Goal: Information Seeking & Learning: Find specific fact

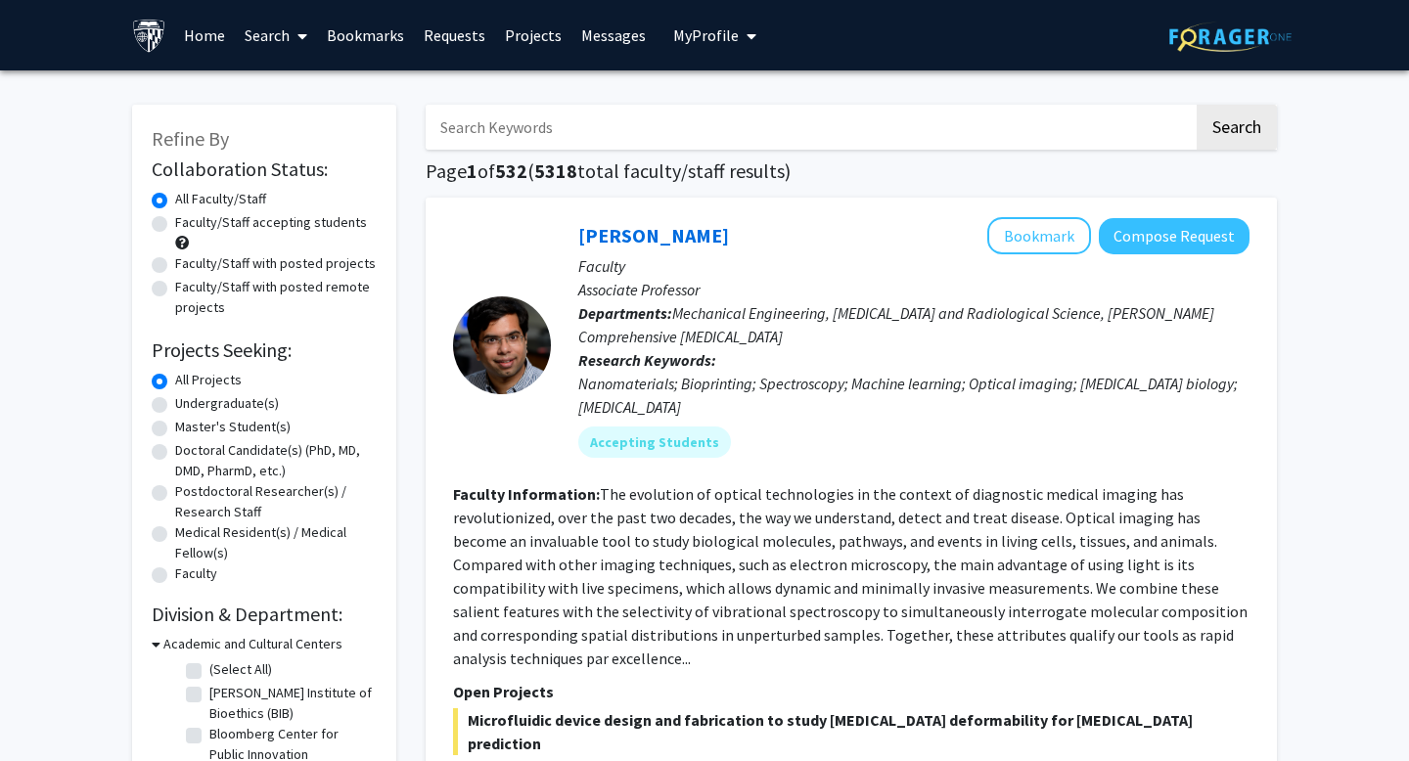
click at [464, 128] on input "Search Keywords" at bounding box center [810, 127] width 768 height 45
type input "bayview"
click at [1197, 105] on button "Search" at bounding box center [1237, 127] width 80 height 45
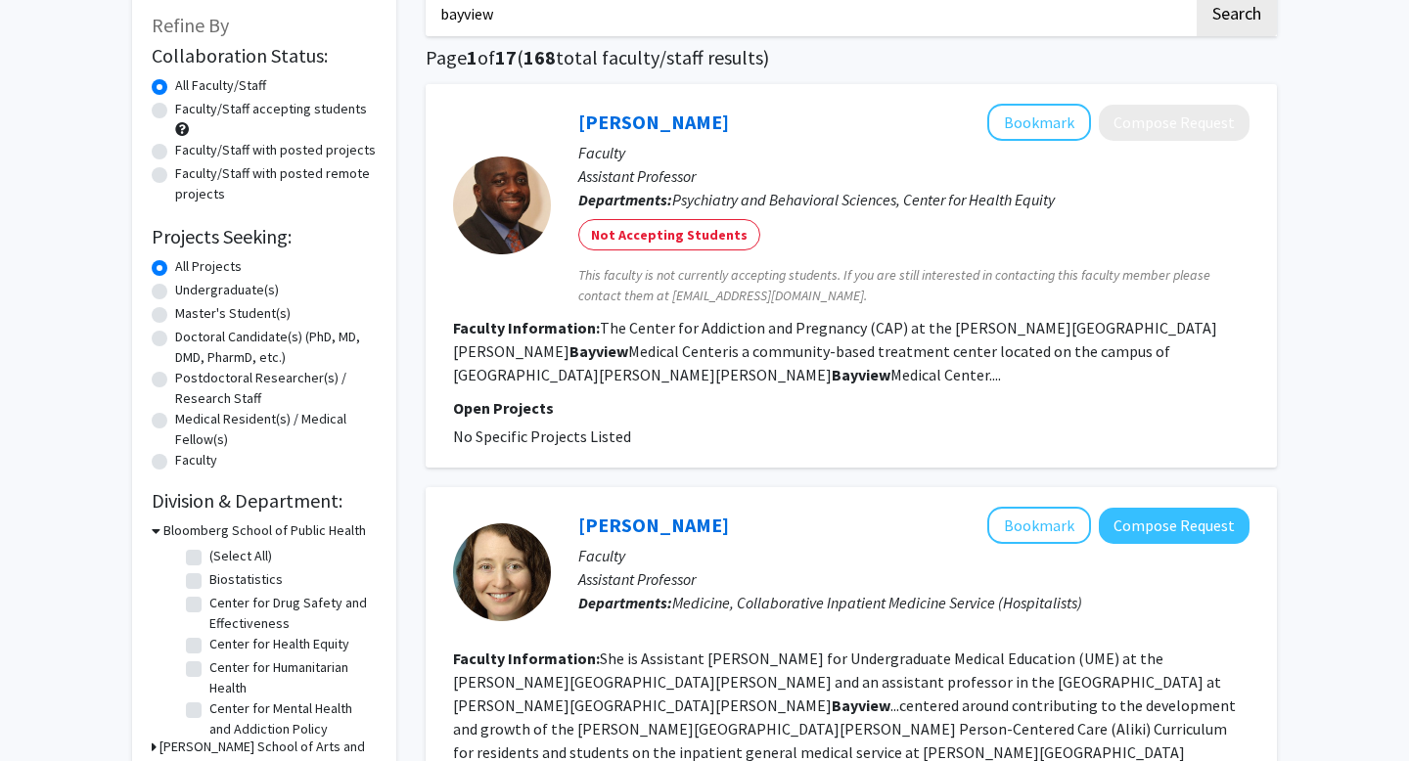
scroll to position [242, 0]
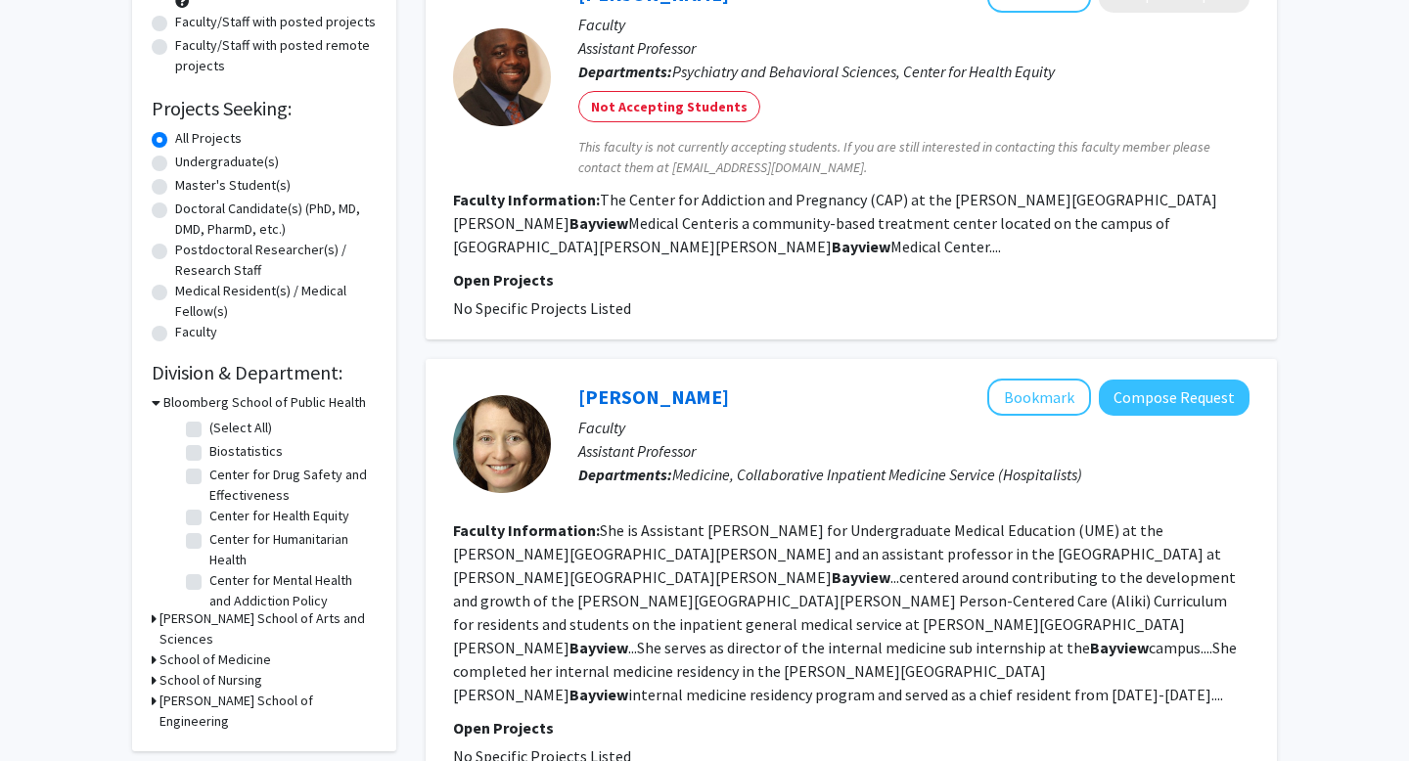
click at [568, 521] on b "Faculty Information:" at bounding box center [526, 531] width 147 height 20
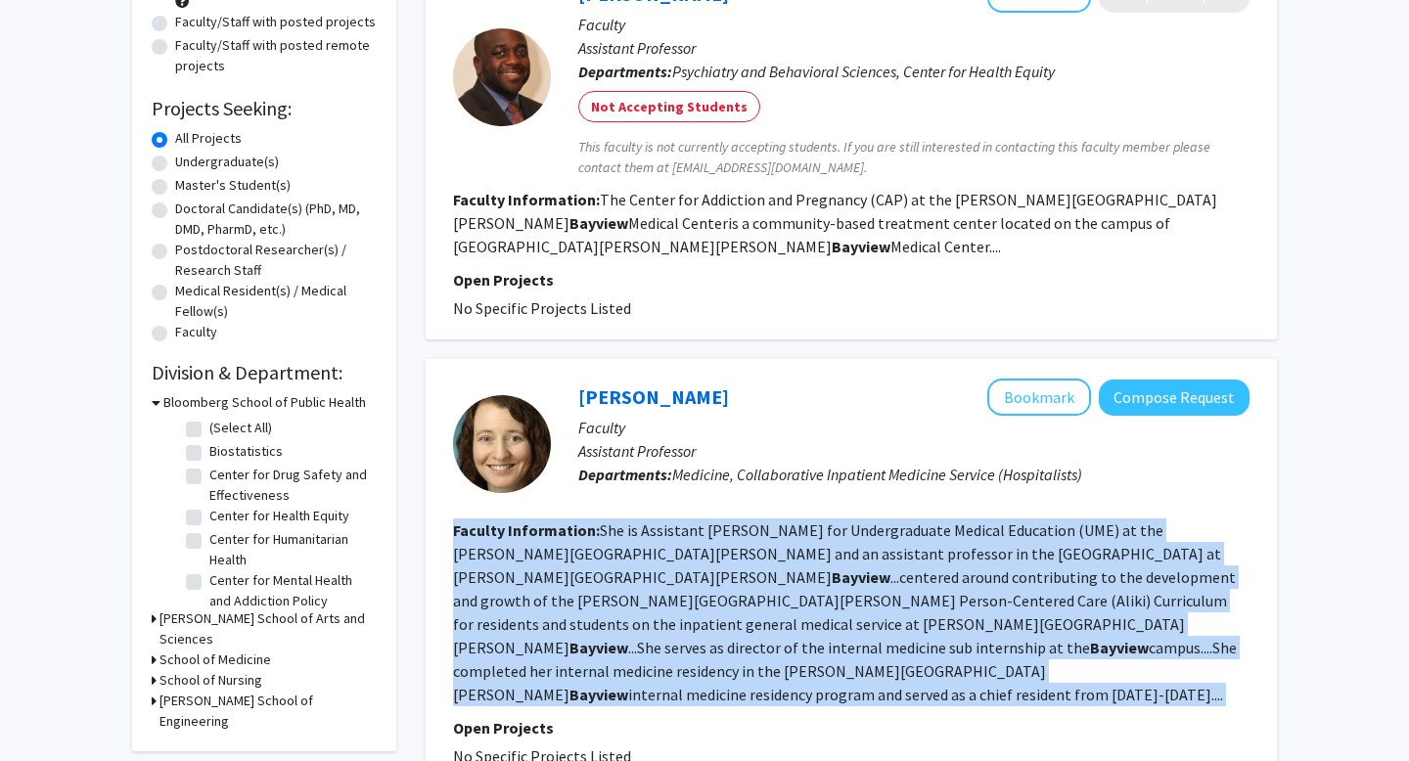
click at [568, 521] on b "Faculty Information:" at bounding box center [526, 531] width 147 height 20
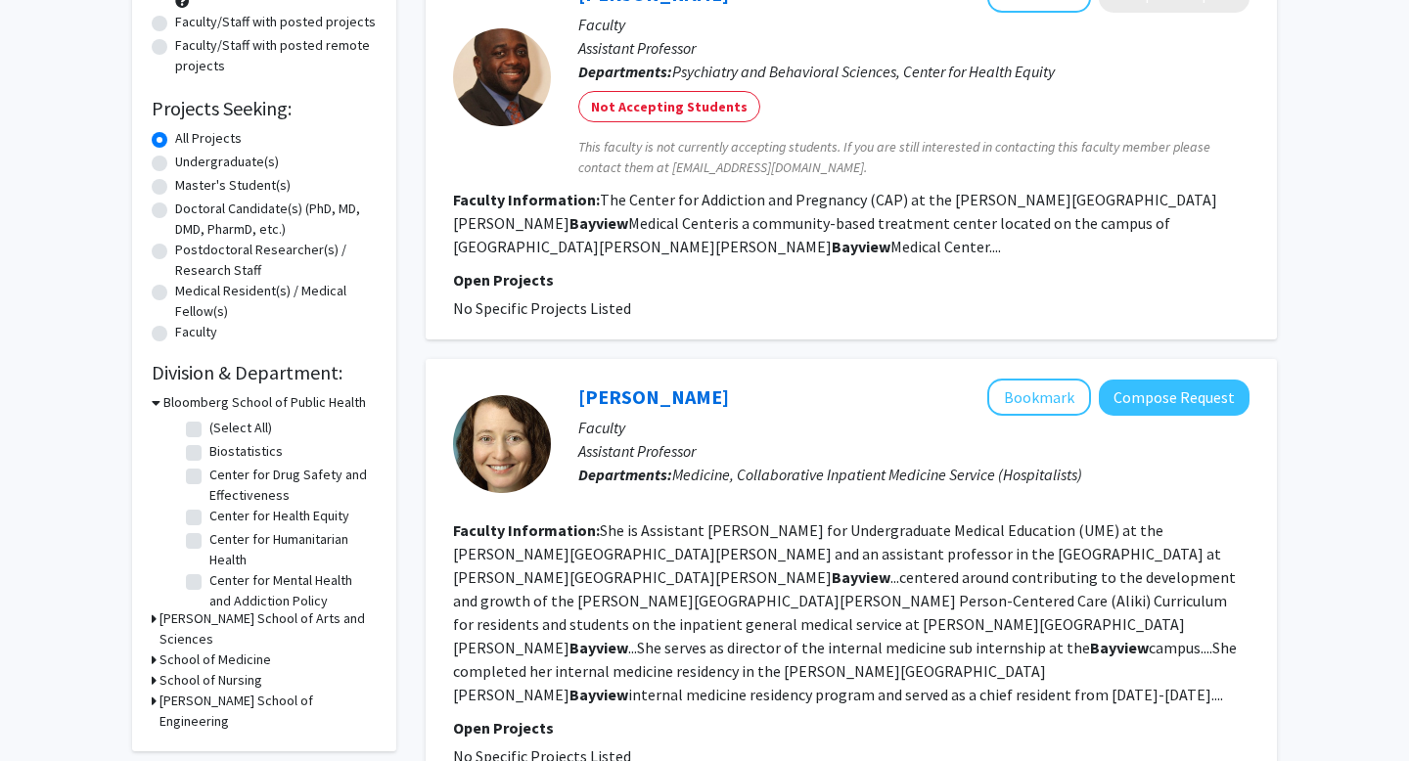
click at [577, 532] on fg-read-more "She is Assistant [PERSON_NAME] for Undergraduate Medical Education (UME) at the…" at bounding box center [845, 613] width 784 height 184
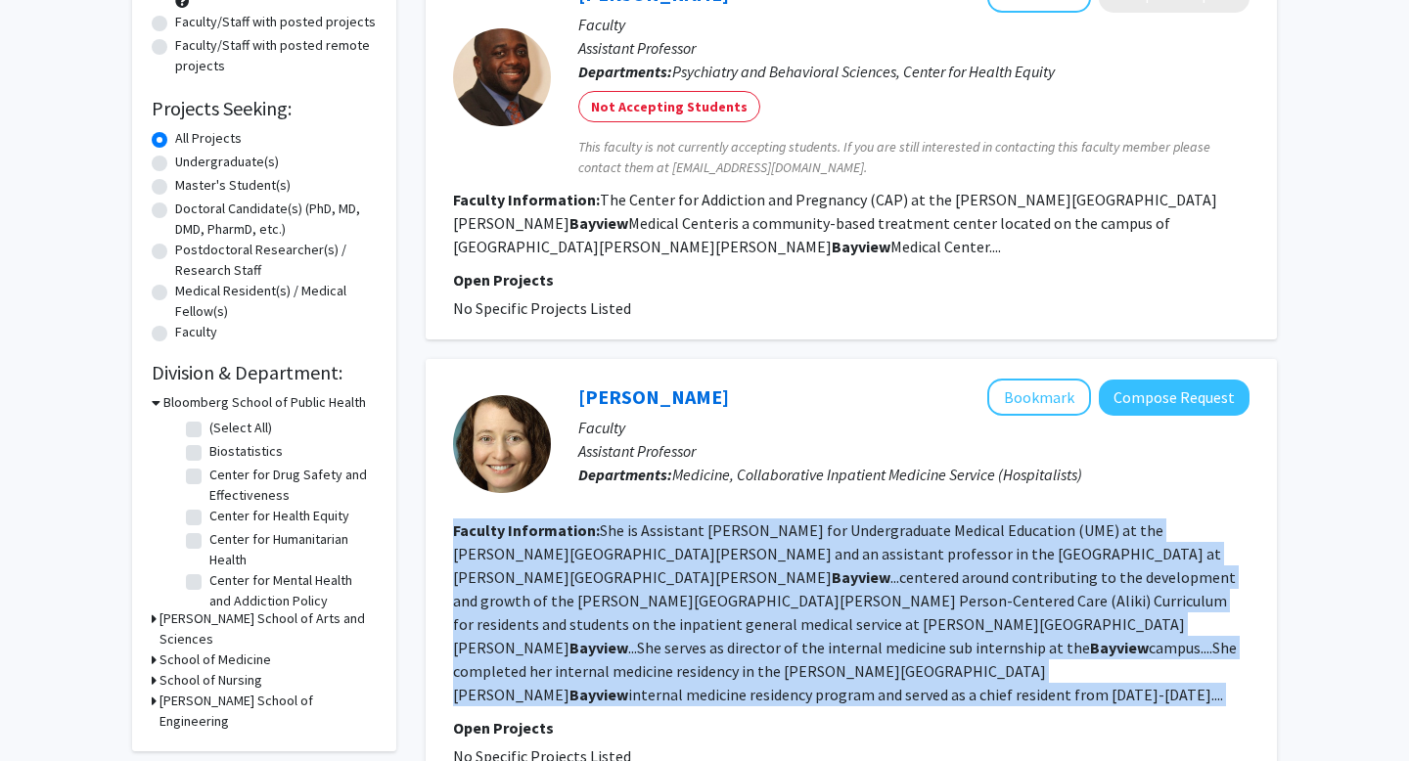
click at [577, 532] on fg-read-more "She is Assistant [PERSON_NAME] for Undergraduate Medical Education (UME) at the…" at bounding box center [845, 613] width 784 height 184
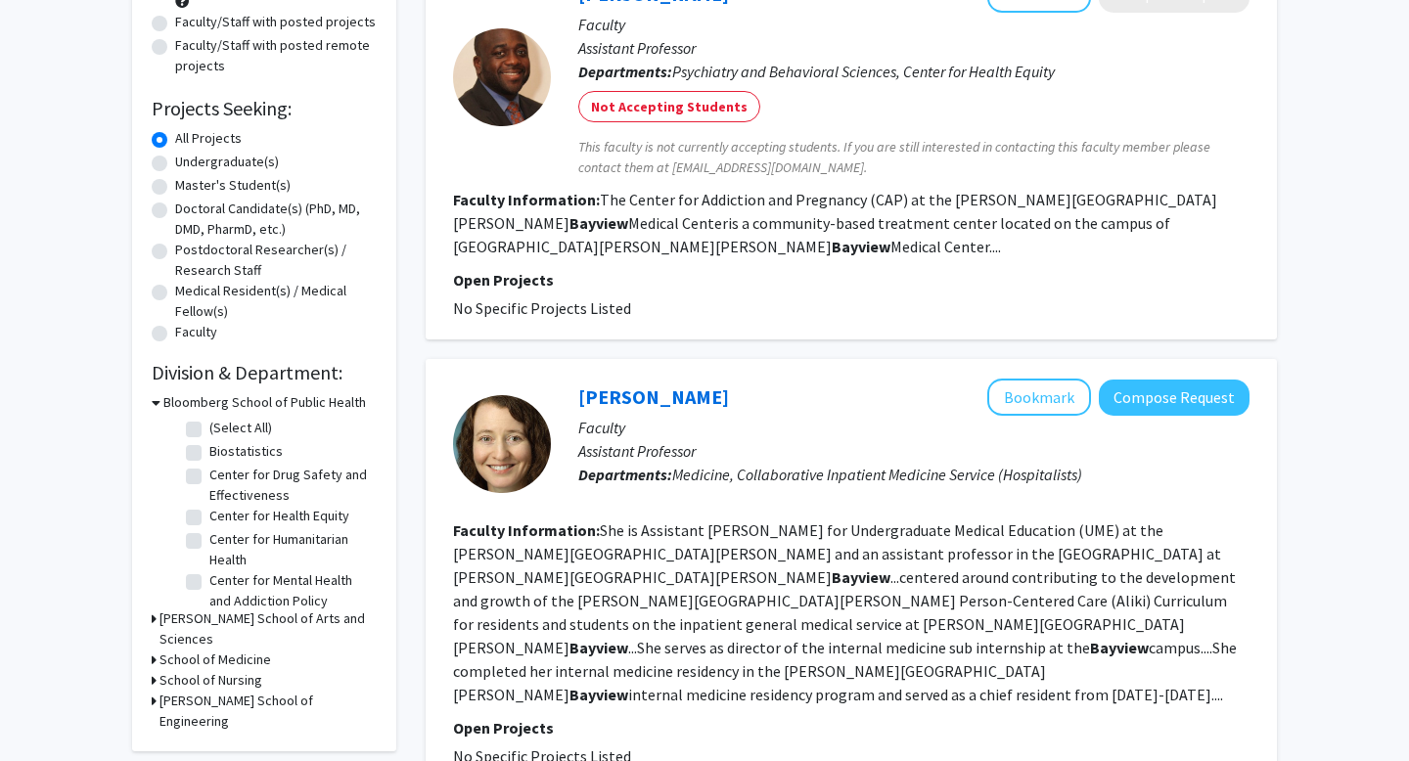
click at [595, 519] on section "Faculty Information: She is Assistant [PERSON_NAME] for Undergraduate Medical E…" at bounding box center [851, 613] width 797 height 188
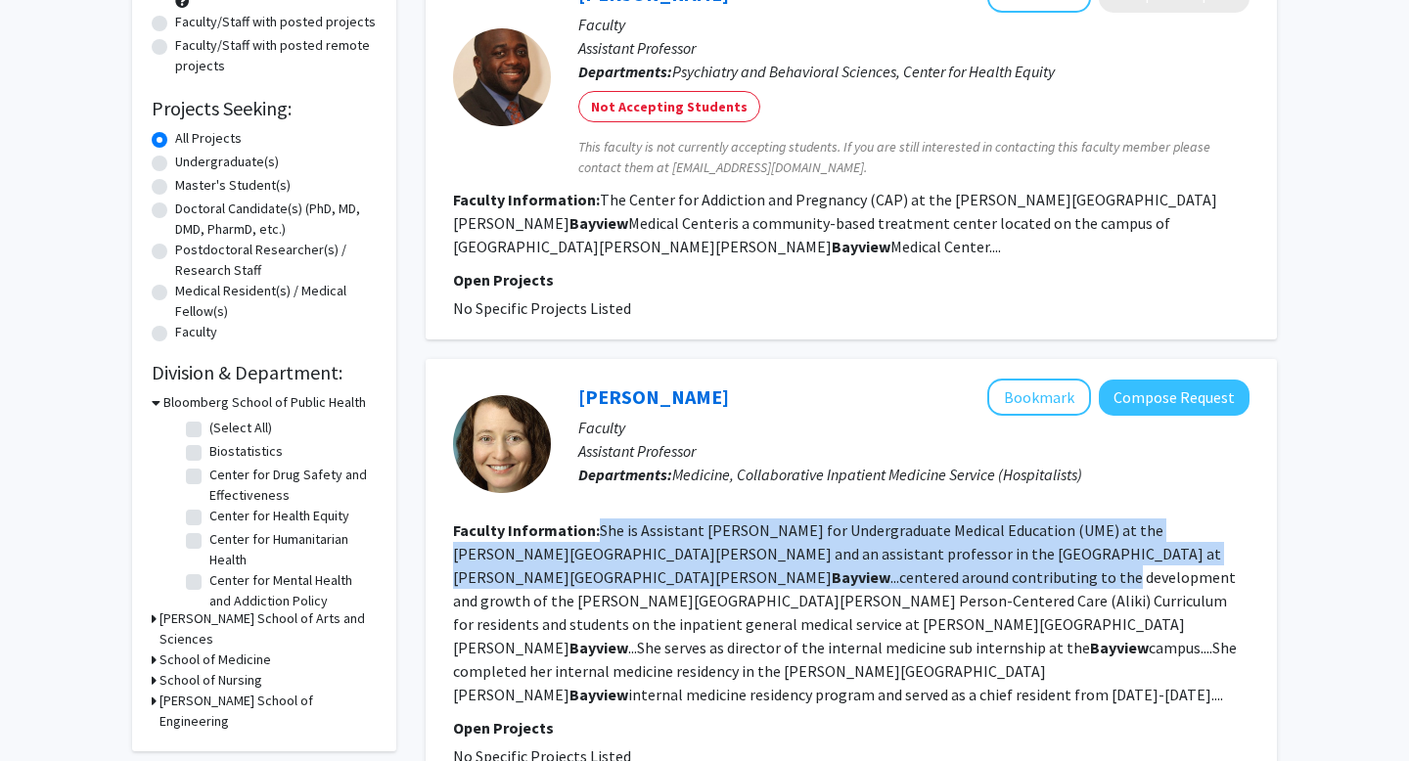
drag, startPoint x: 595, startPoint y: 496, endPoint x: 606, endPoint y: 560, distance: 64.5
click at [606, 560] on section "Faculty Information: She is Assistant [PERSON_NAME] for Undergraduate Medical E…" at bounding box center [851, 613] width 797 height 188
click at [606, 560] on fg-read-more "She is Assistant [PERSON_NAME] for Undergraduate Medical Education (UME) at the…" at bounding box center [845, 613] width 784 height 184
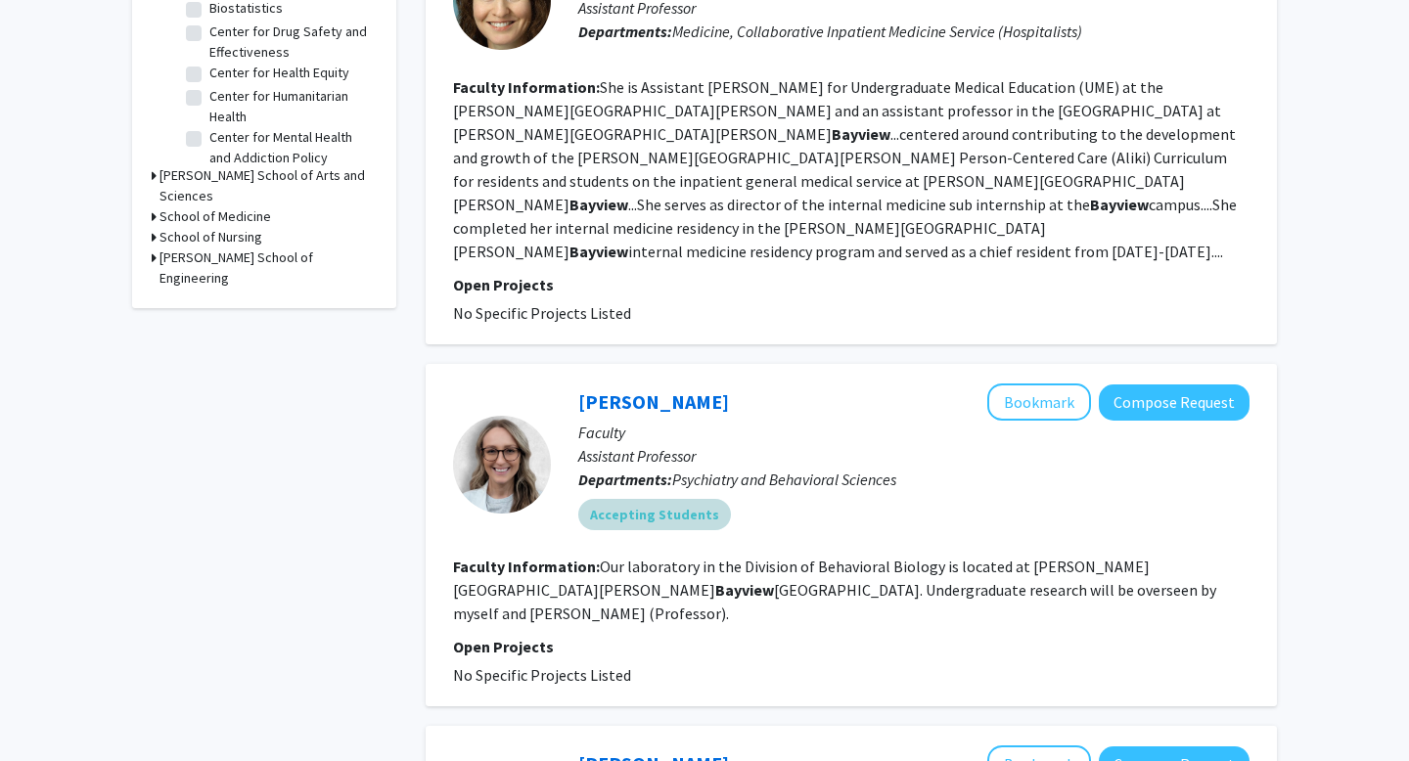
scroll to position [693, 0]
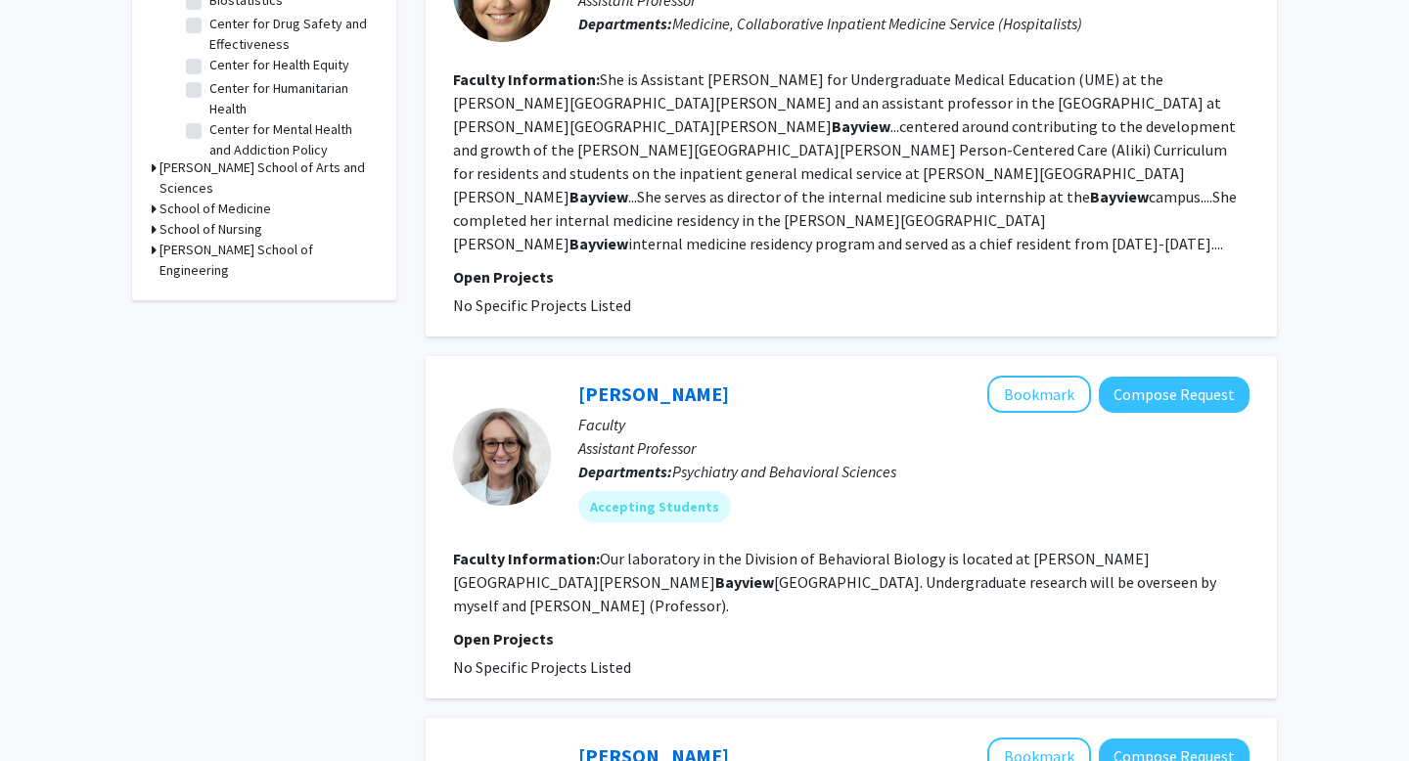
click at [615, 549] on fg-read-more "Our laboratory in the Division of Behavioral Biology is located at [PERSON_NAME…" at bounding box center [834, 582] width 763 height 67
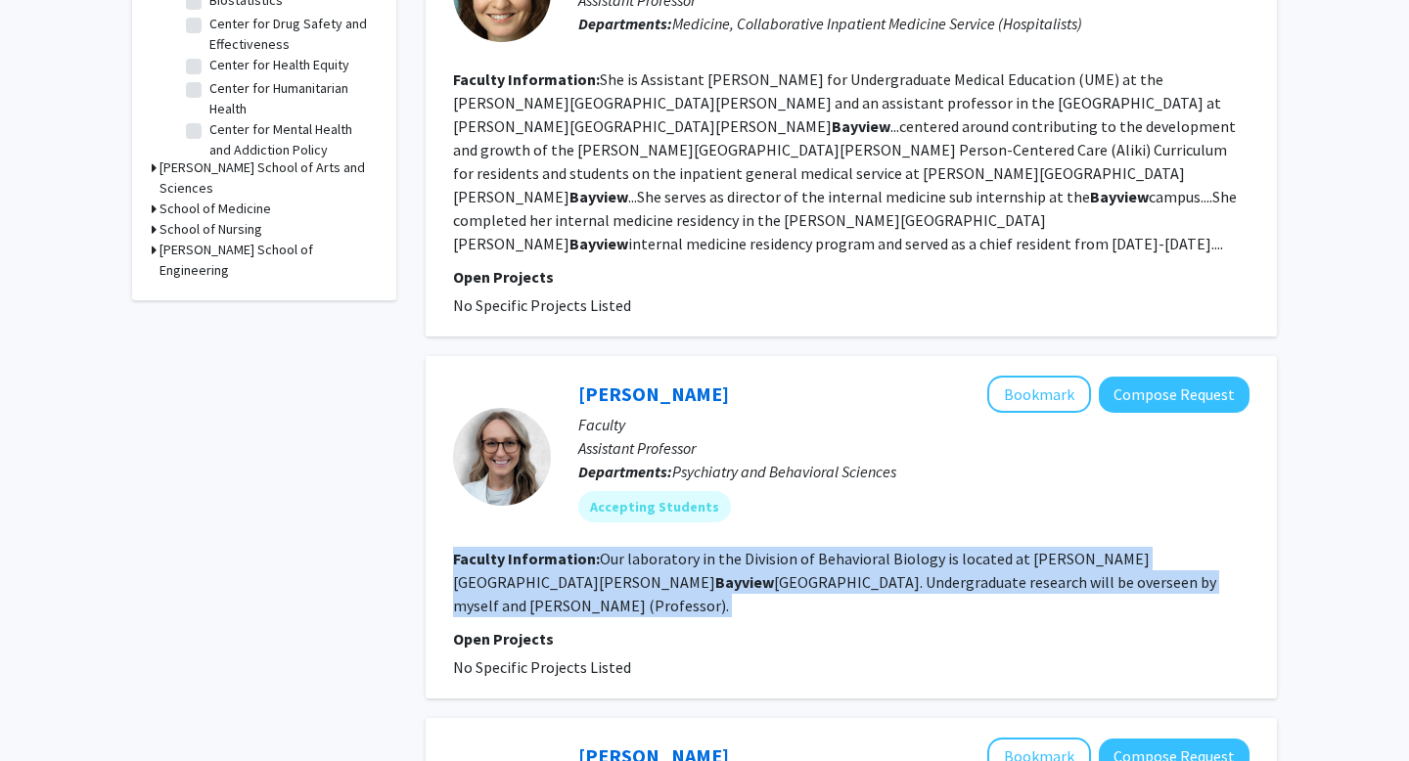
click at [615, 549] on fg-read-more "Our laboratory in the Division of Behavioral Biology is located at [PERSON_NAME…" at bounding box center [834, 582] width 763 height 67
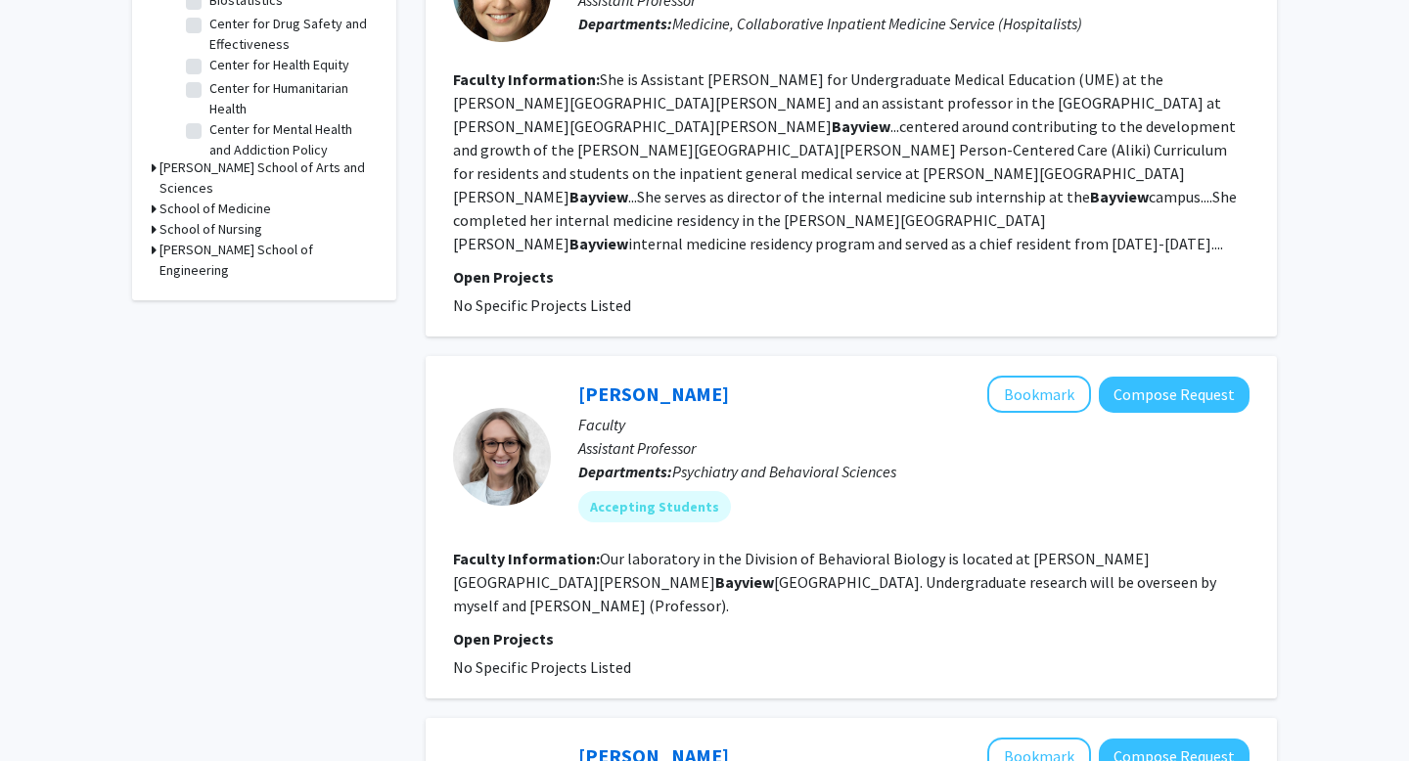
click at [749, 549] on fg-read-more "Our laboratory in the Division of Behavioral Biology is located at [PERSON_NAME…" at bounding box center [834, 582] width 763 height 67
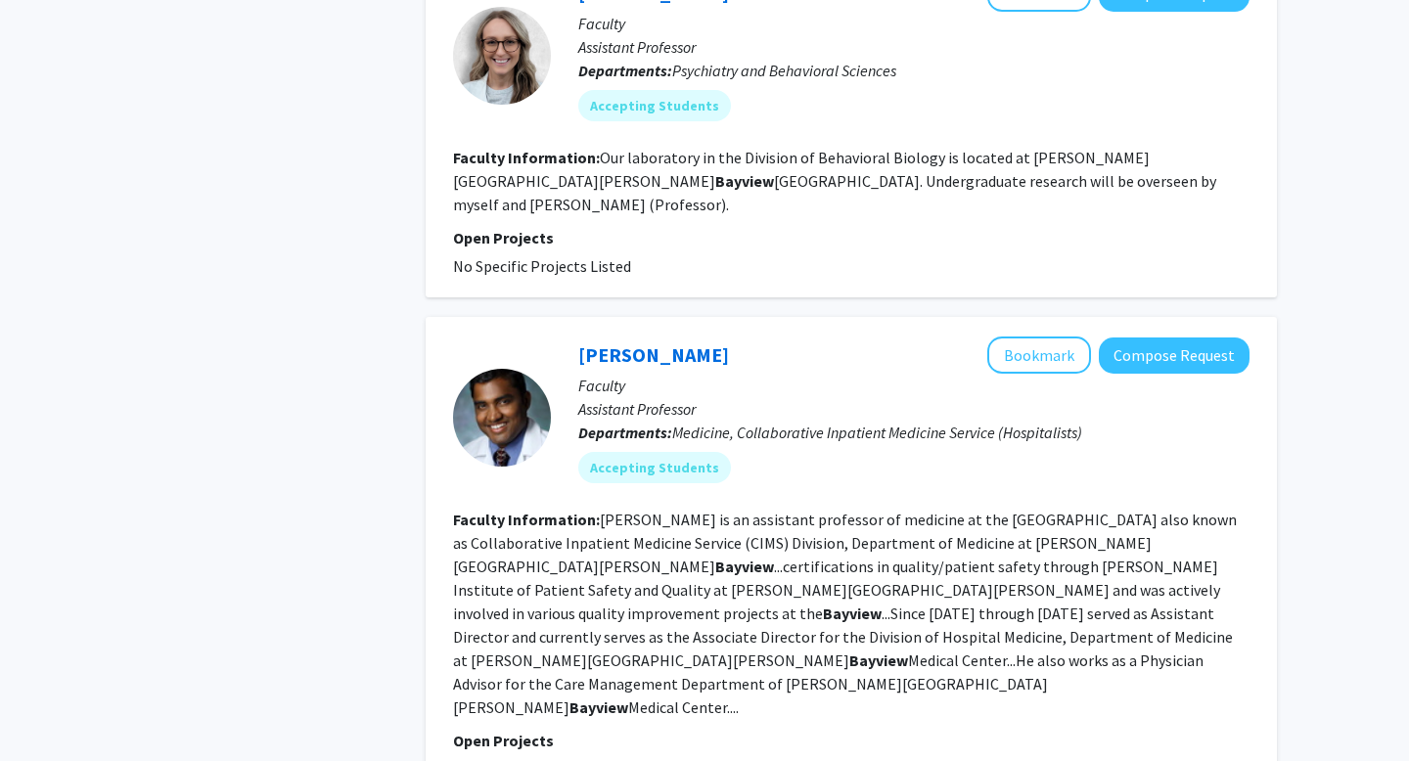
scroll to position [1121, 0]
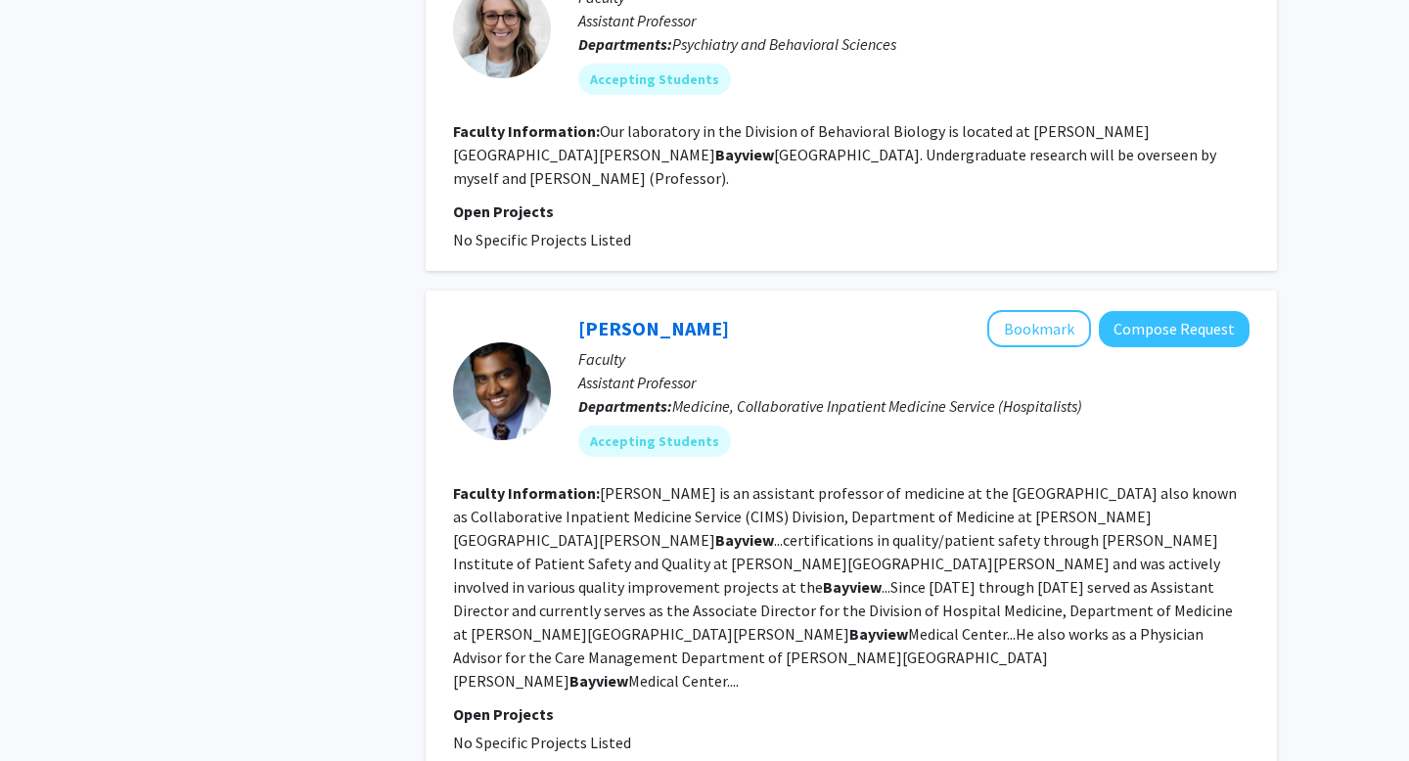
click at [731, 497] on fg-read-more "[PERSON_NAME] is an assistant professor of medicine at the [GEOGRAPHIC_DATA] al…" at bounding box center [845, 586] width 784 height 207
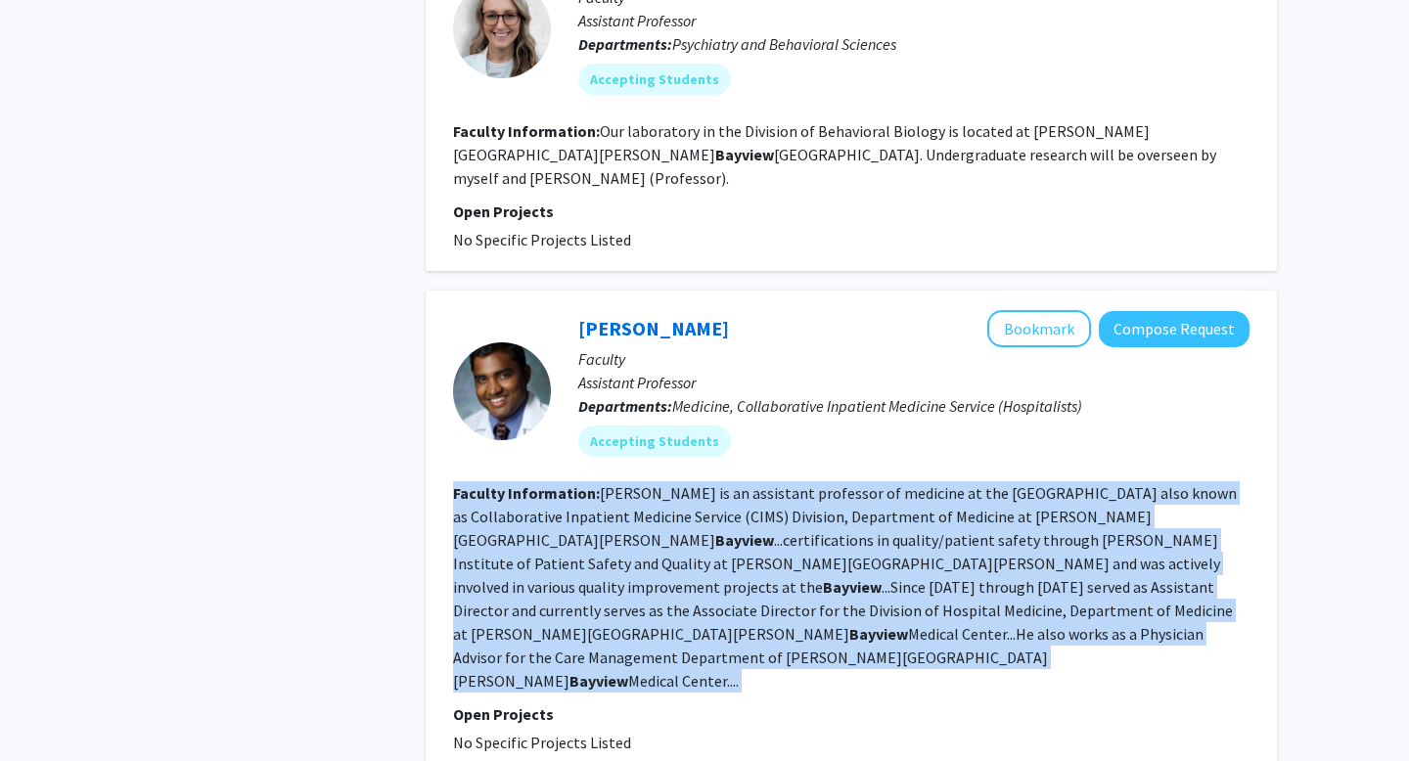
click at [731, 497] on fg-read-more "[PERSON_NAME] is an assistant professor of medicine at the [GEOGRAPHIC_DATA] al…" at bounding box center [845, 586] width 784 height 207
click at [841, 559] on fg-search-faculty "[PERSON_NAME] Bookmark Compose Request Faculty Assistant Professor Departments:…" at bounding box center [851, 532] width 797 height 444
drag, startPoint x: 915, startPoint y: 543, endPoint x: 786, endPoint y: 431, distance: 171.3
click at [786, 481] on section "Faculty Information: [PERSON_NAME] is an assistant professor of medicine at the…" at bounding box center [851, 586] width 797 height 211
click at [786, 483] on fg-read-more "[PERSON_NAME] is an assistant professor of medicine at the [GEOGRAPHIC_DATA] al…" at bounding box center [845, 586] width 784 height 207
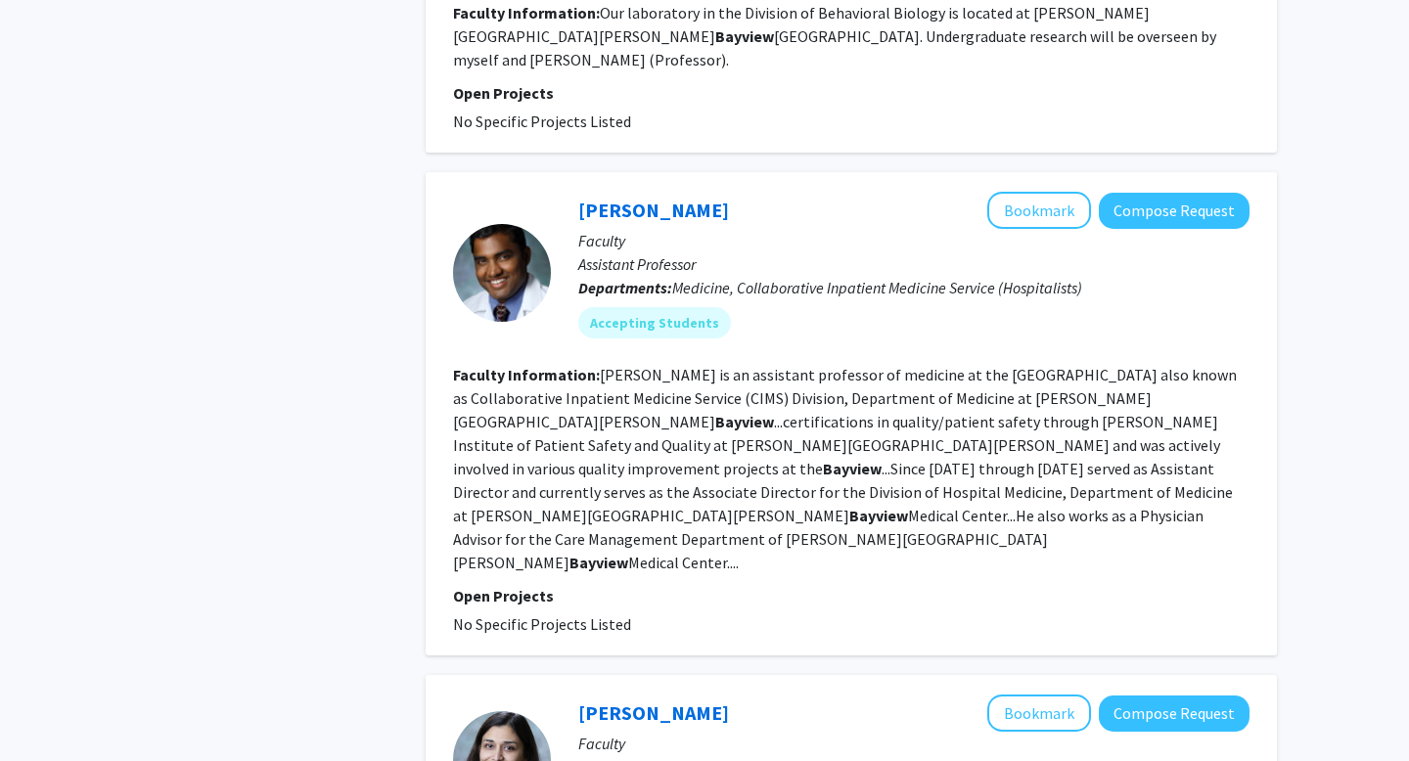
scroll to position [1243, 0]
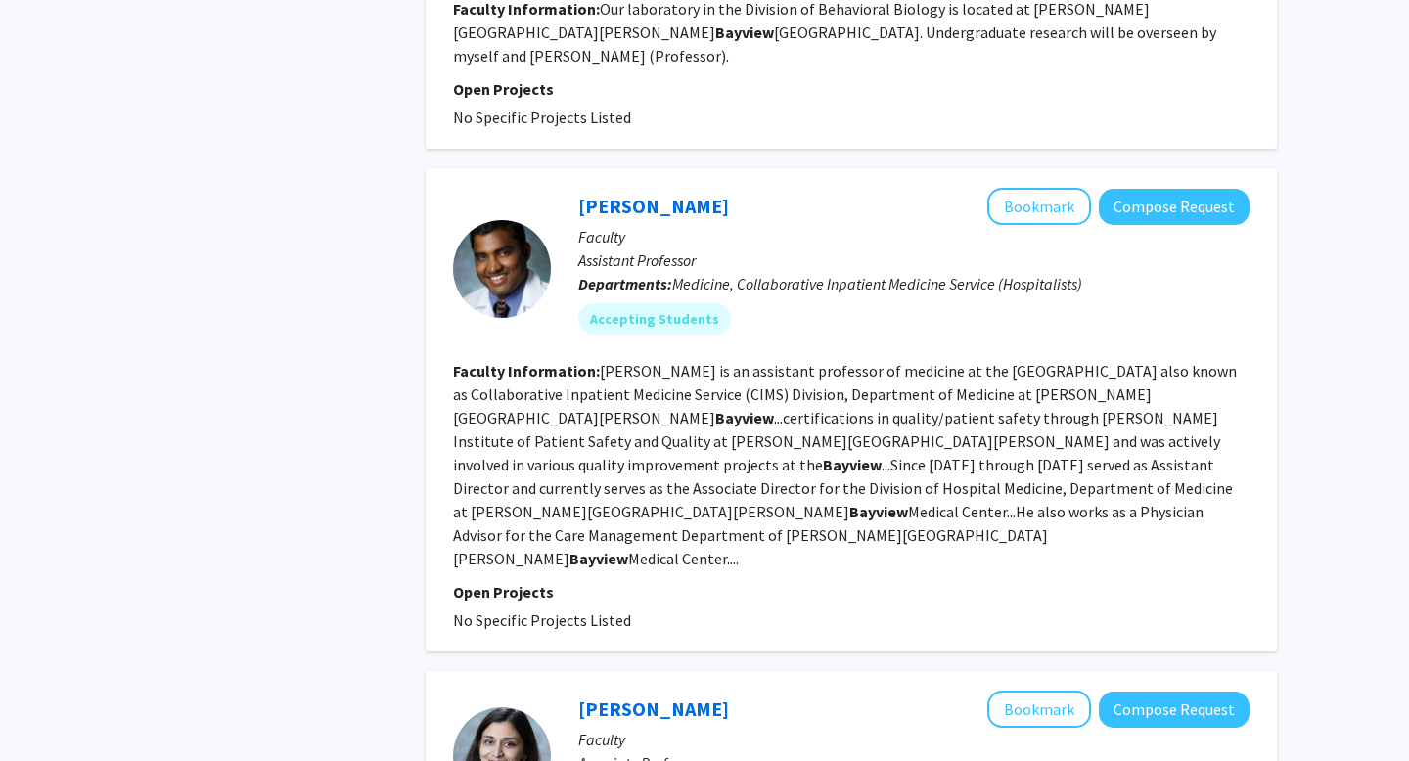
click at [849, 502] on b "Bayview" at bounding box center [878, 512] width 59 height 20
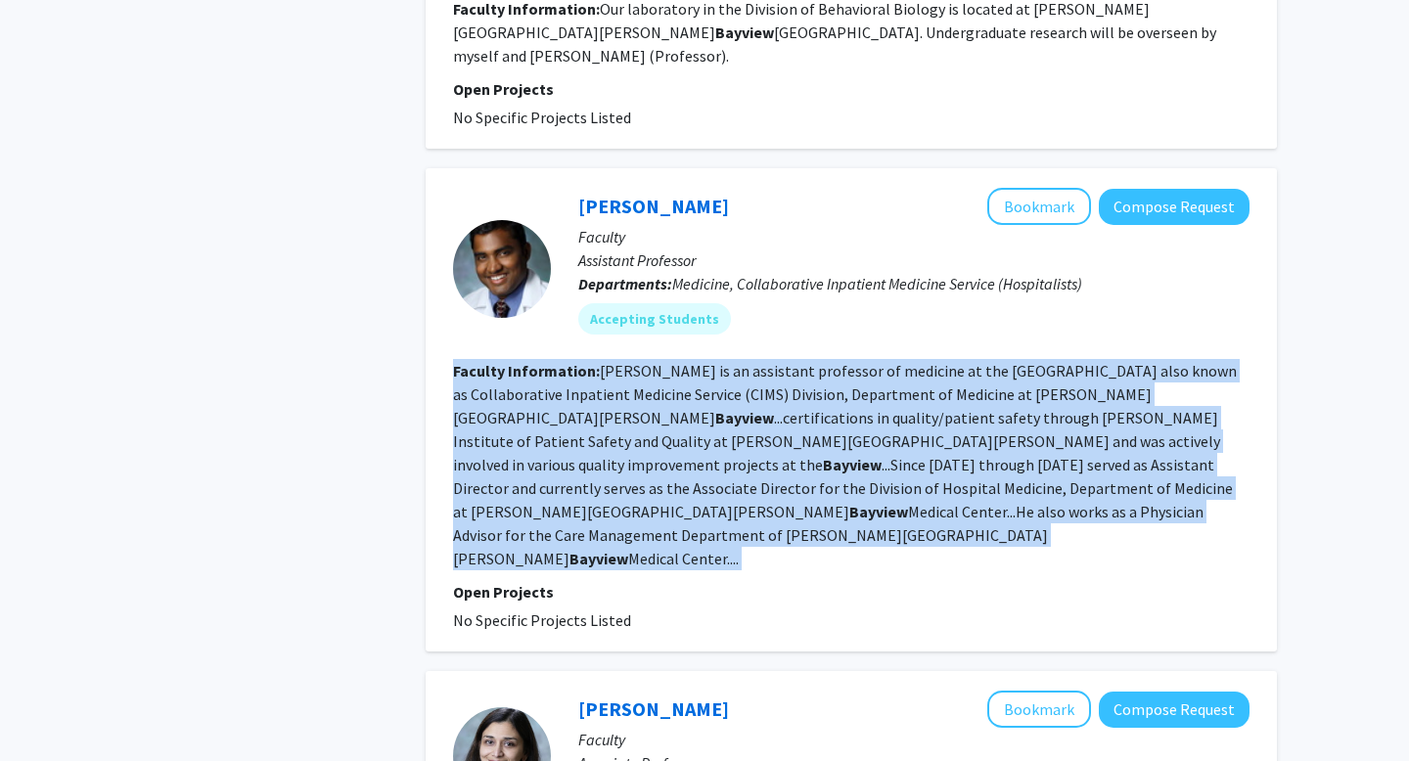
click at [849, 502] on b "Bayview" at bounding box center [878, 512] width 59 height 20
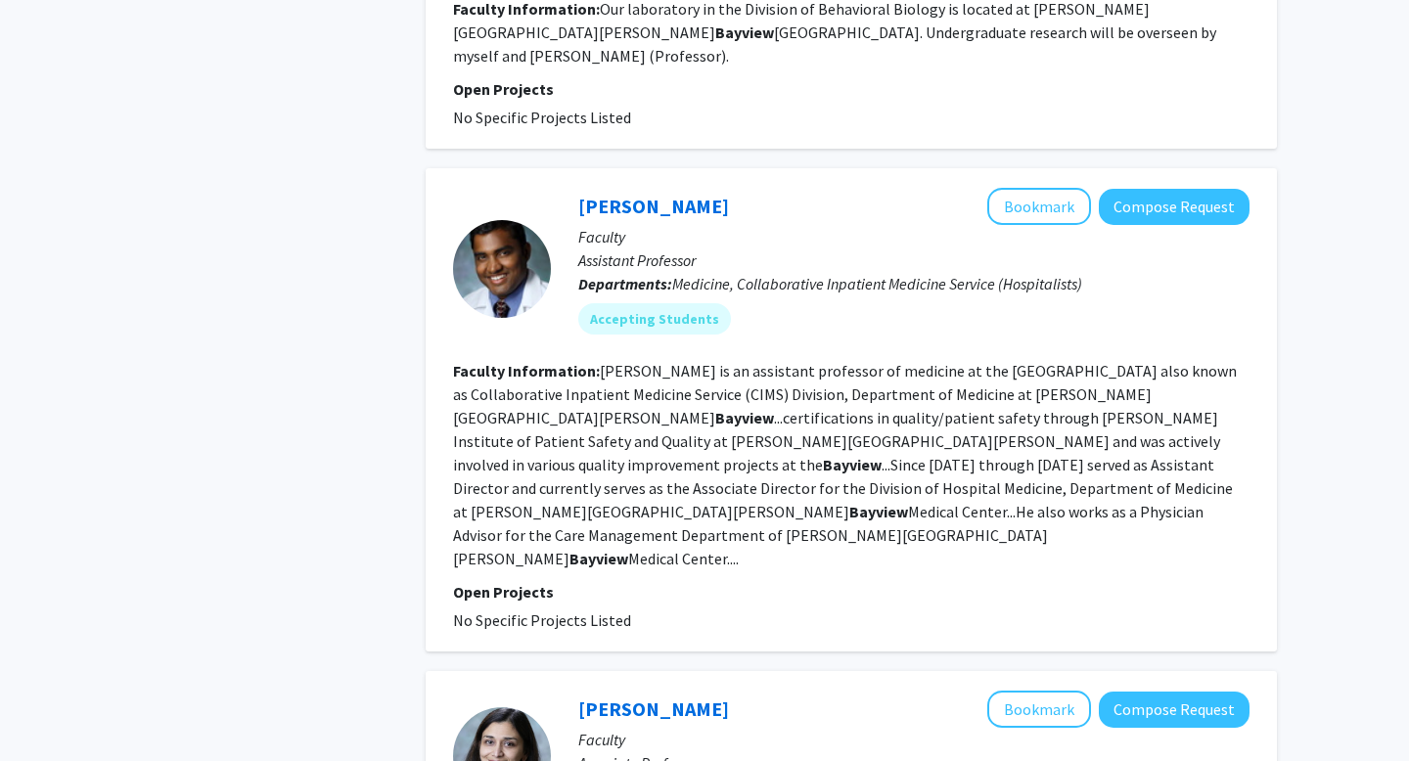
click at [849, 502] on b "Bayview" at bounding box center [878, 512] width 59 height 20
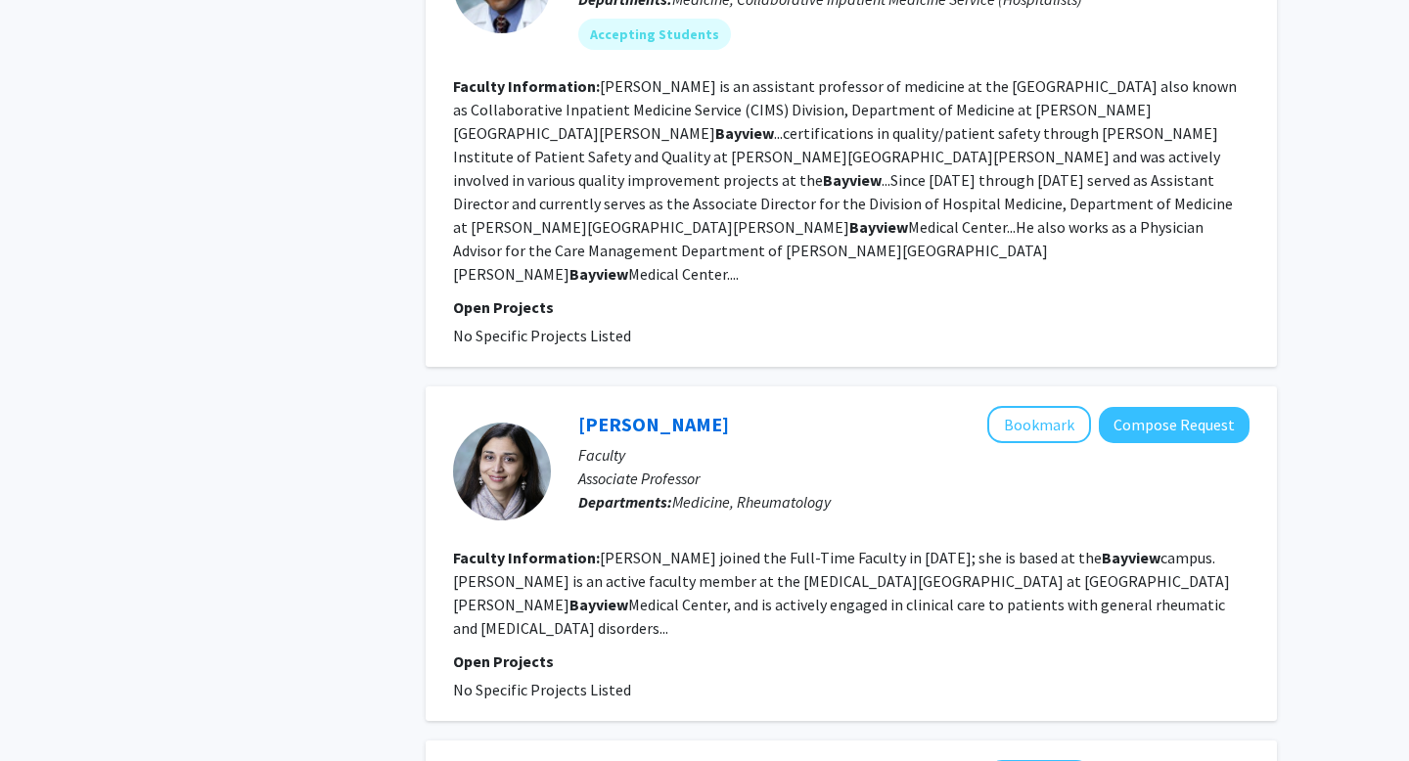
scroll to position [1593, 0]
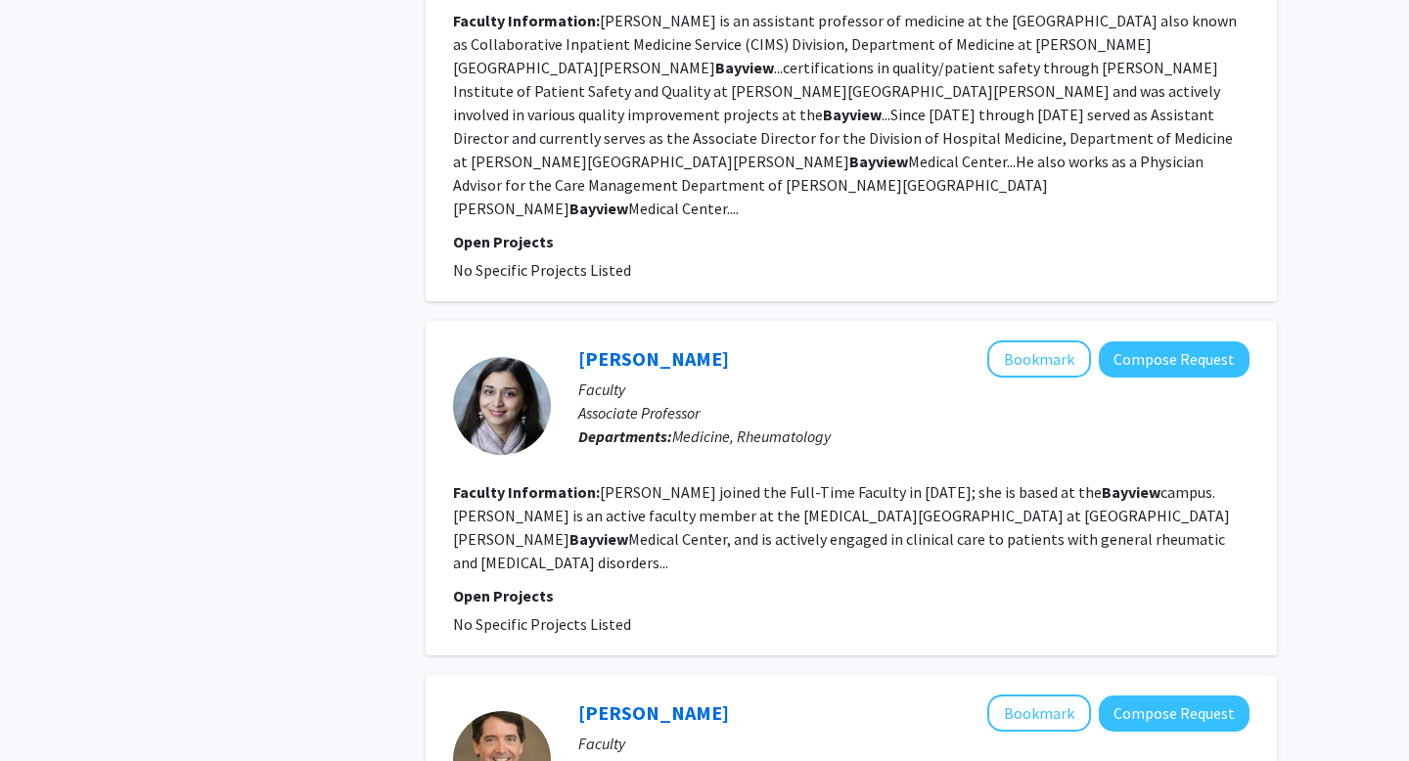
click at [743, 481] on section "Faculty Information: [PERSON_NAME] joined the Full-Time Faculty in [DATE]; she …" at bounding box center [851, 528] width 797 height 94
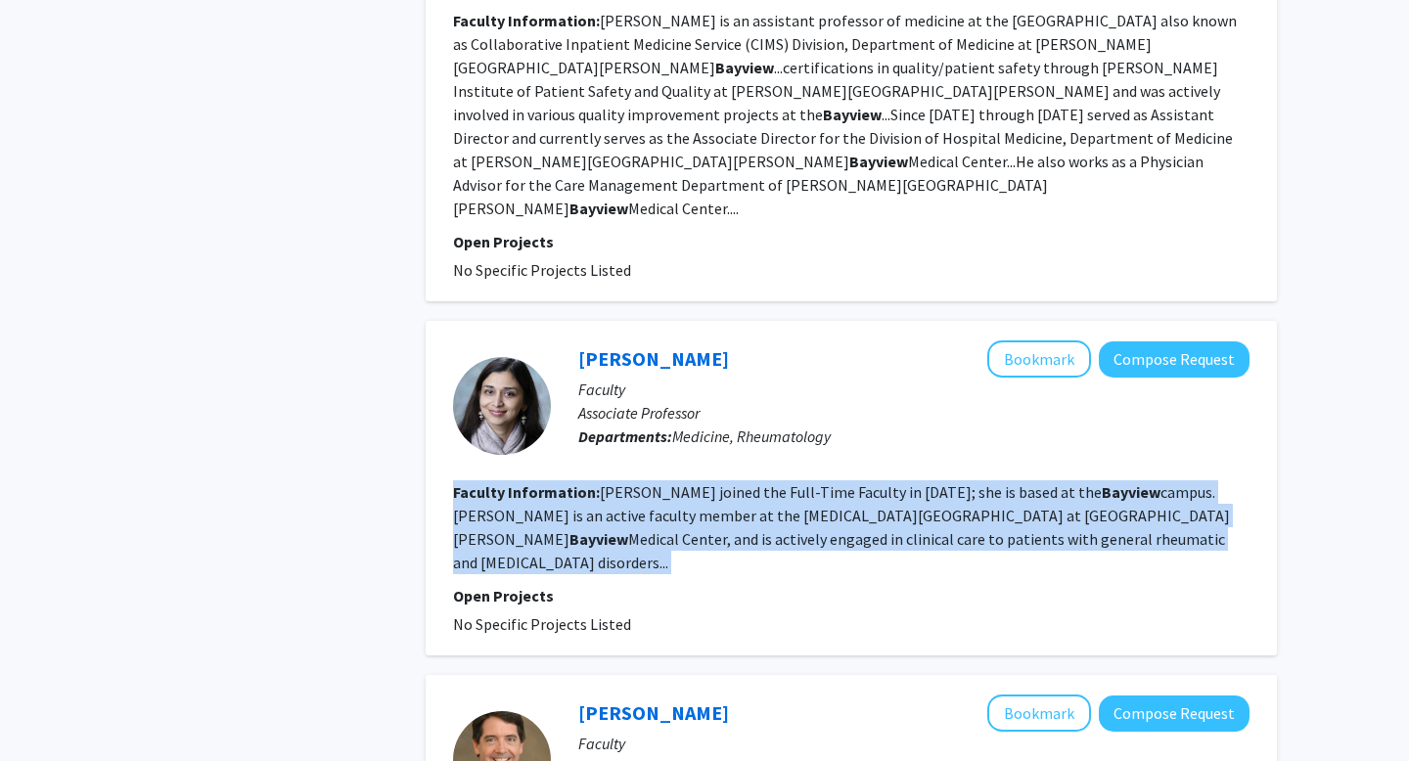
click at [743, 481] on section "Faculty Information: [PERSON_NAME] joined the Full-Time Faculty in [DATE]; she …" at bounding box center [851, 528] width 797 height 94
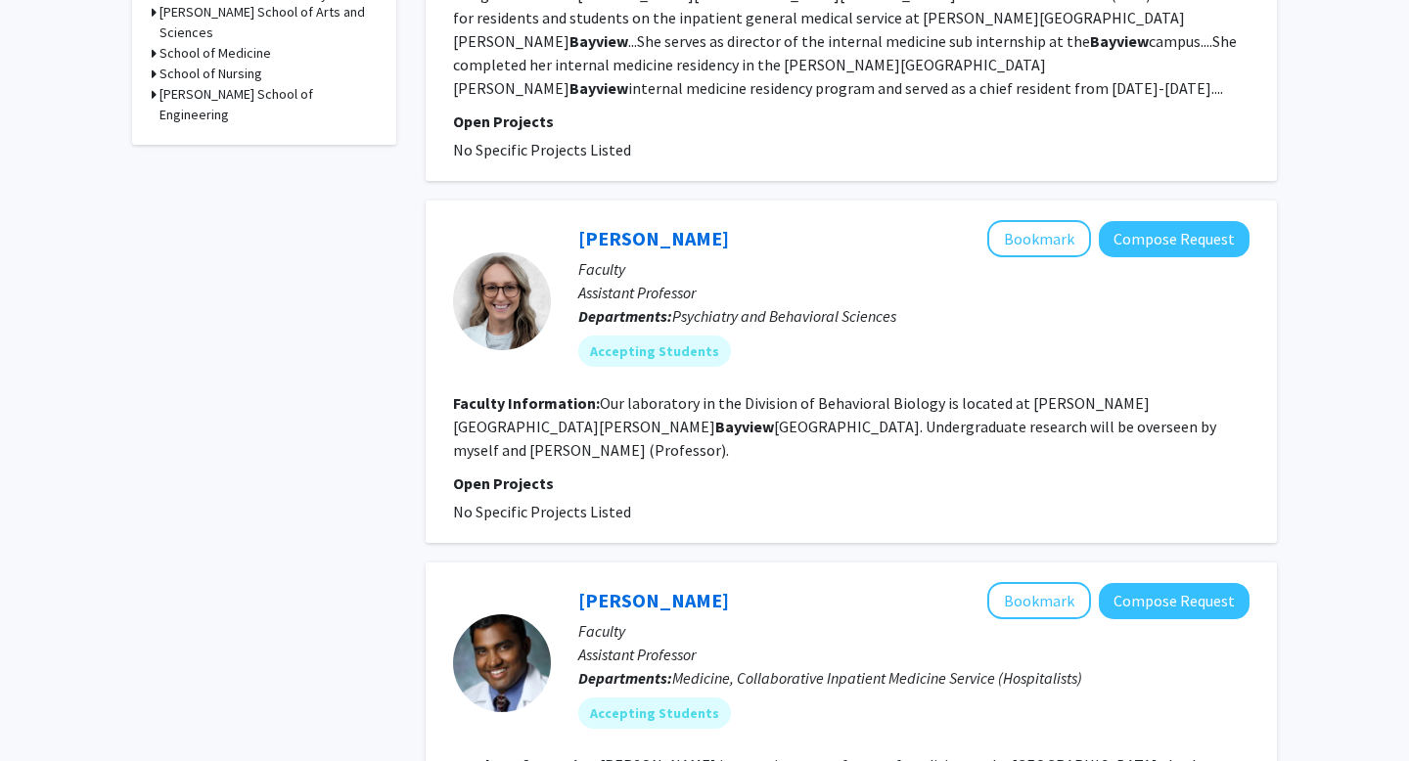
scroll to position [0, 0]
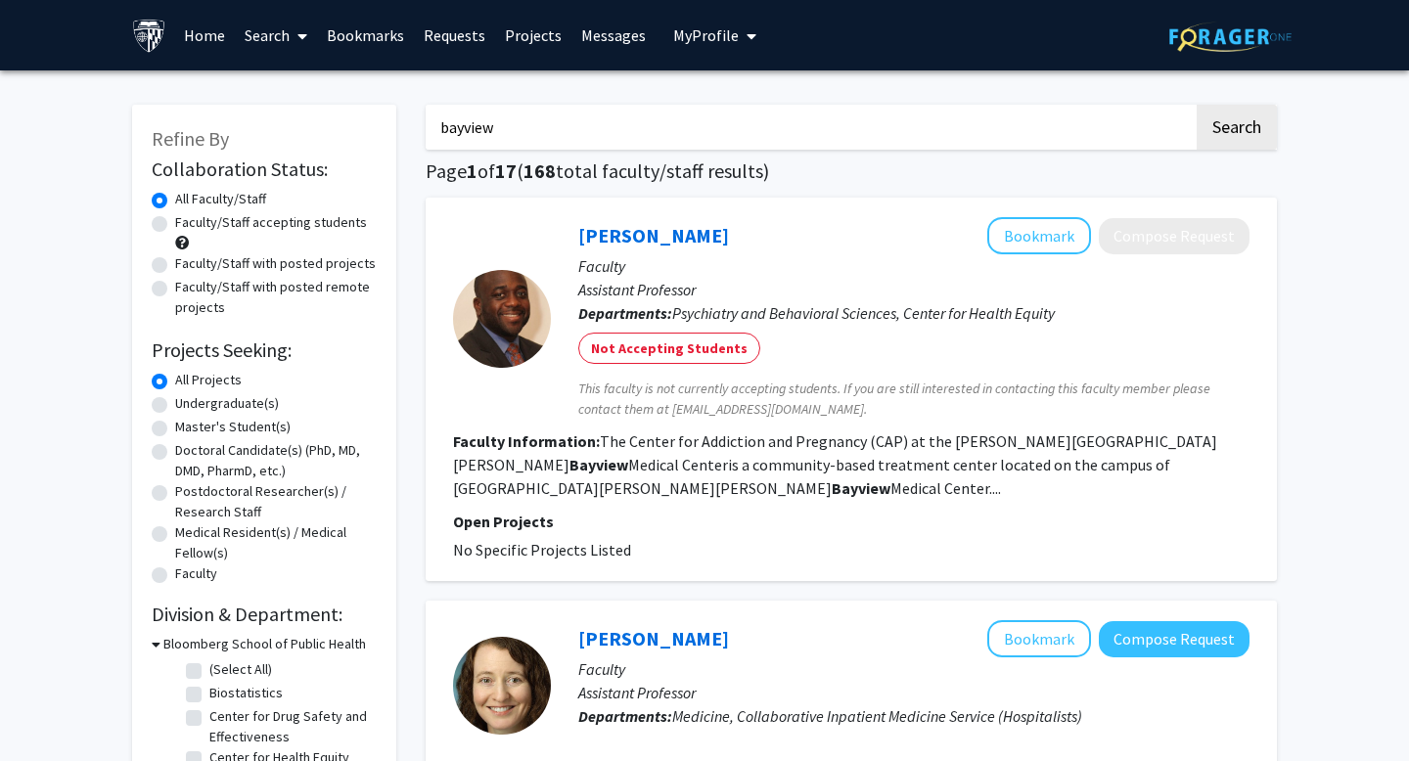
click at [223, 266] on label "Faculty/Staff with posted projects" at bounding box center [275, 263] width 201 height 21
click at [188, 266] on input "Faculty/Staff with posted projects" at bounding box center [181, 259] width 13 height 13
radio input "true"
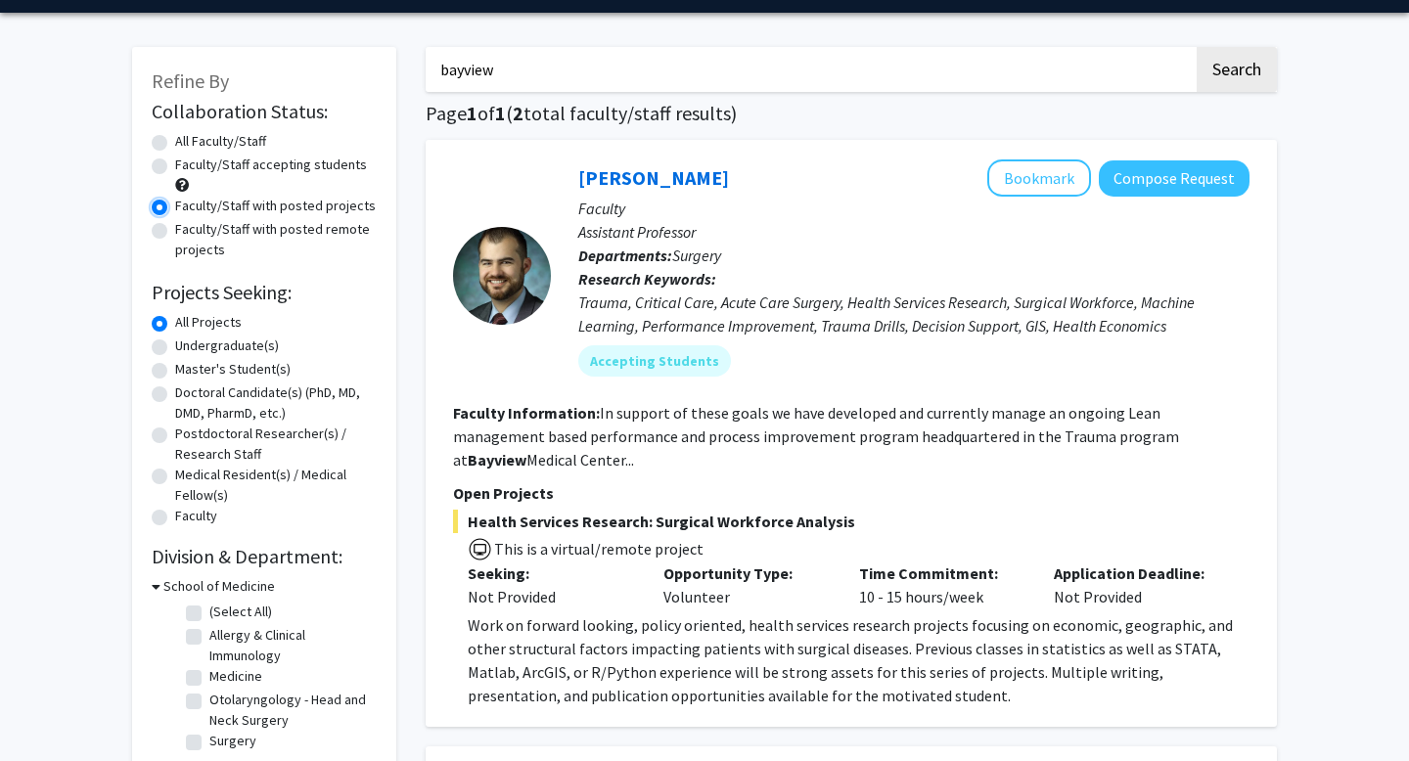
scroll to position [92, 0]
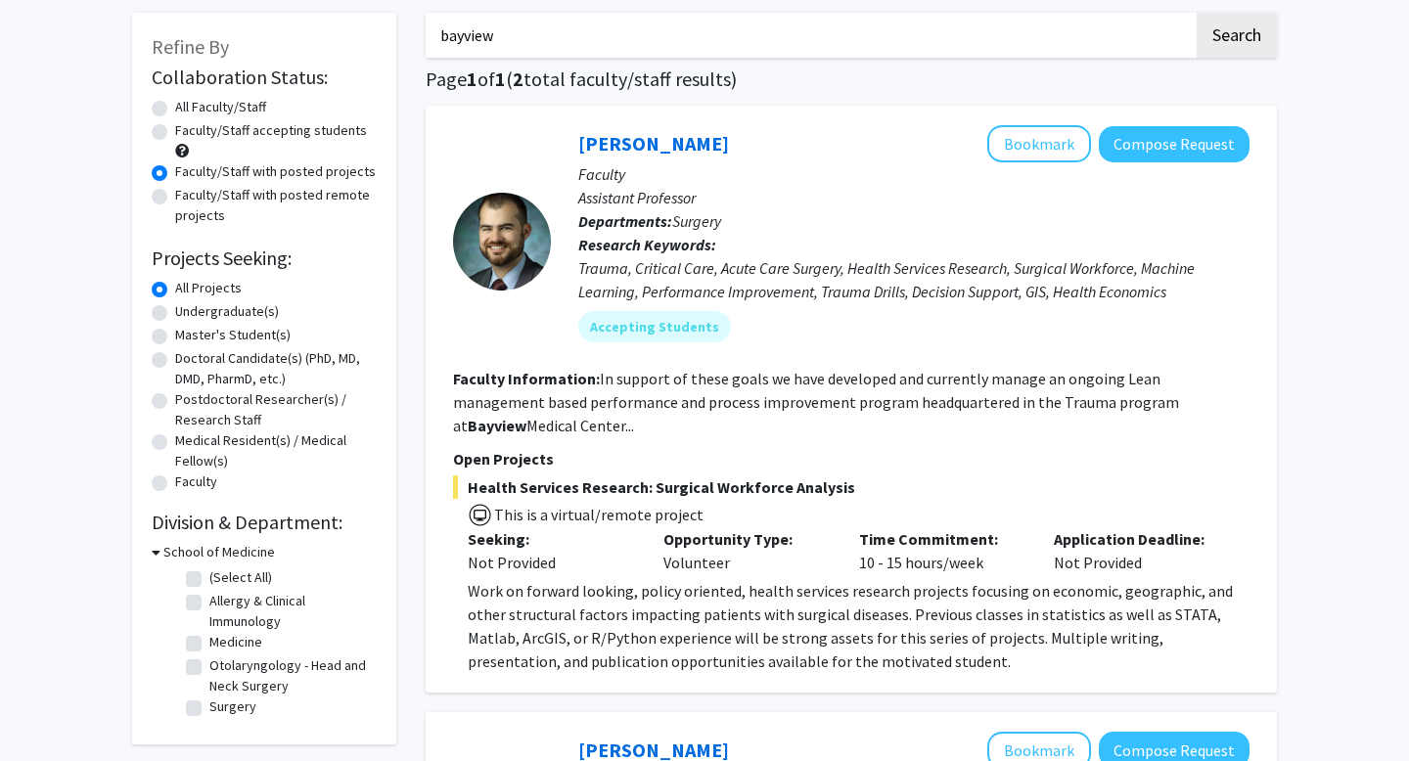
click at [192, 121] on label "Faculty/Staff accepting students" at bounding box center [271, 130] width 192 height 21
click at [188, 121] on input "Faculty/Staff accepting students" at bounding box center [181, 126] width 13 height 13
radio input "true"
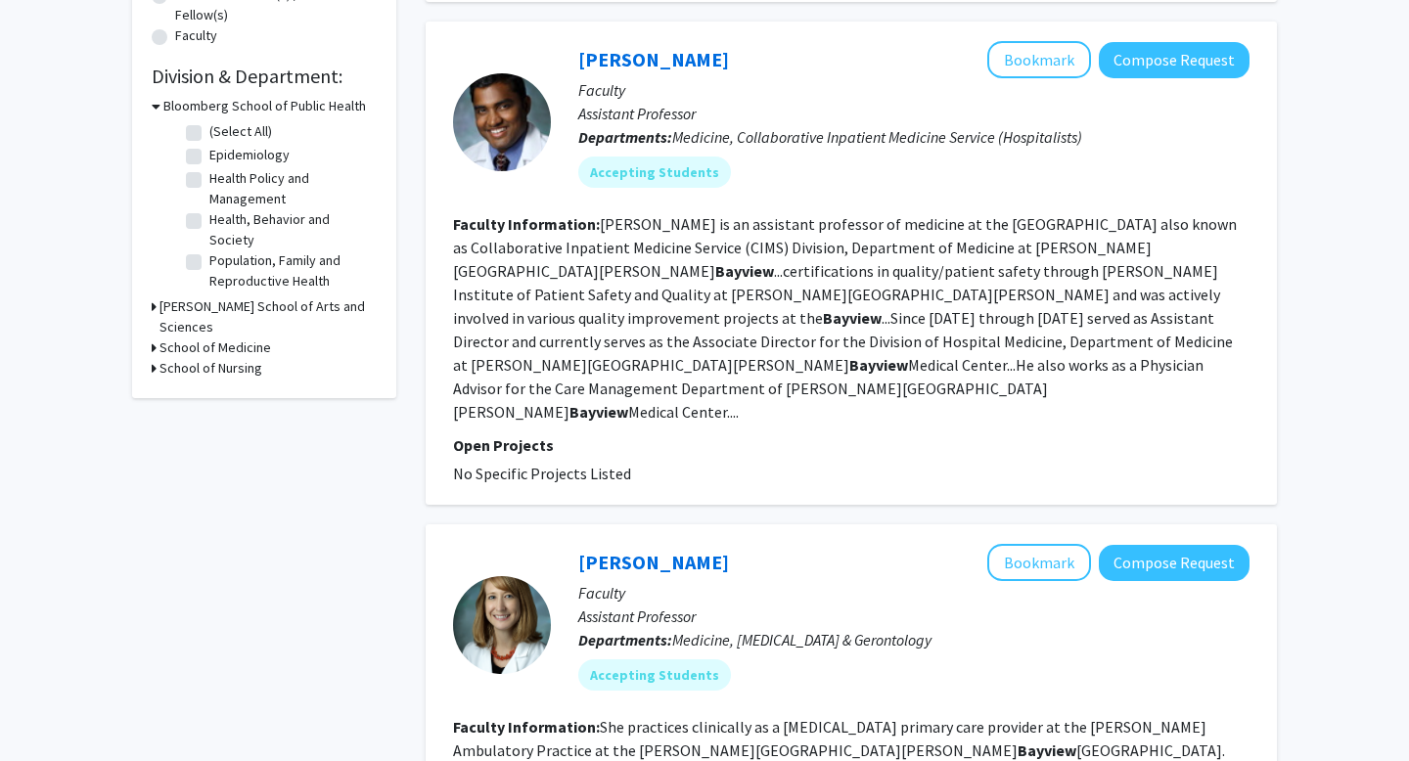
scroll to position [918, 0]
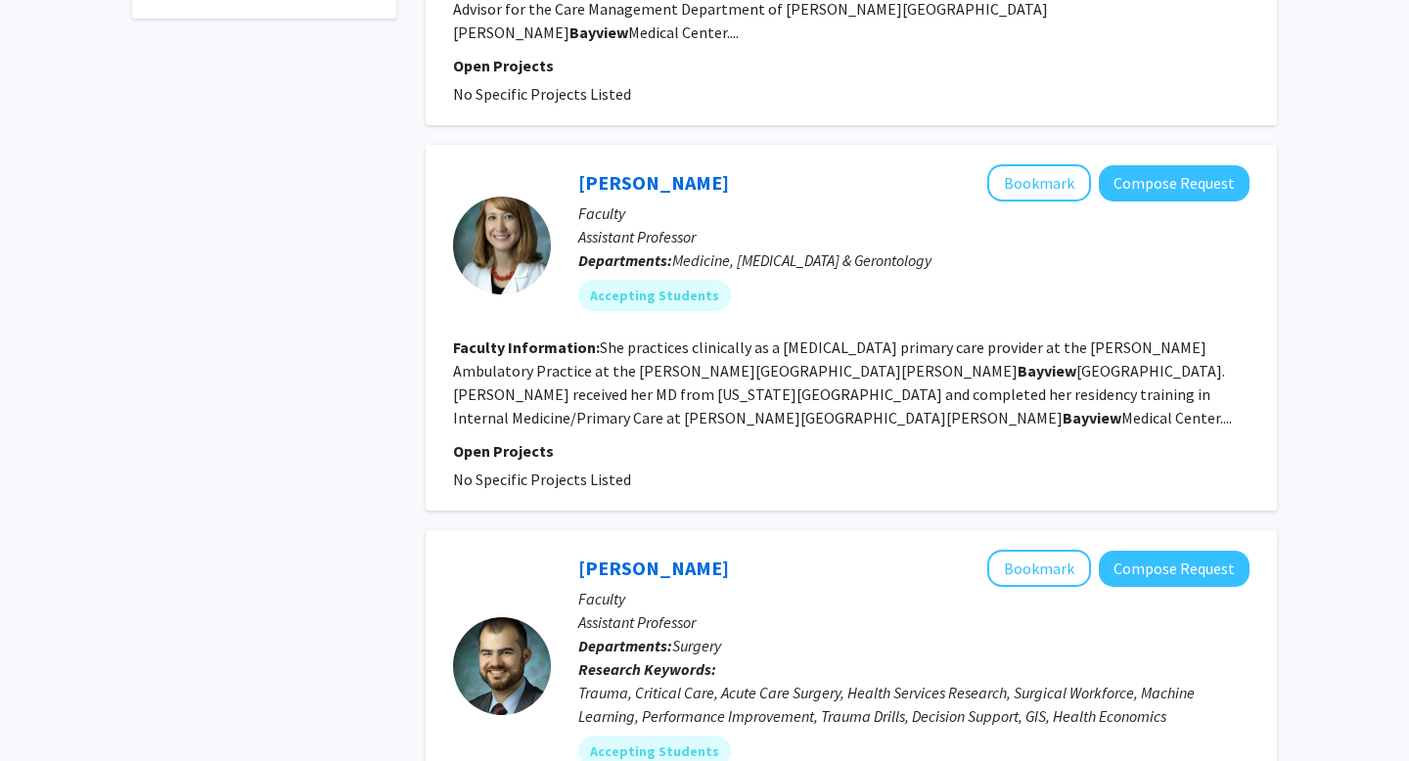
click at [555, 338] on fg-read-more "She practices clinically as a [MEDICAL_DATA] primary care provider at the [PERS…" at bounding box center [842, 383] width 779 height 90
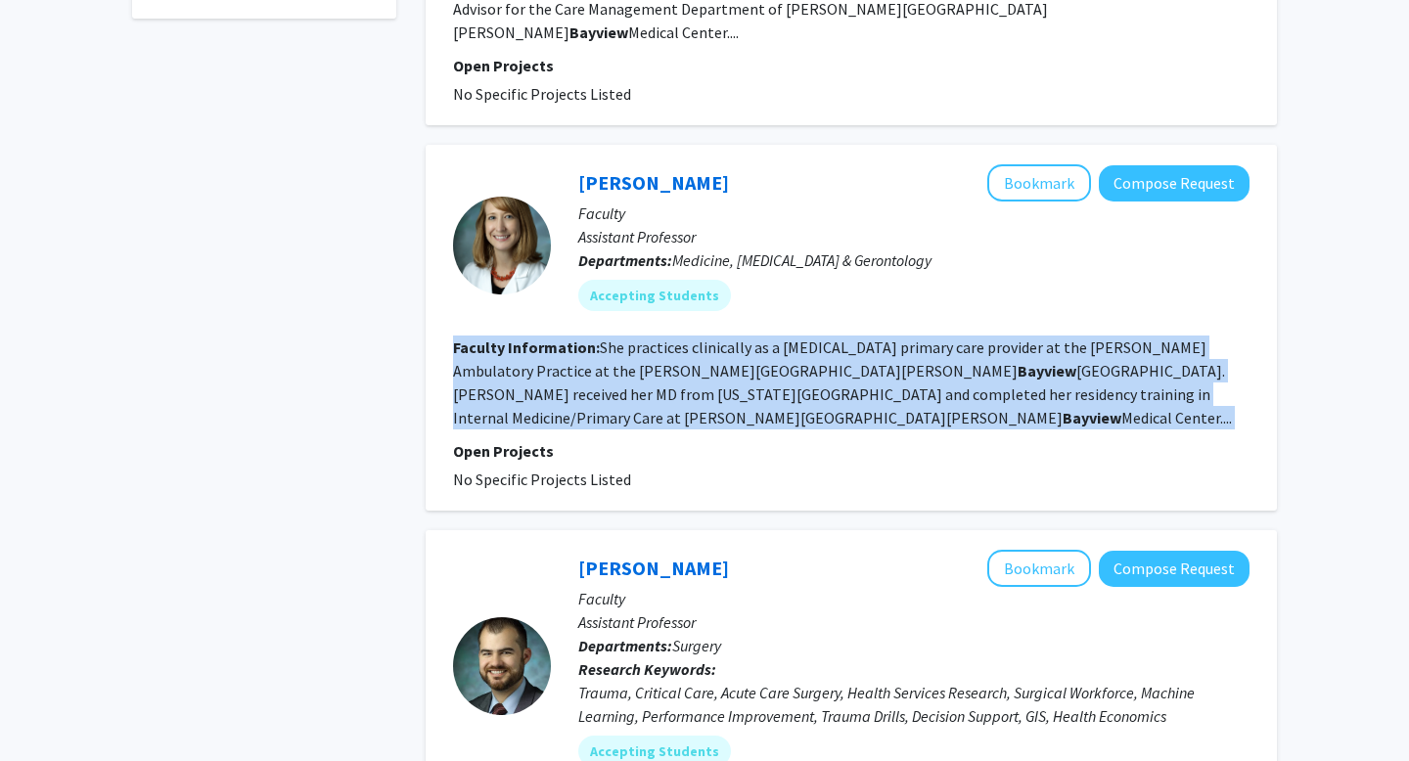
click at [555, 338] on fg-read-more "She practices clinically as a [MEDICAL_DATA] primary care provider at the [PERS…" at bounding box center [842, 383] width 779 height 90
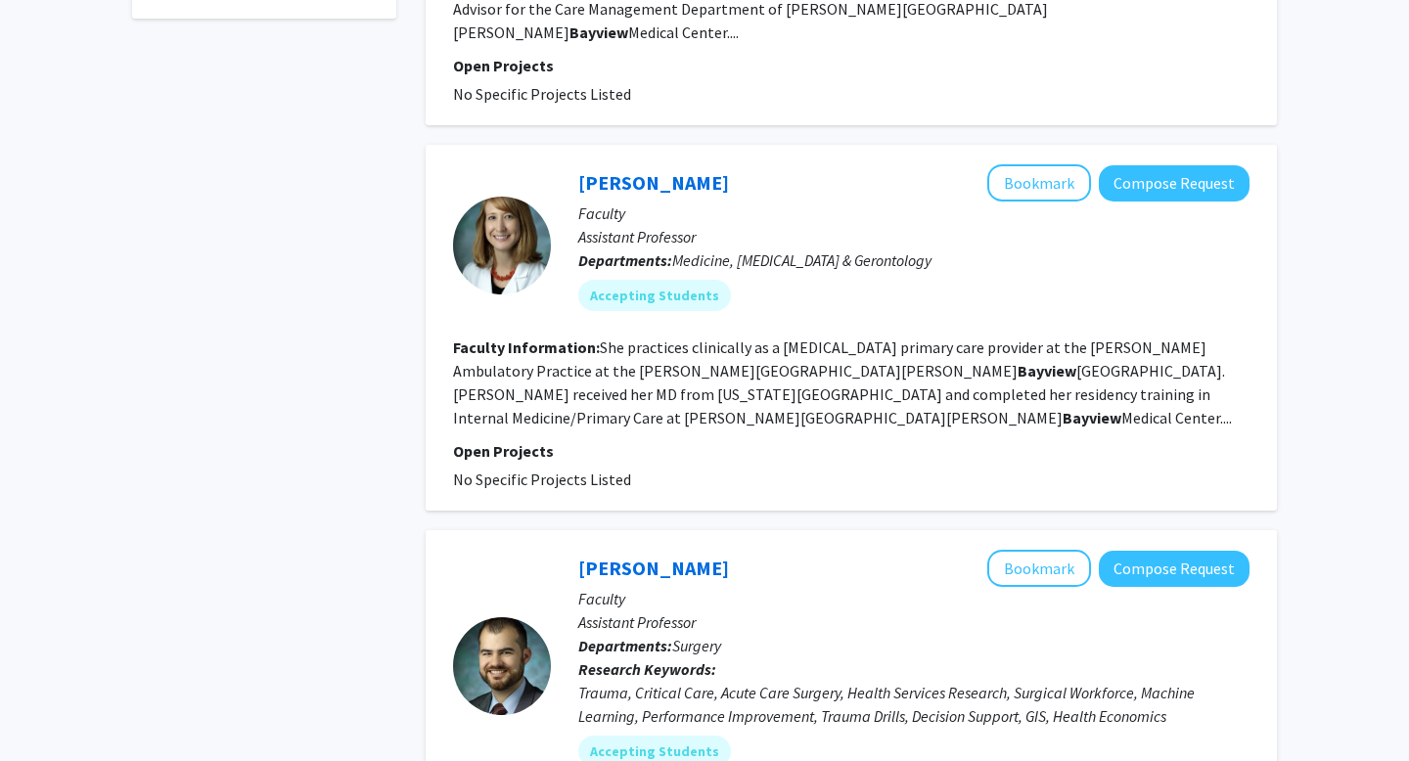
click at [627, 345] on section "Faculty Information: She practices clinically as a [MEDICAL_DATA] primary care …" at bounding box center [851, 383] width 797 height 94
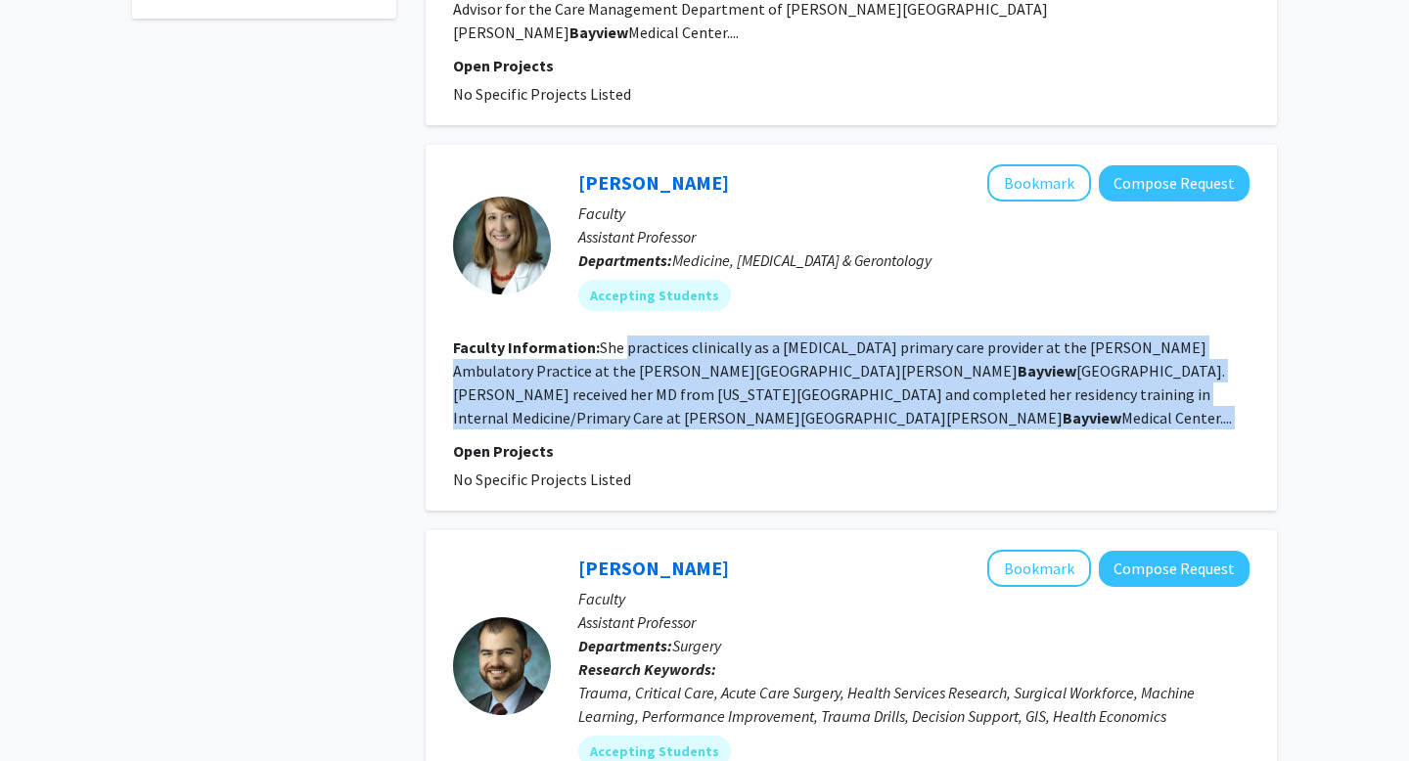
drag, startPoint x: 627, startPoint y: 345, endPoint x: 627, endPoint y: 261, distance: 84.2
click at [627, 261] on fg-search-faculty "[PERSON_NAME] Bookmark Compose Request Faculty Assistant Professor Departments:…" at bounding box center [851, 327] width 797 height 327
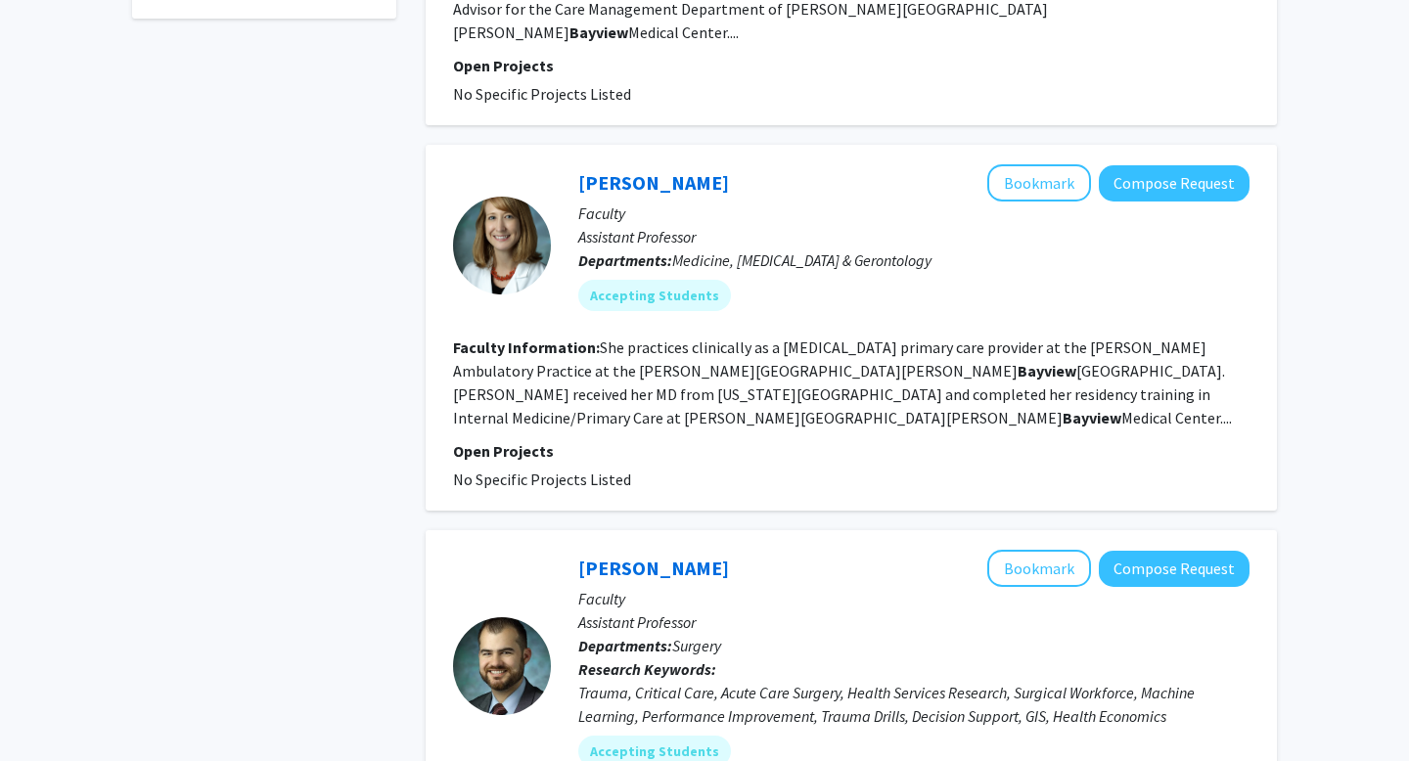
click at [646, 338] on fg-read-more "She practices clinically as a [MEDICAL_DATA] primary care provider at the [PERS…" at bounding box center [842, 383] width 779 height 90
drag, startPoint x: 646, startPoint y: 342, endPoint x: 644, endPoint y: 263, distance: 78.3
click at [644, 263] on fg-search-faculty "[PERSON_NAME] Bookmark Compose Request Faculty Assistant Professor Departments:…" at bounding box center [851, 327] width 797 height 327
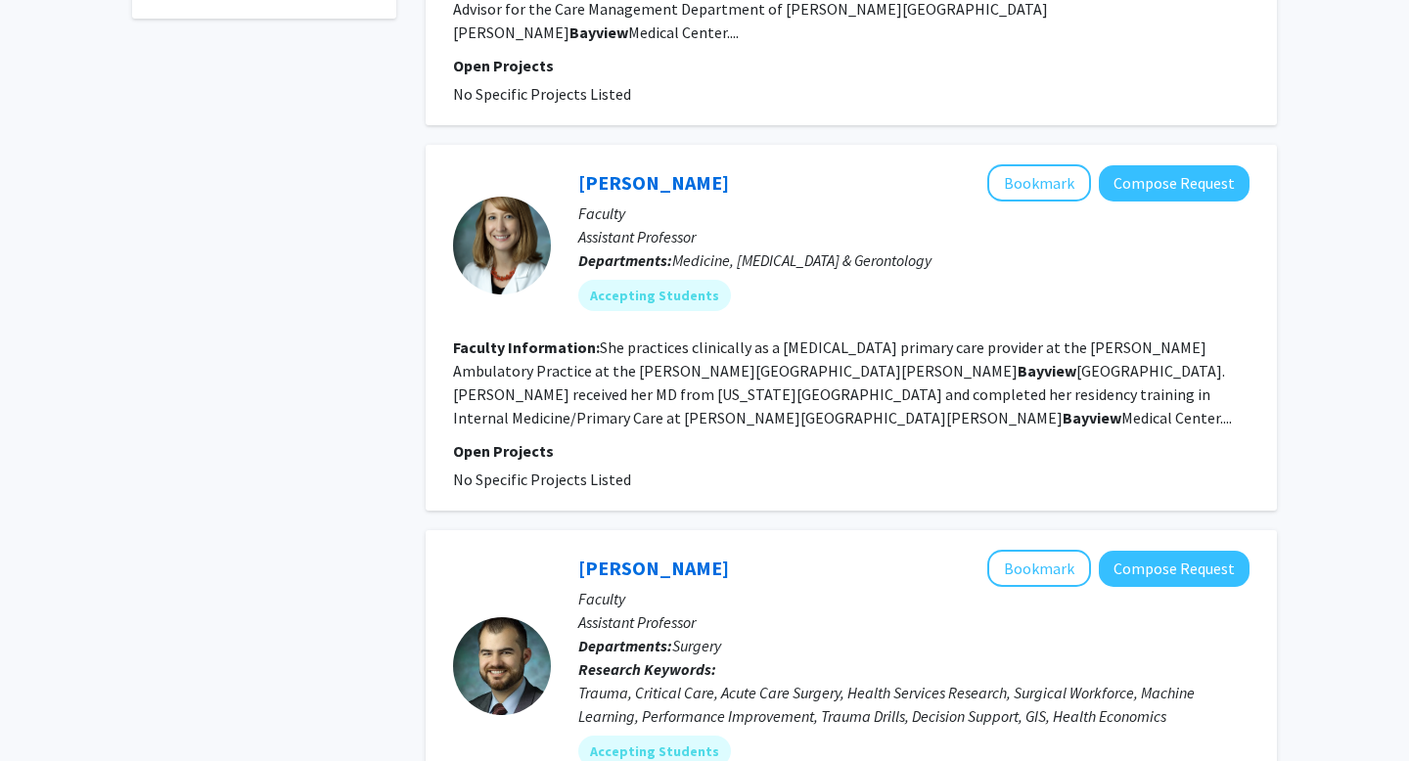
click at [644, 263] on fg-search-faculty "[PERSON_NAME] Bookmark Compose Request Faculty Assistant Professor Departments:…" at bounding box center [851, 327] width 797 height 327
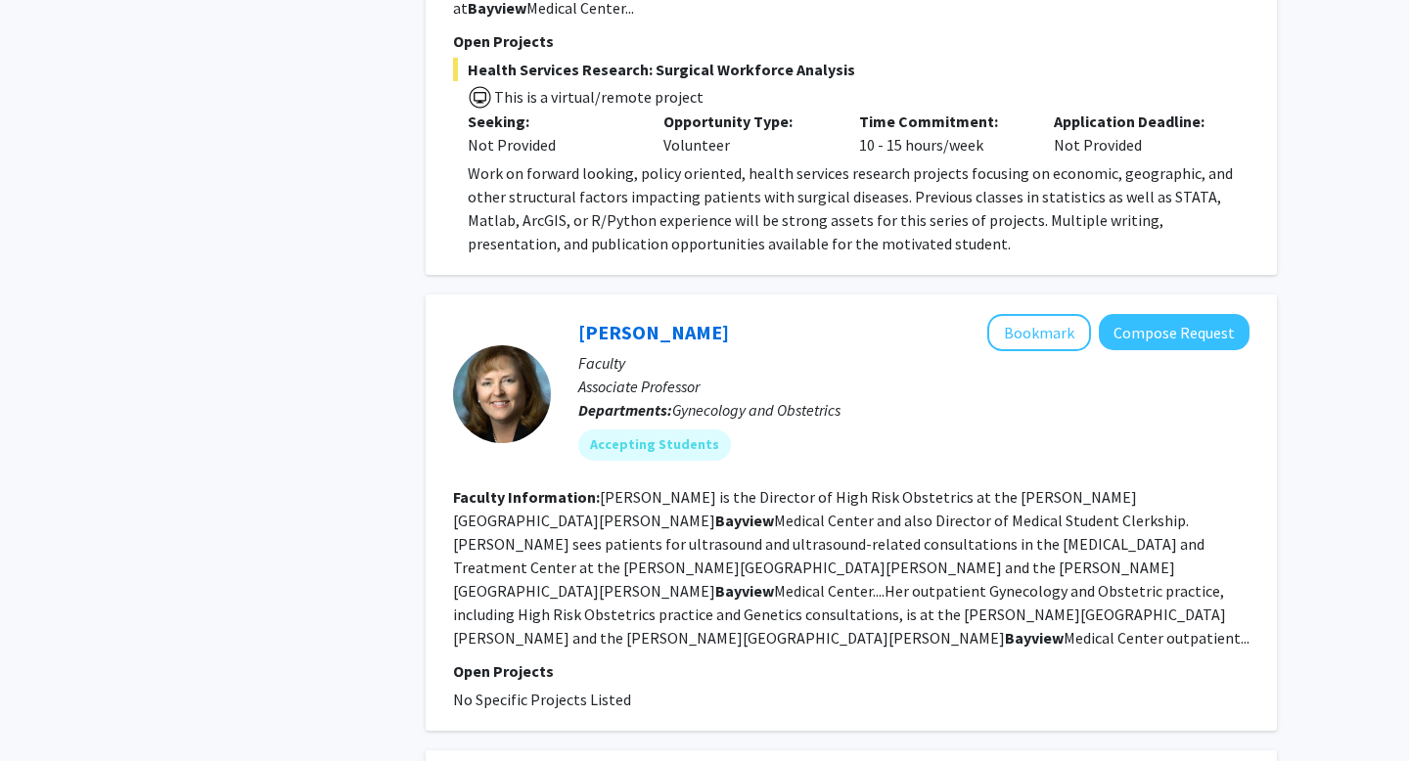
scroll to position [1842, 0]
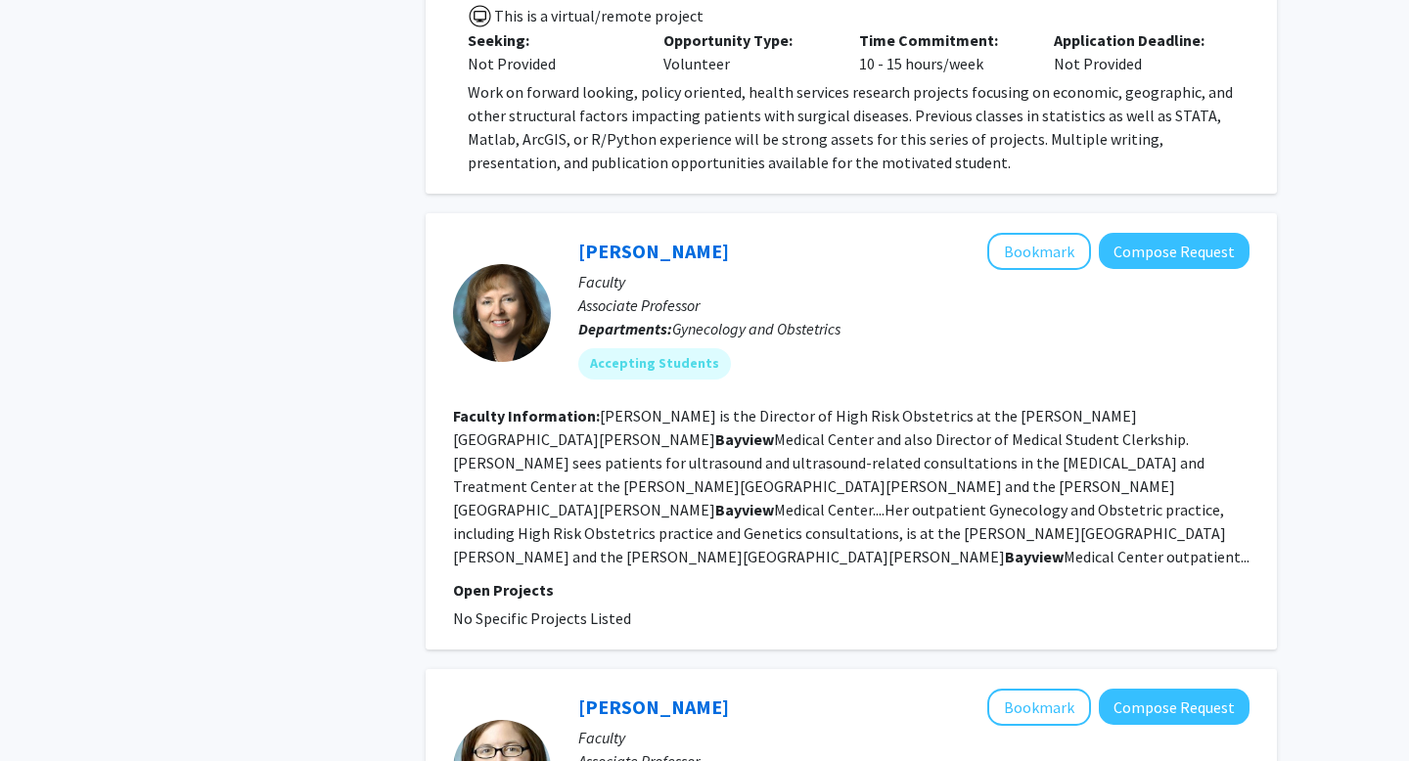
click at [635, 406] on fg-read-more "[PERSON_NAME] is the Director of High Risk Obstetrics at the [PERSON_NAME][GEOG…" at bounding box center [851, 486] width 797 height 160
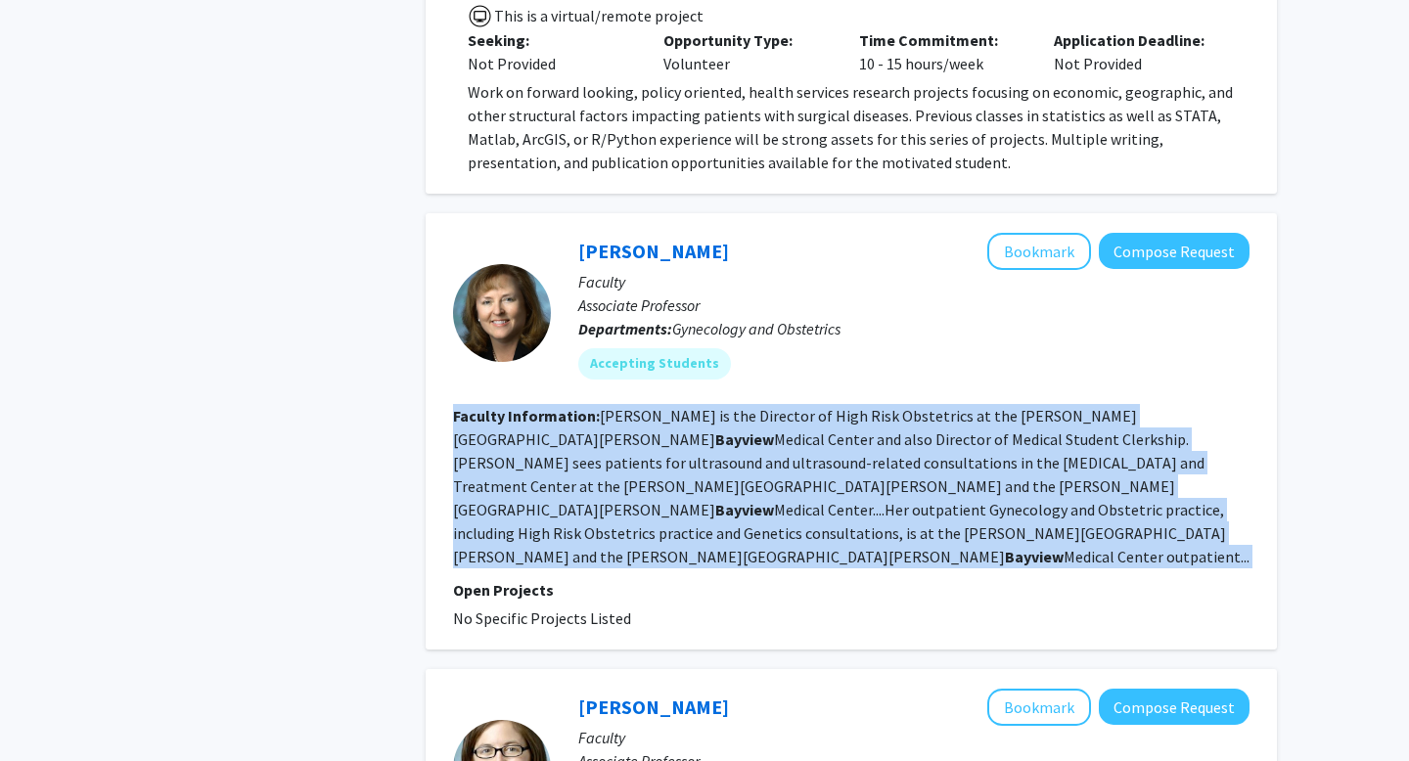
click at [635, 406] on fg-read-more "[PERSON_NAME] is the Director of High Risk Obstetrics at the [PERSON_NAME][GEOG…" at bounding box center [851, 486] width 797 height 160
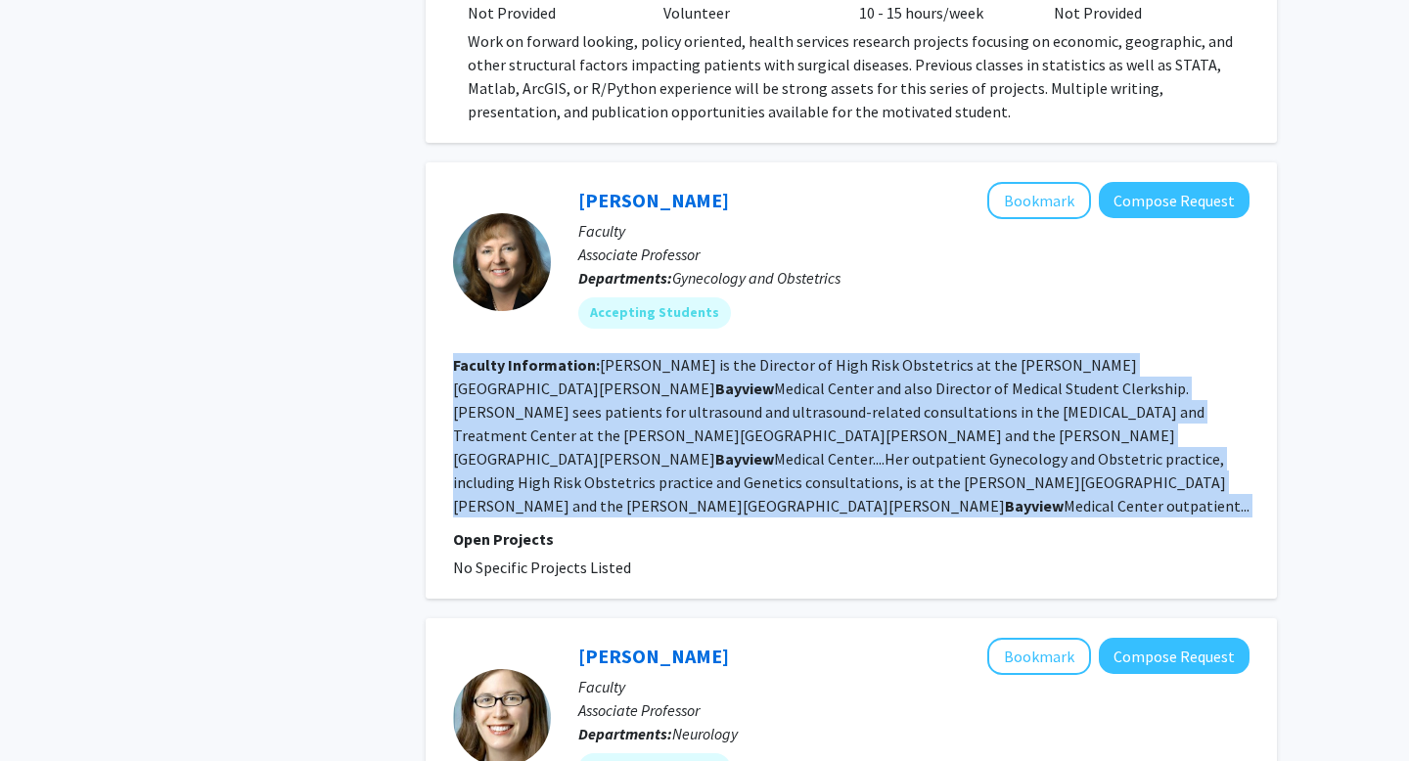
scroll to position [1906, 0]
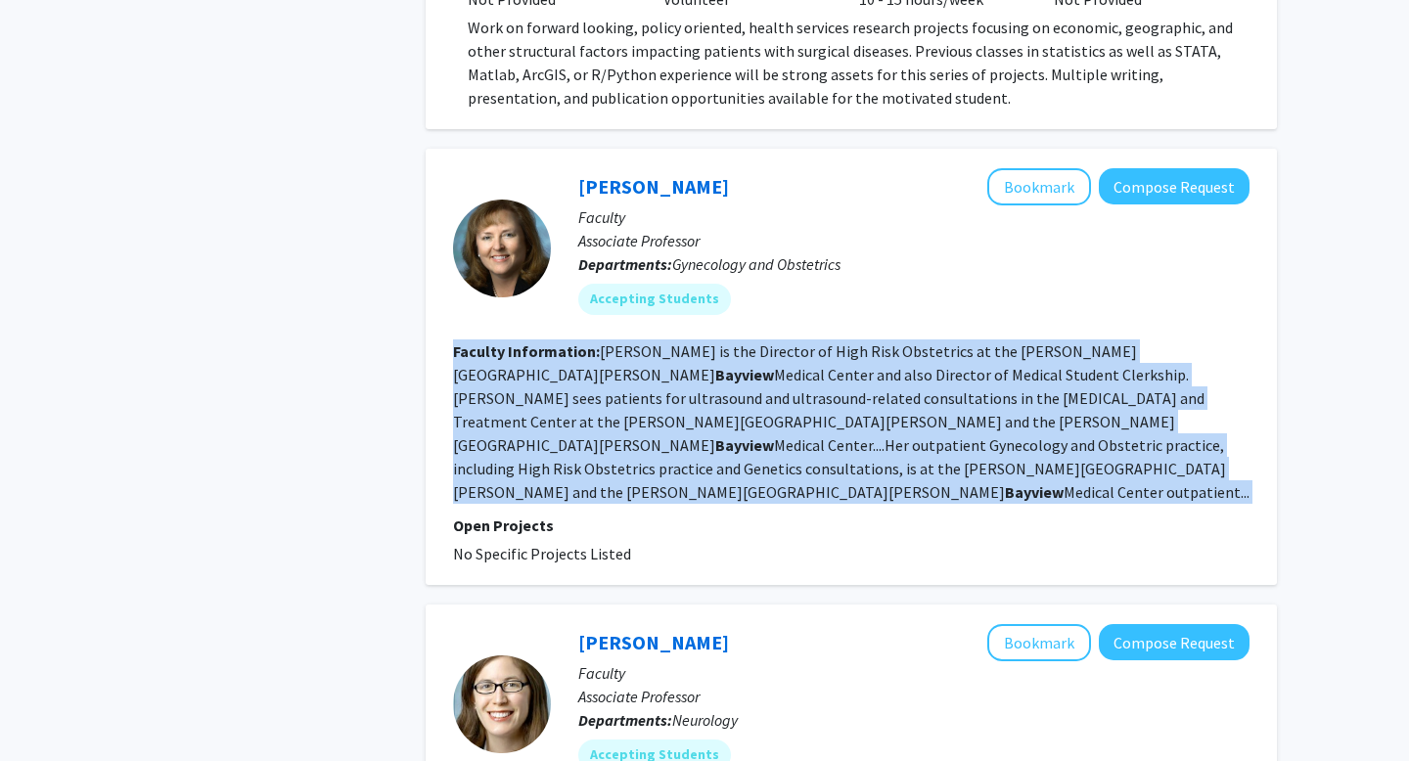
click at [636, 370] on fg-read-more "[PERSON_NAME] is the Director of High Risk Obstetrics at the [PERSON_NAME][GEOG…" at bounding box center [851, 422] width 797 height 160
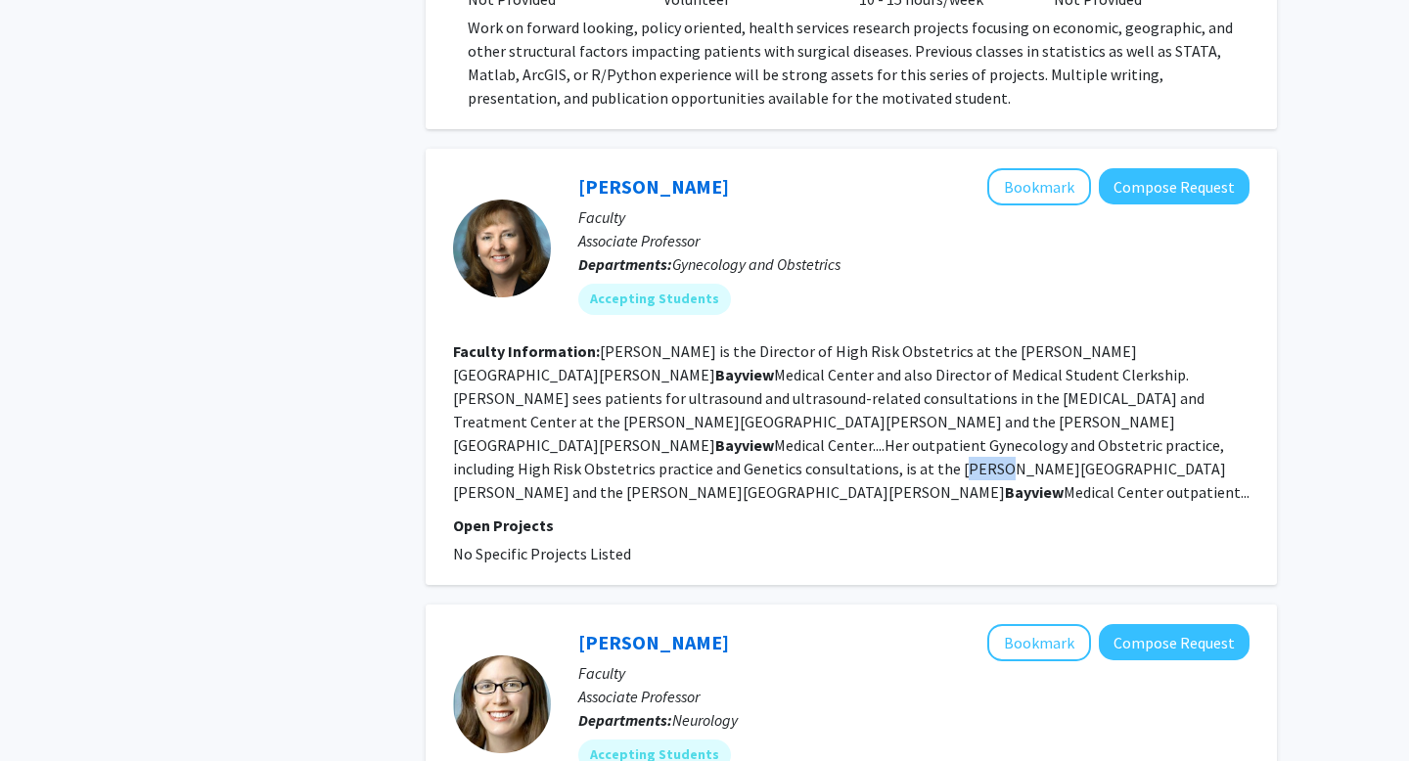
click at [636, 370] on fg-read-more "[PERSON_NAME] is the Director of High Risk Obstetrics at the [PERSON_NAME][GEOG…" at bounding box center [851, 422] width 797 height 160
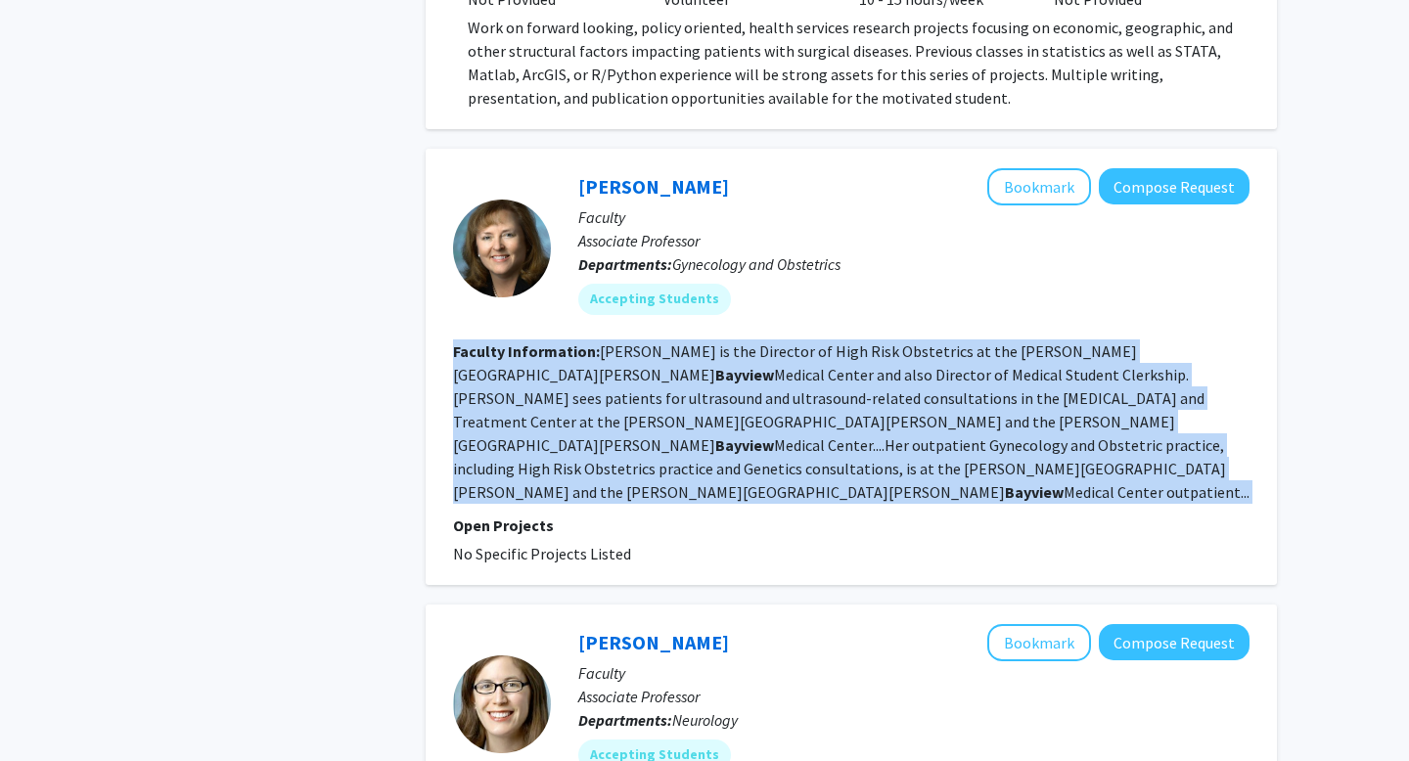
click at [636, 370] on fg-read-more "[PERSON_NAME] is the Director of High Risk Obstetrics at the [PERSON_NAME][GEOG…" at bounding box center [851, 422] width 797 height 160
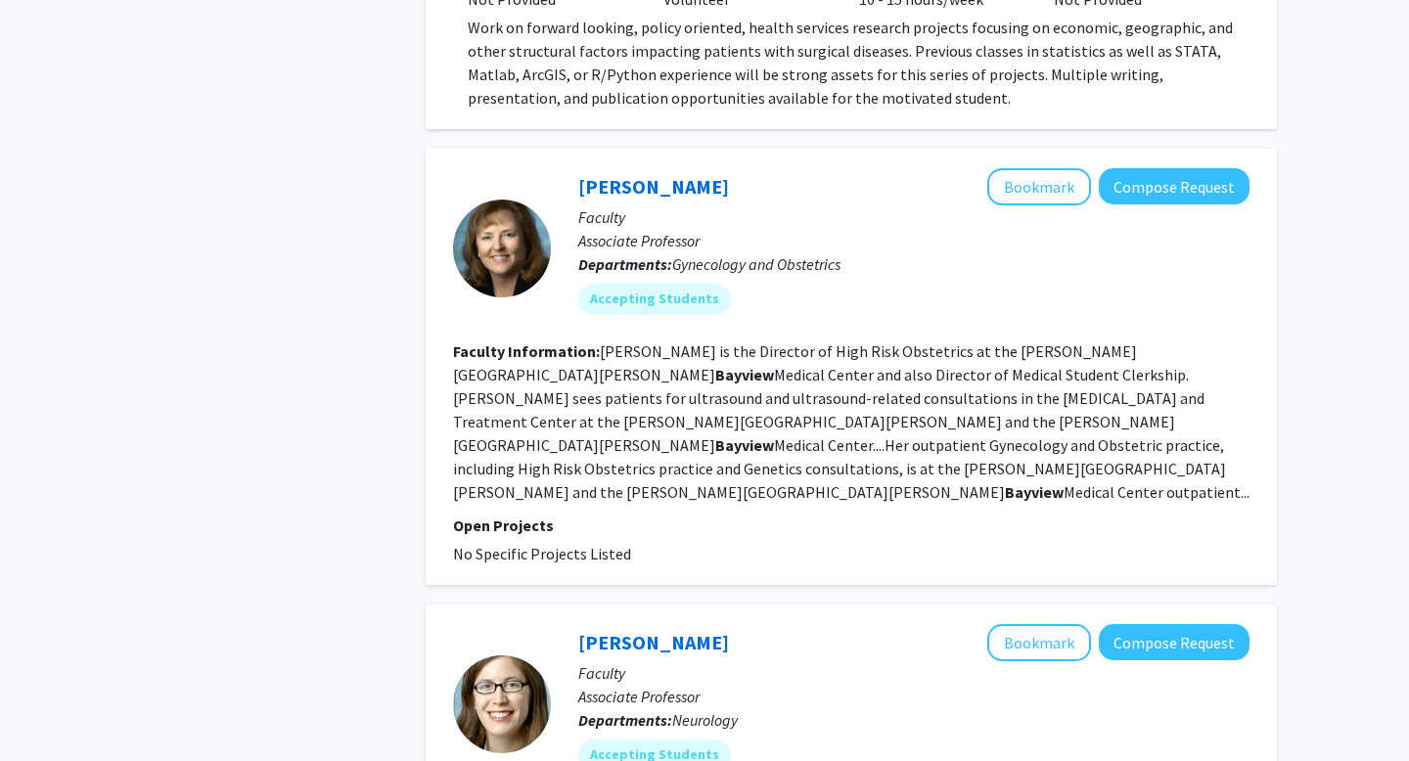
click at [641, 346] on fg-read-more "[PERSON_NAME] is the Director of High Risk Obstetrics at the [PERSON_NAME][GEOG…" at bounding box center [851, 422] width 797 height 160
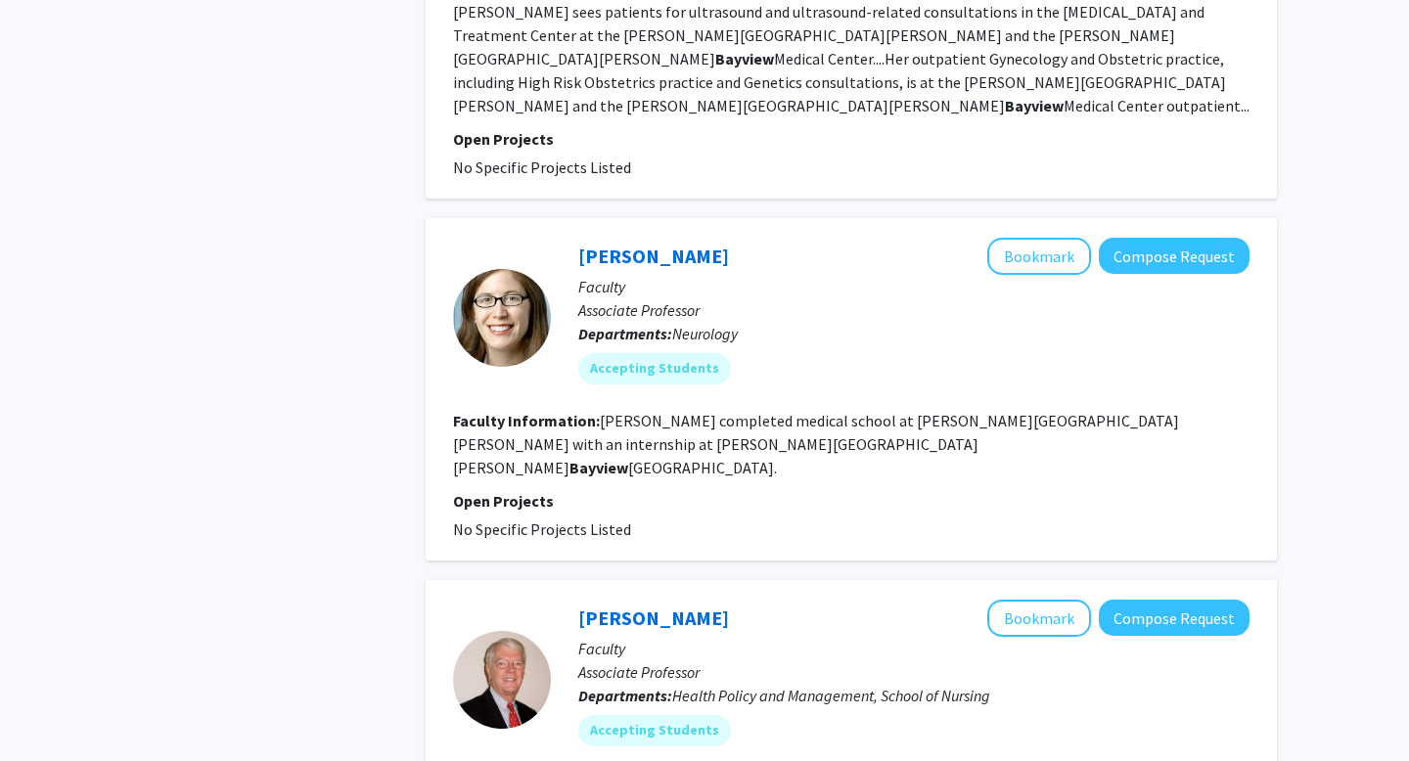
scroll to position [2362, 0]
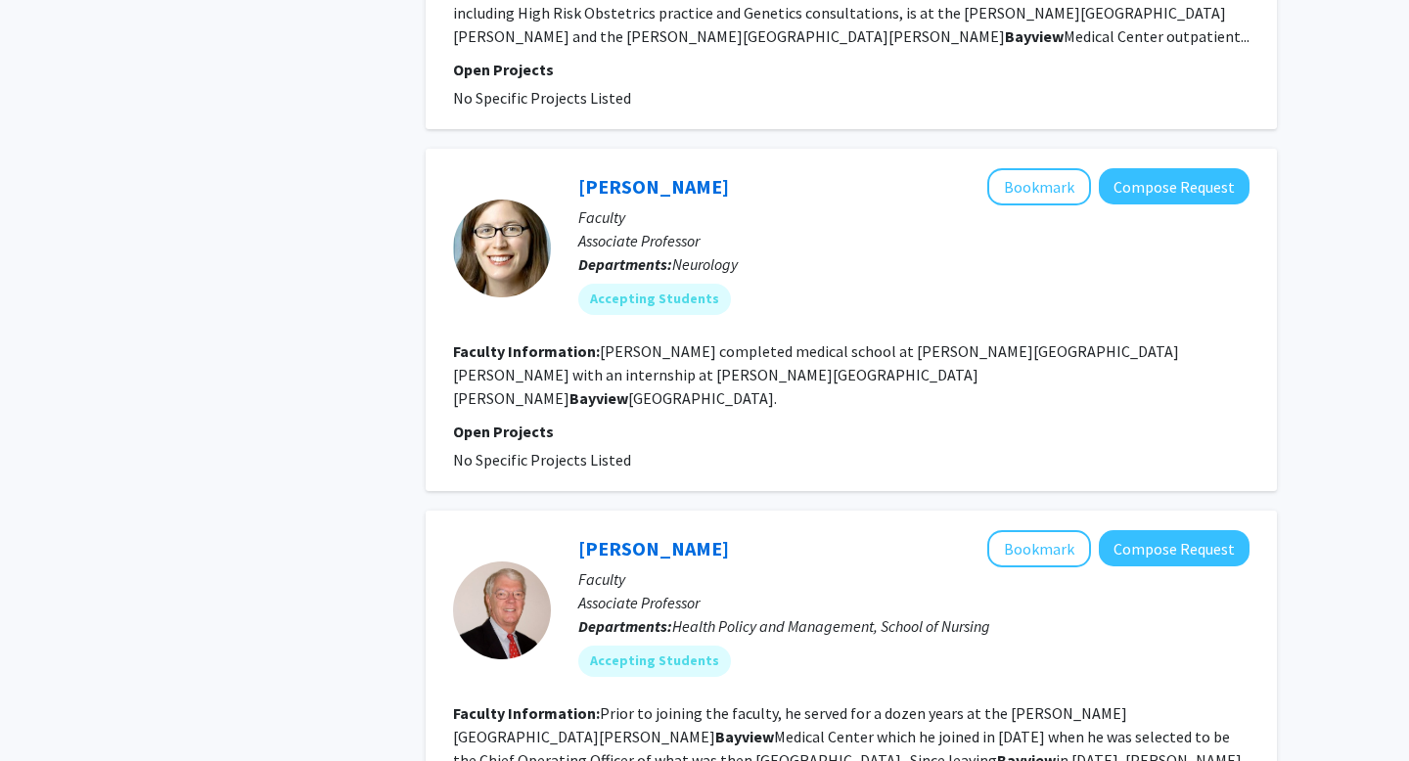
click at [694, 340] on section "Faculty Information: [PERSON_NAME] completed medical school at [PERSON_NAME][GE…" at bounding box center [851, 375] width 797 height 70
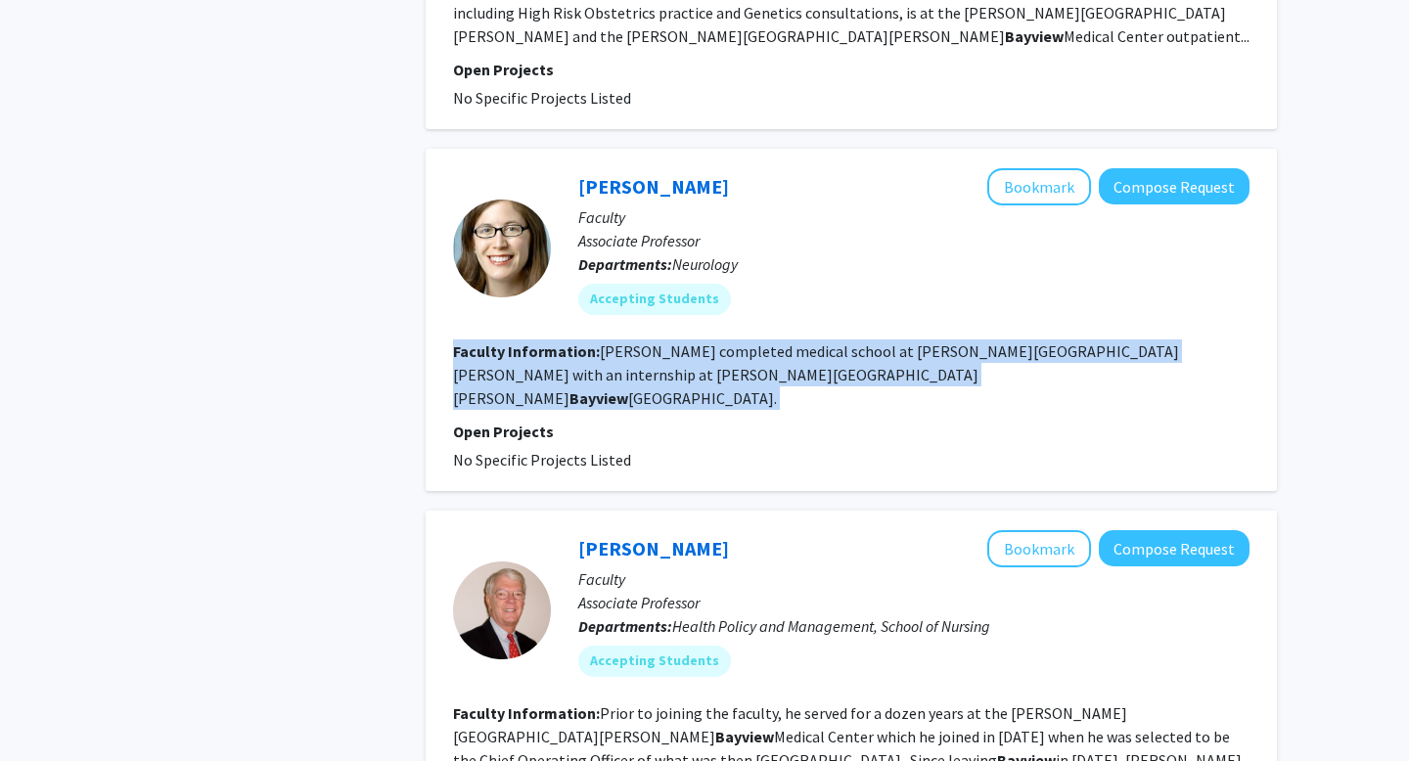
click at [694, 340] on section "Faculty Information: [PERSON_NAME] completed medical school at [PERSON_NAME][GE…" at bounding box center [851, 375] width 797 height 70
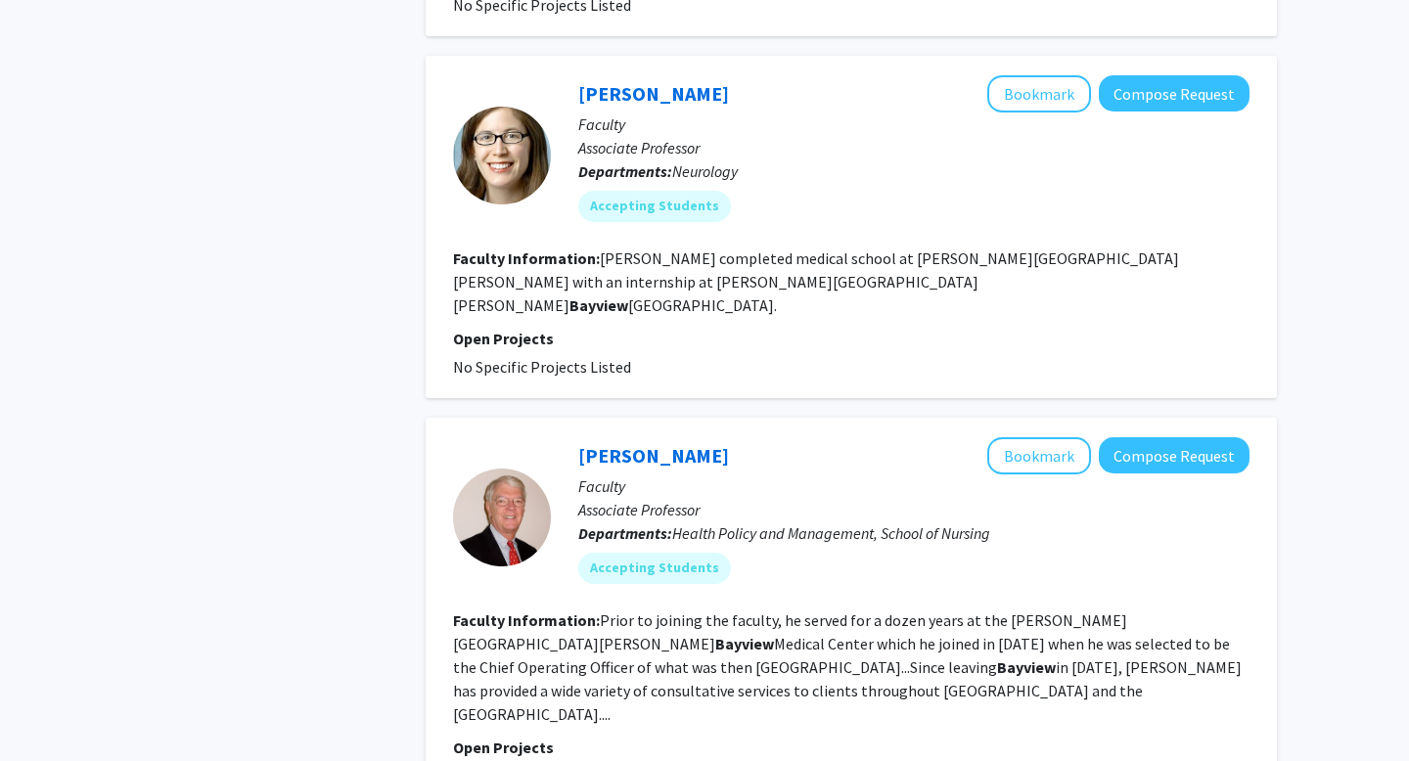
scroll to position [2653, 0]
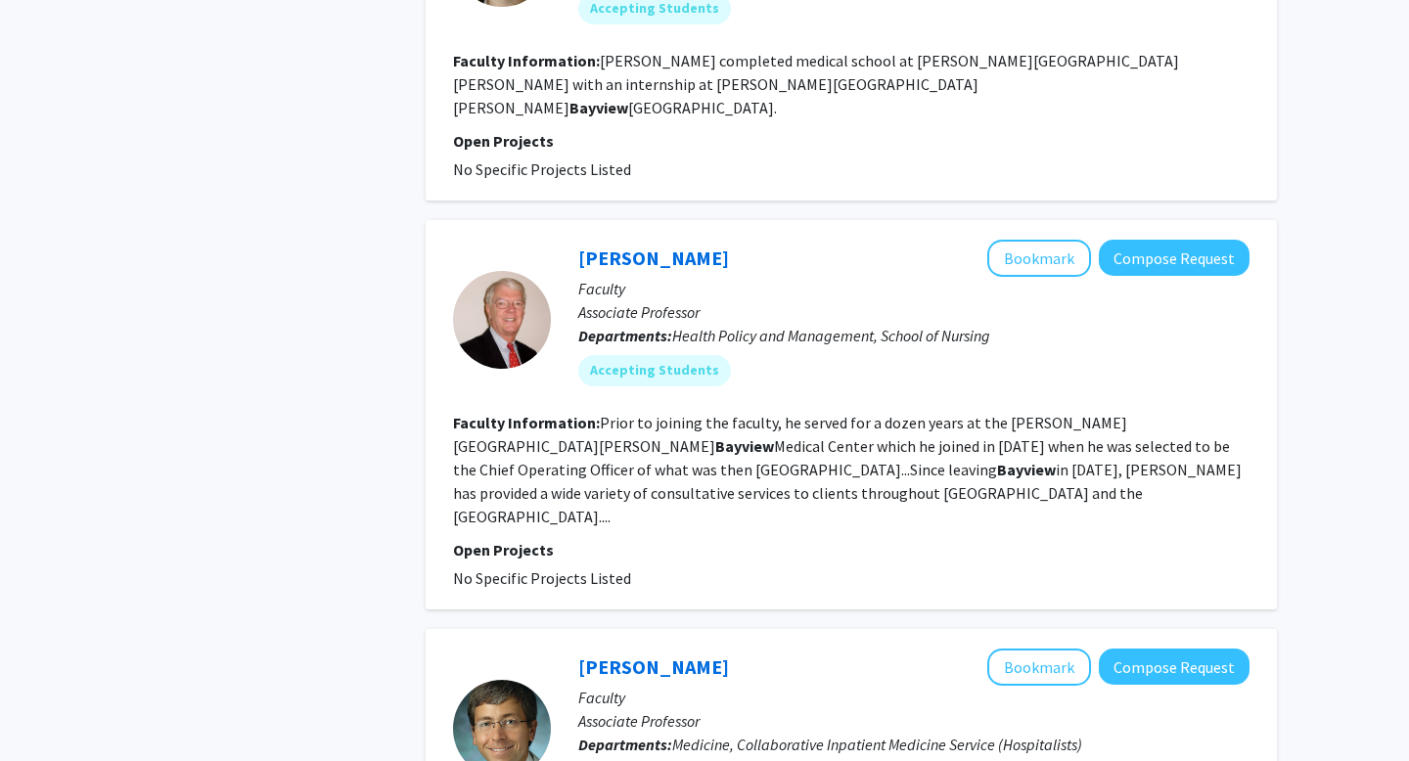
click at [690, 411] on section "Faculty Information: Prior to joining the faculty, he served for a dozen years …" at bounding box center [851, 469] width 797 height 117
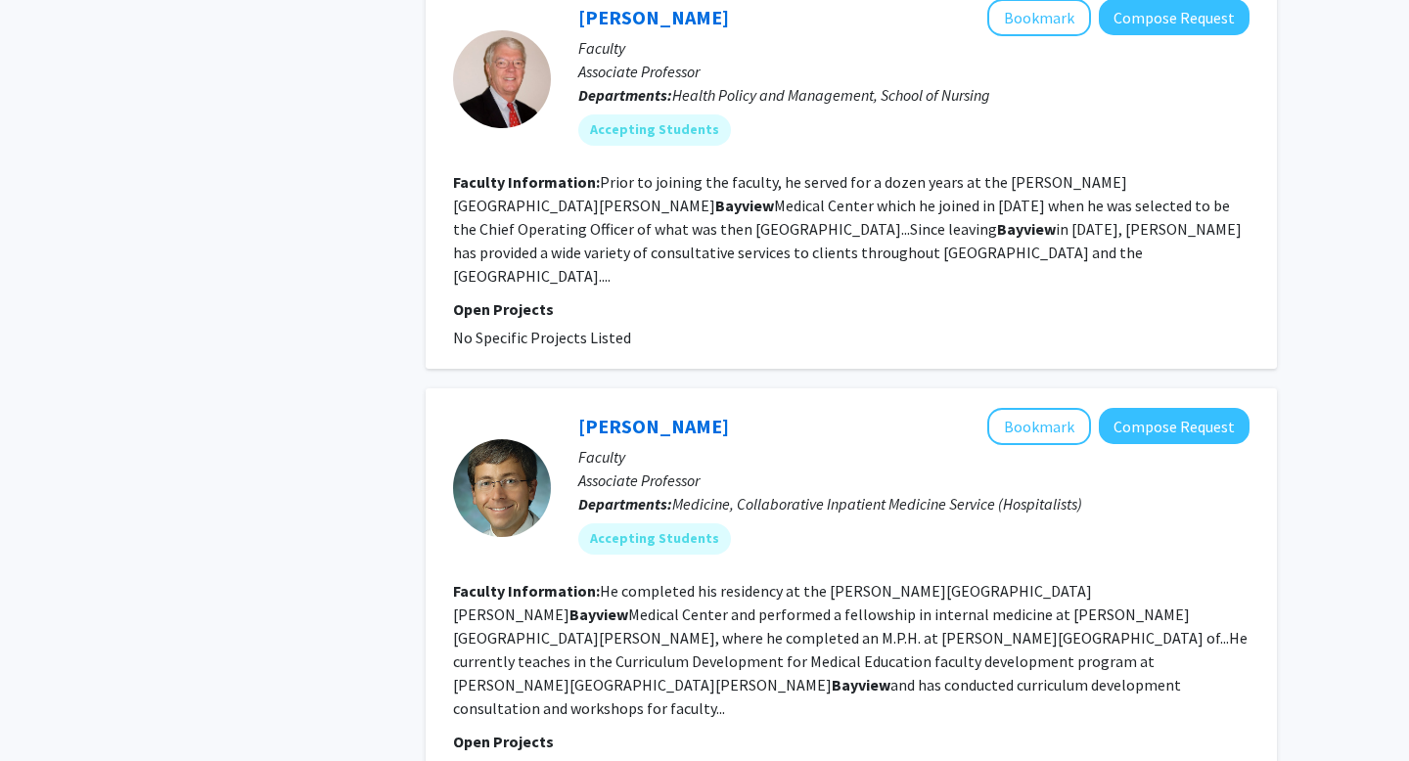
scroll to position [2904, 0]
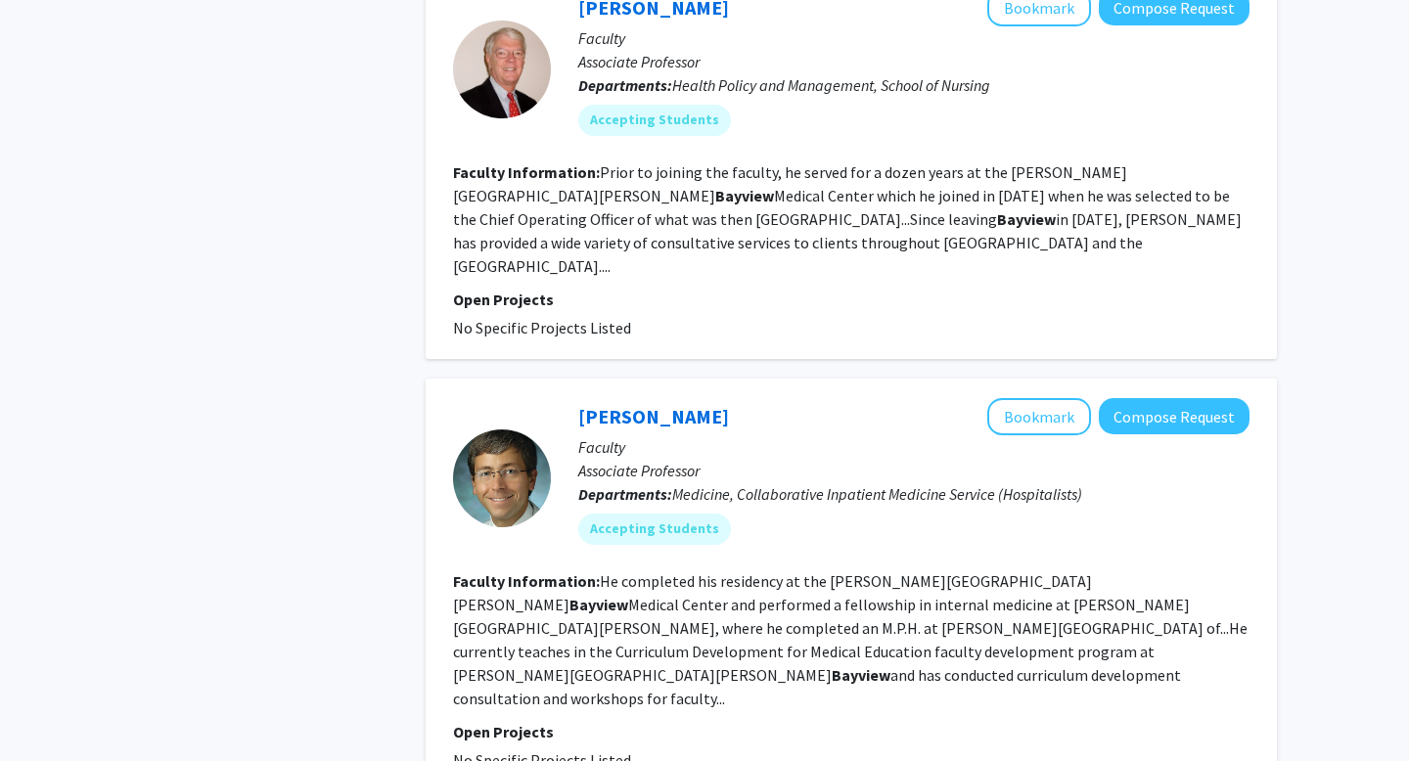
click at [757, 570] on section "Faculty Information: He completed his residency at the [PERSON_NAME][GEOGRAPHIC…" at bounding box center [851, 640] width 797 height 141
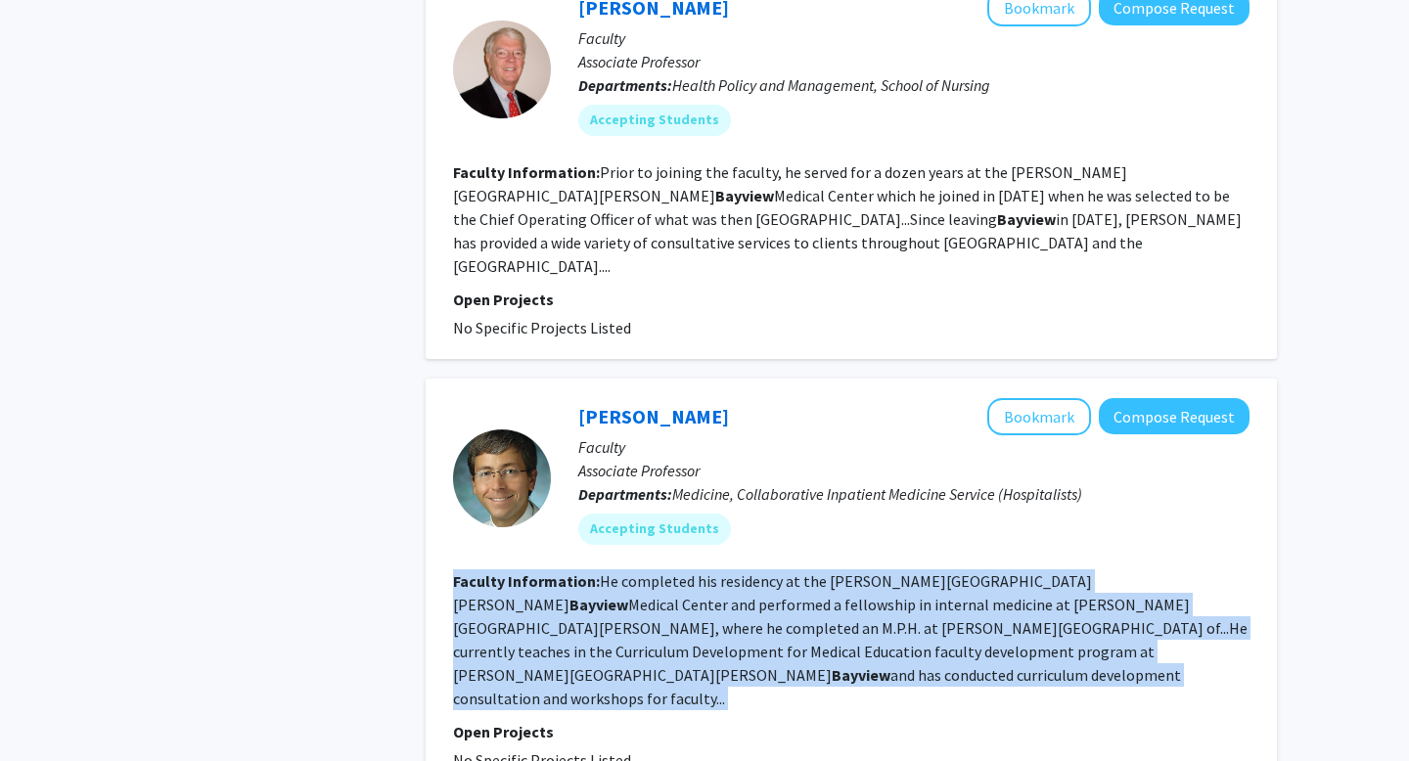
click at [757, 570] on section "Faculty Information: He completed his residency at the [PERSON_NAME][GEOGRAPHIC…" at bounding box center [851, 640] width 797 height 141
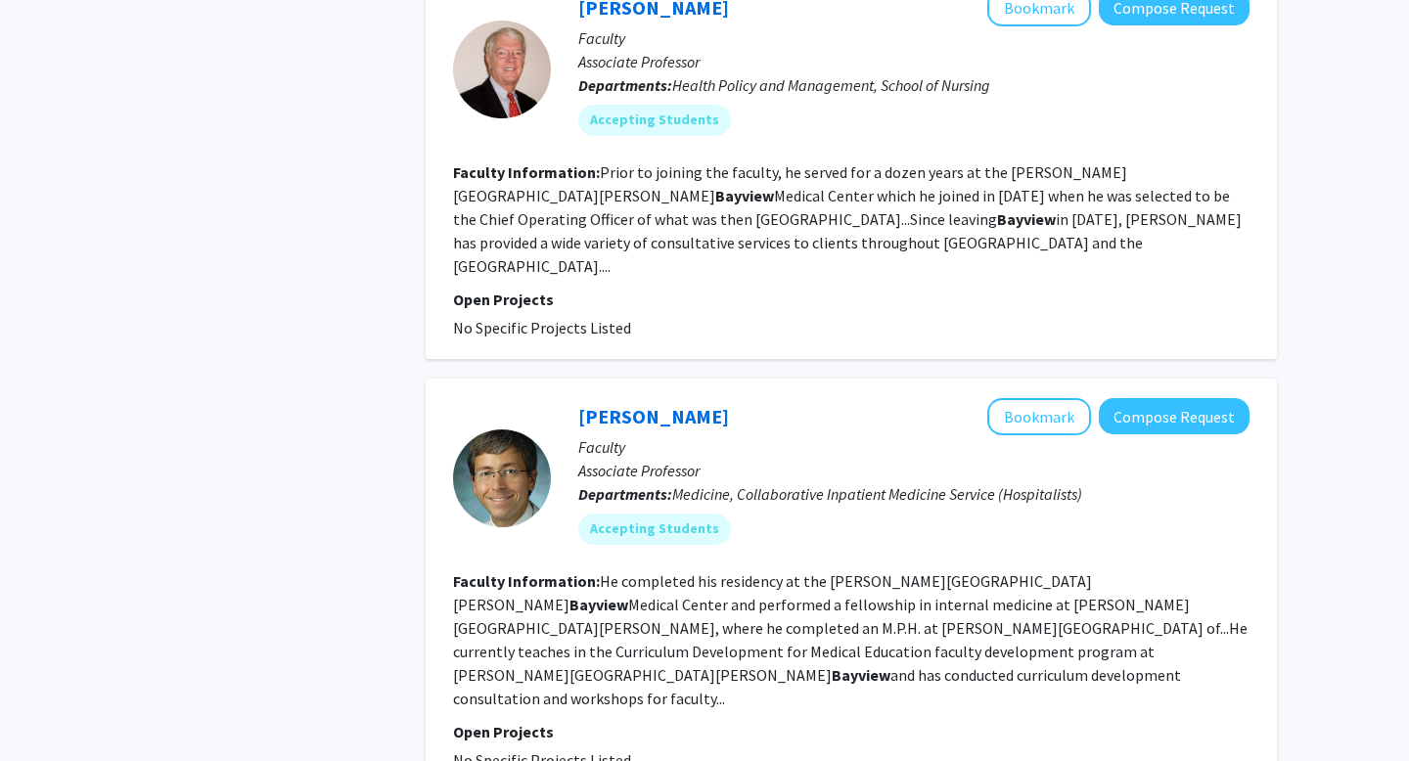
click at [770, 572] on fg-read-more "He completed his residency at the [PERSON_NAME][GEOGRAPHIC_DATA][PERSON_NAME] a…" at bounding box center [850, 640] width 795 height 137
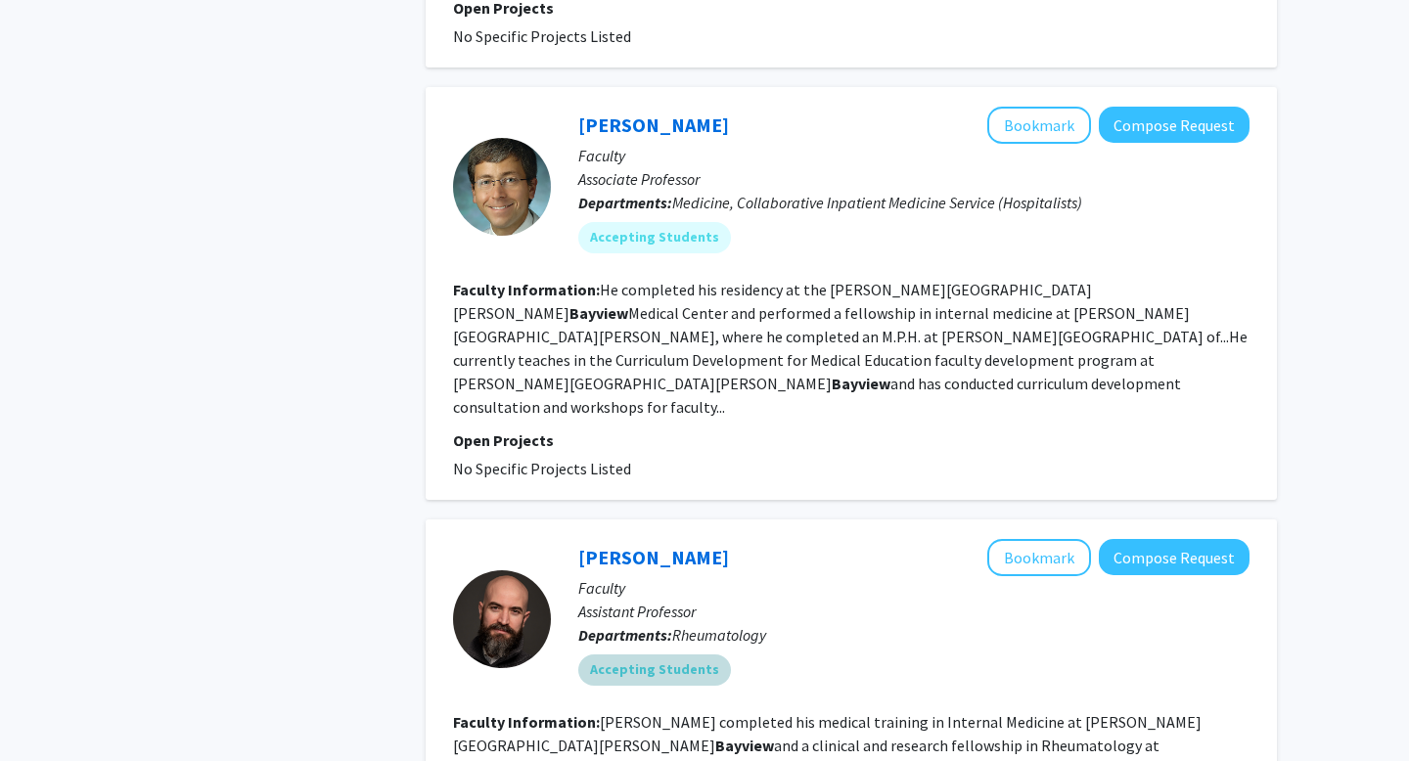
scroll to position [3232, 0]
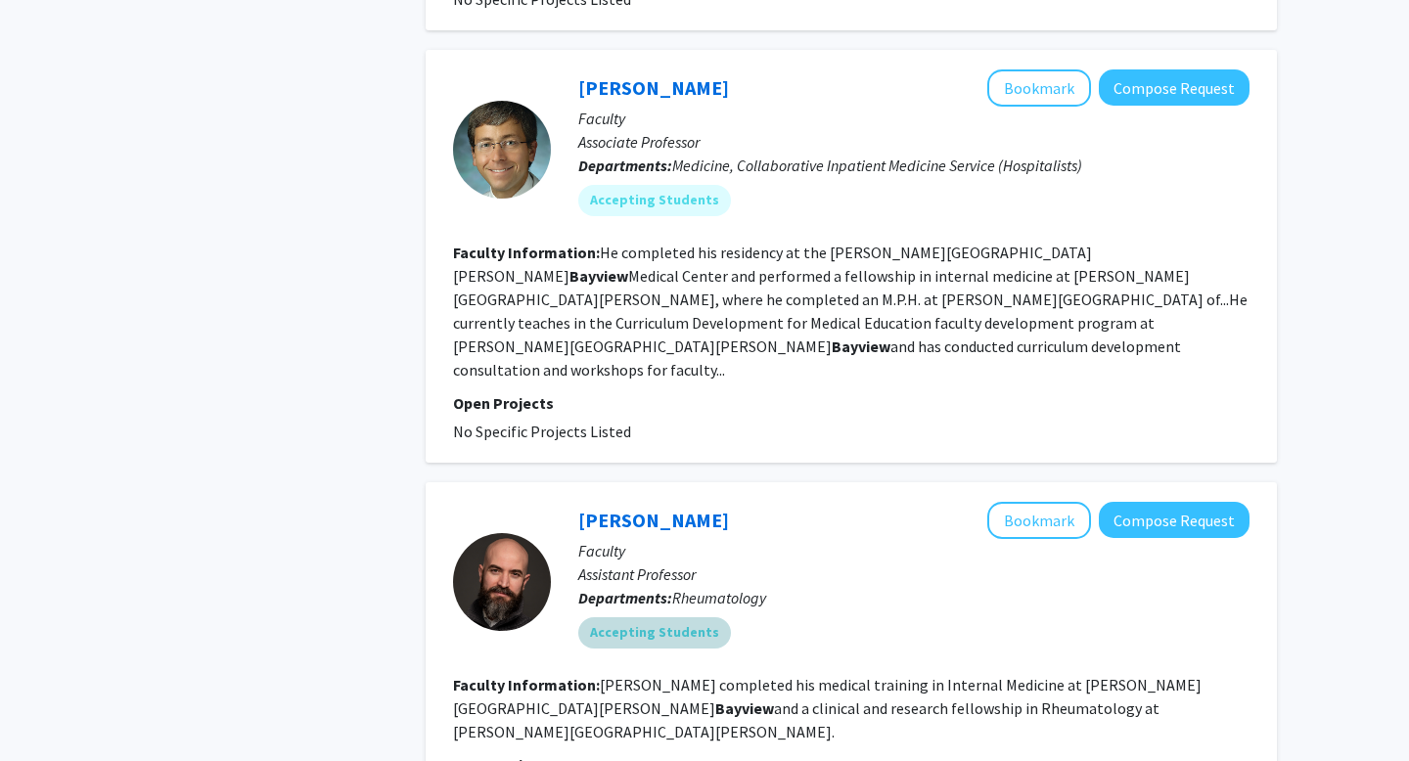
click at [600, 675] on fg-read-more "[PERSON_NAME] completed his medical training in Internal Medicine at [PERSON_NA…" at bounding box center [827, 708] width 749 height 67
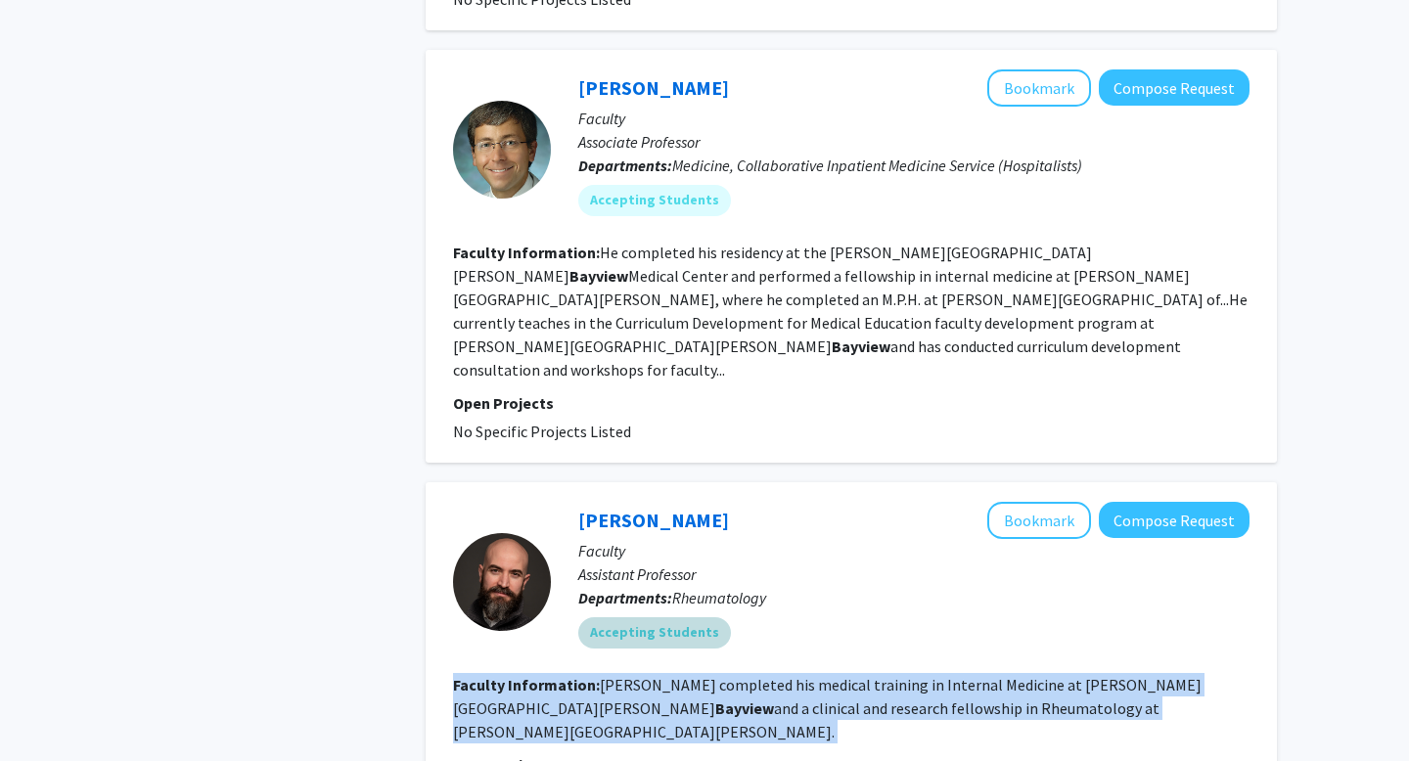
click at [600, 675] on fg-read-more "[PERSON_NAME] completed his medical training in Internal Medicine at [PERSON_NA…" at bounding box center [827, 708] width 749 height 67
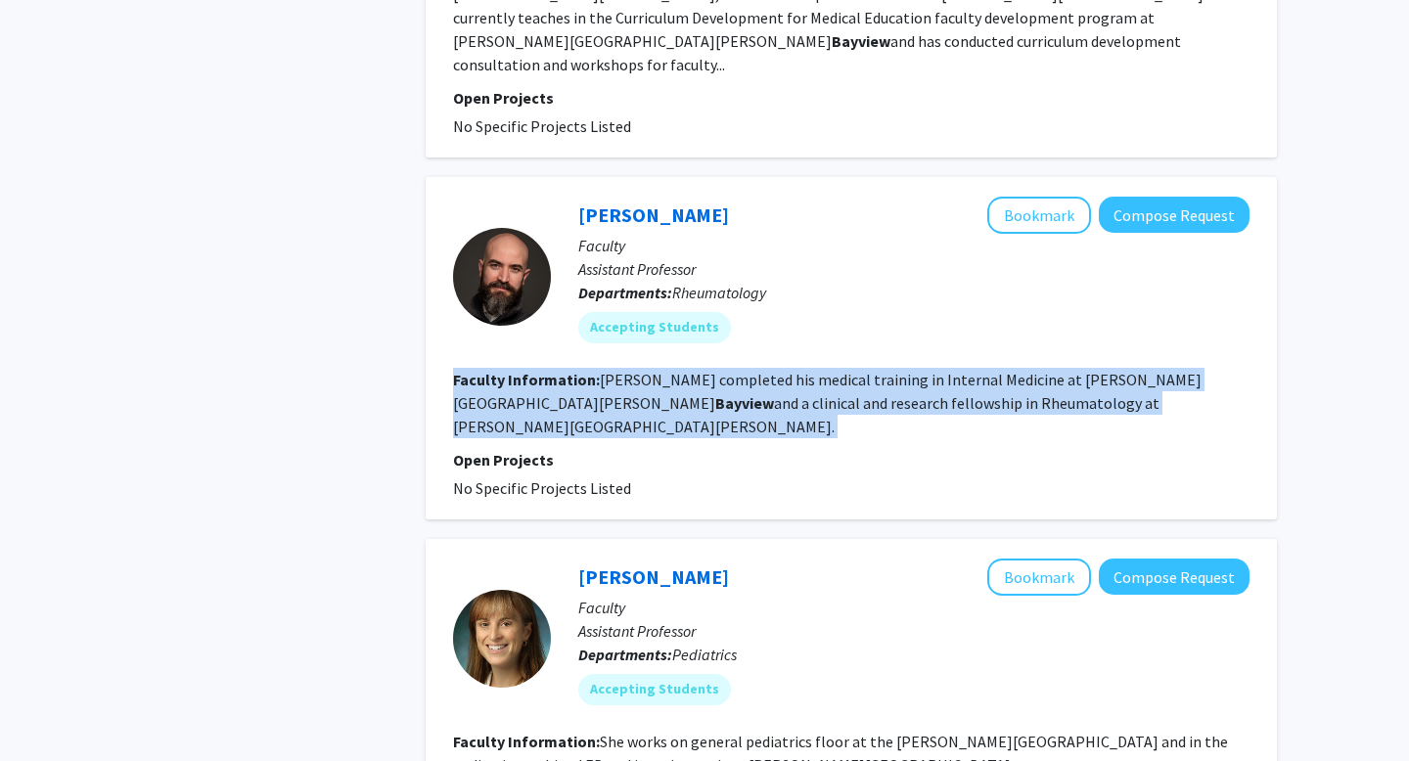
scroll to position [3616, 0]
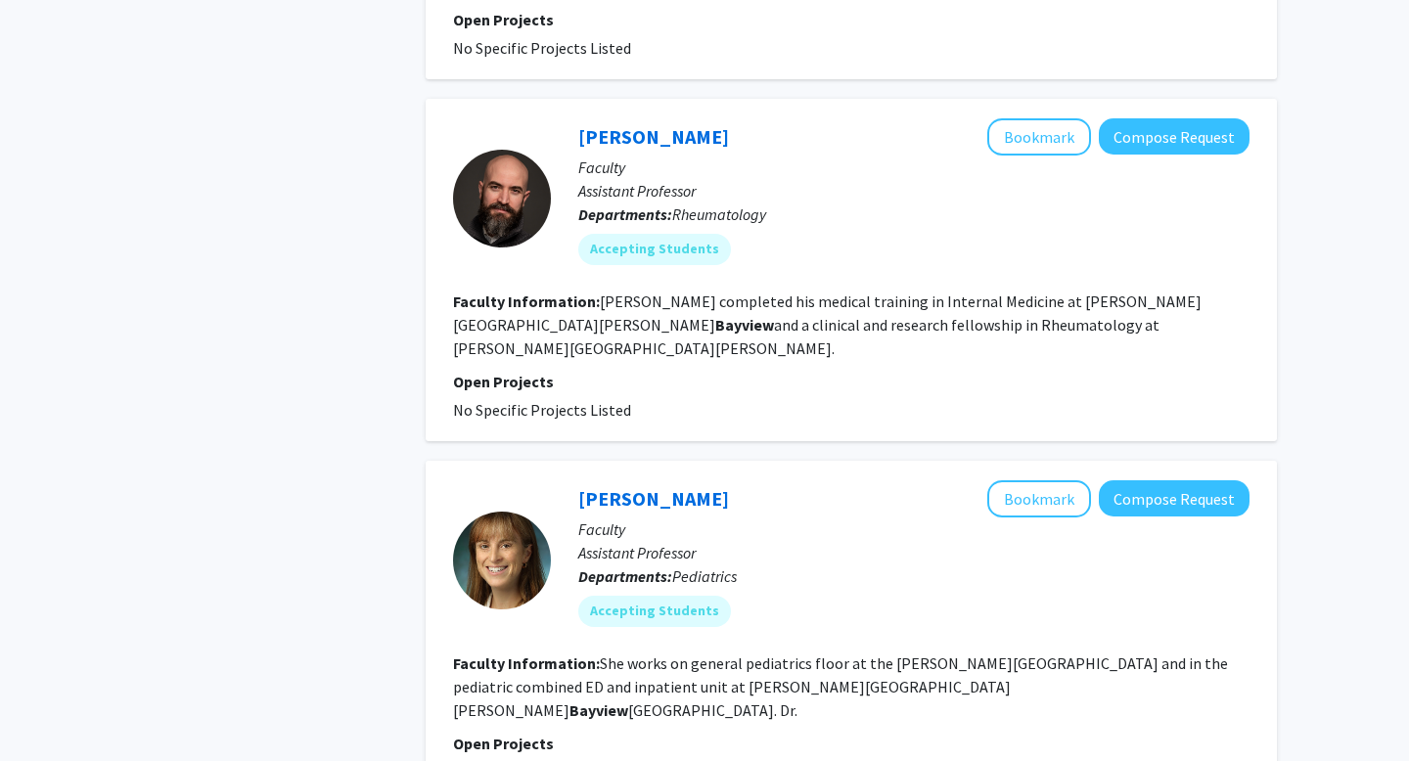
click at [628, 701] on b "Bayview" at bounding box center [599, 711] width 59 height 20
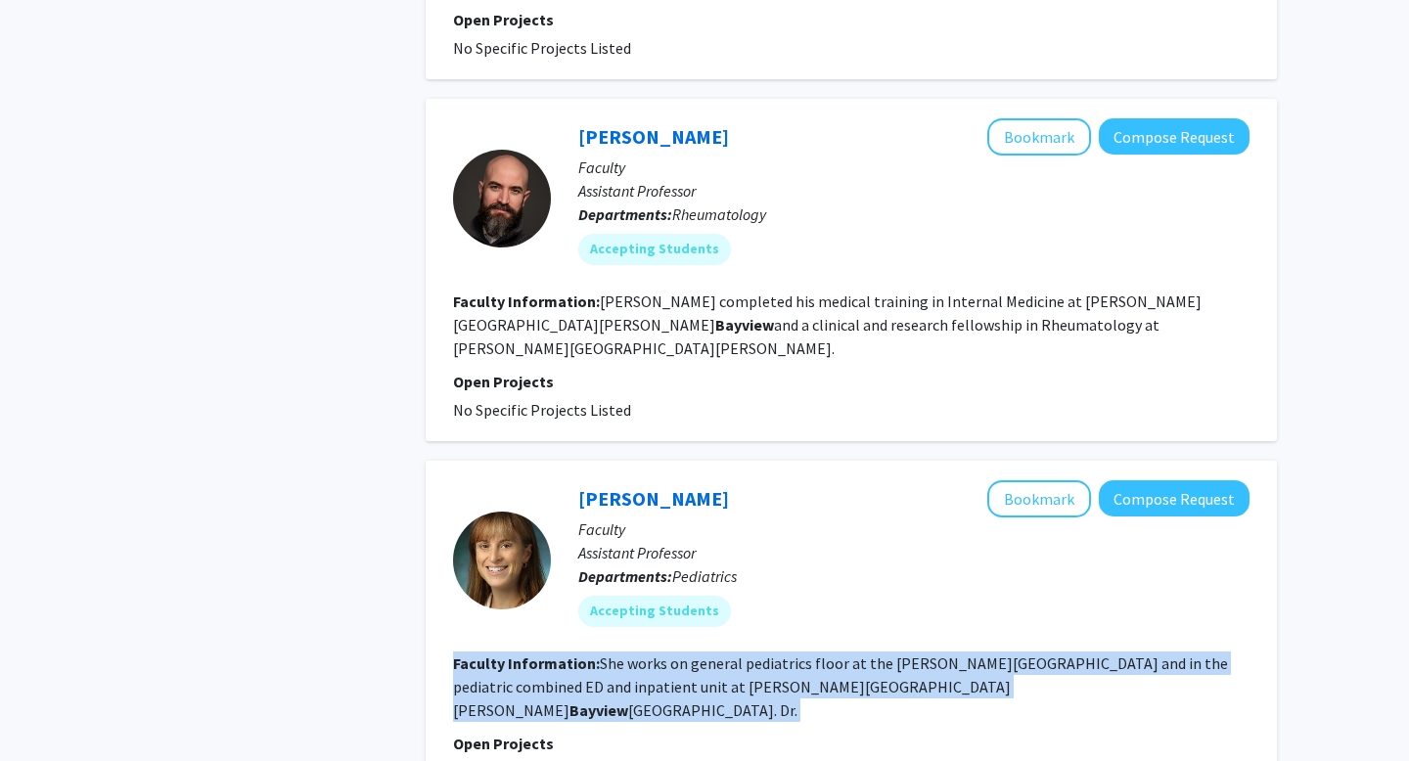
click at [628, 701] on b "Bayview" at bounding box center [599, 711] width 59 height 20
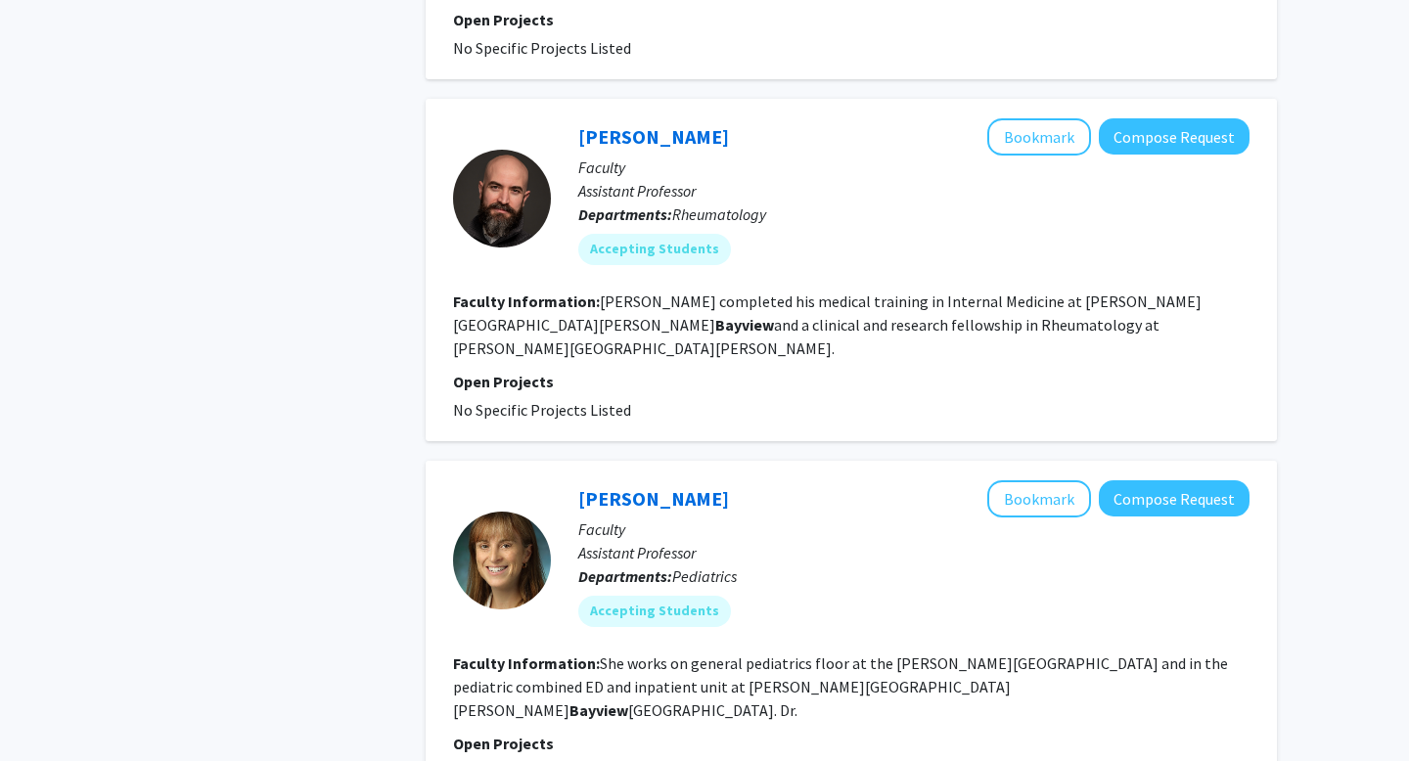
click at [907, 654] on fg-read-more "She works on general pediatrics floor at the [PERSON_NAME][GEOGRAPHIC_DATA] and…" at bounding box center [840, 687] width 775 height 67
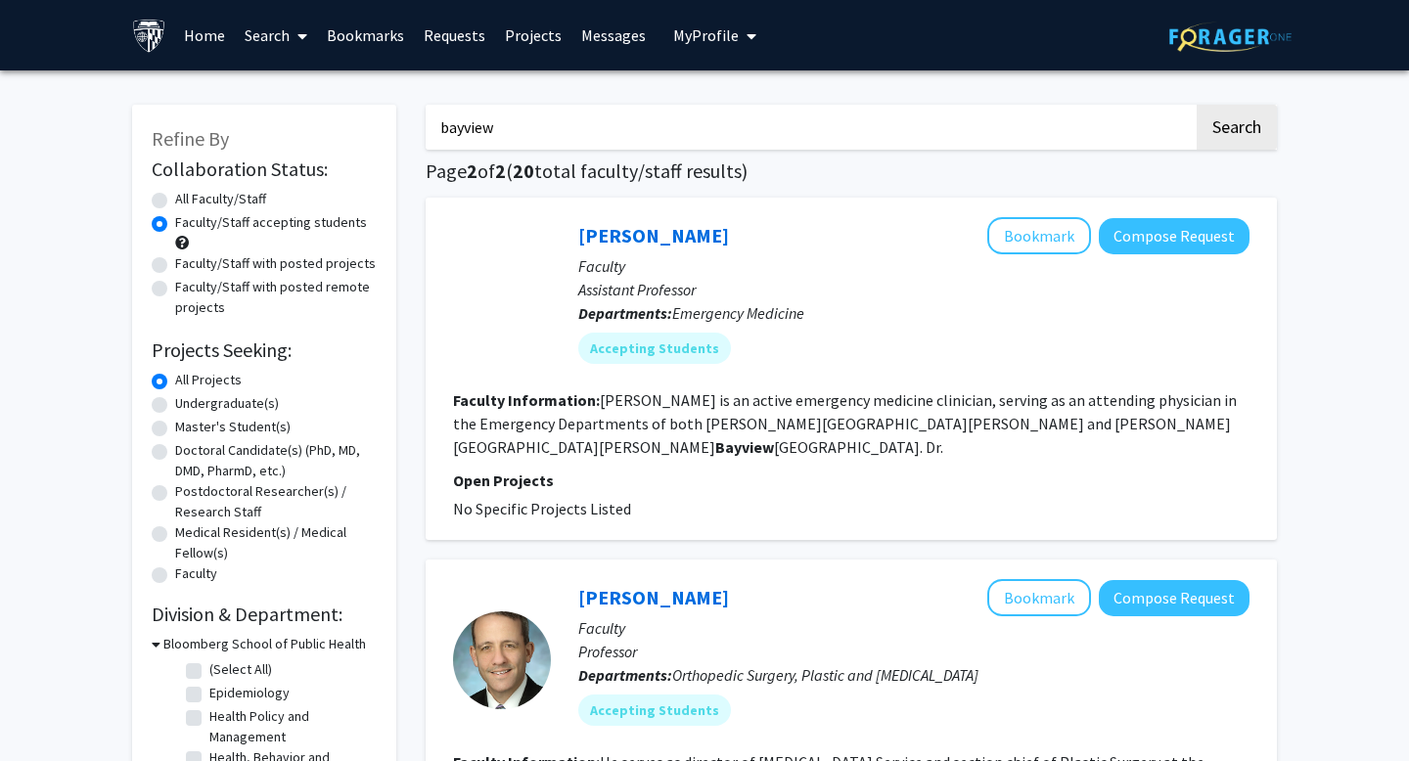
click at [708, 425] on fg-read-more "[PERSON_NAME] is an active emergency medicine clinician, serving as an attendin…" at bounding box center [845, 423] width 784 height 67
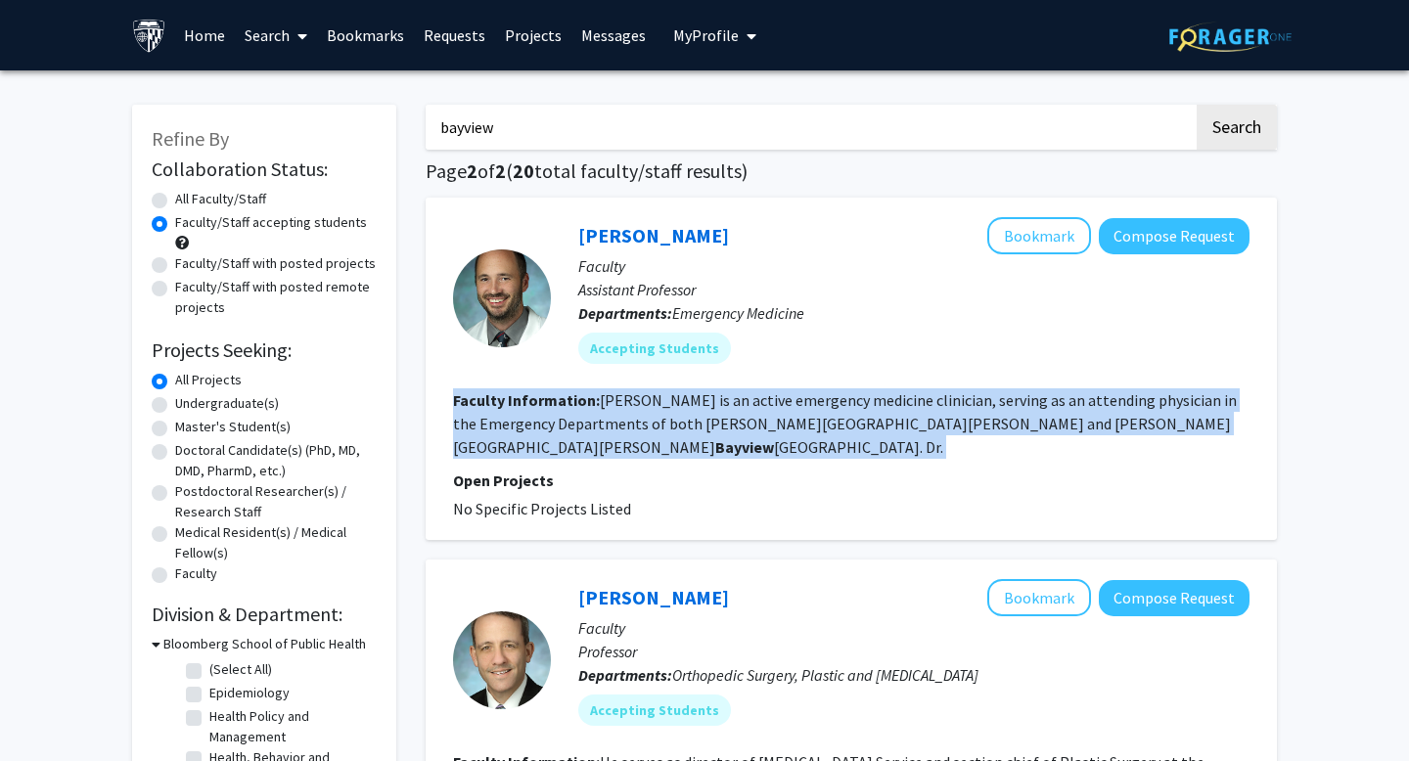
click at [708, 425] on fg-read-more "[PERSON_NAME] is an active emergency medicine clinician, serving as an attendin…" at bounding box center [845, 423] width 784 height 67
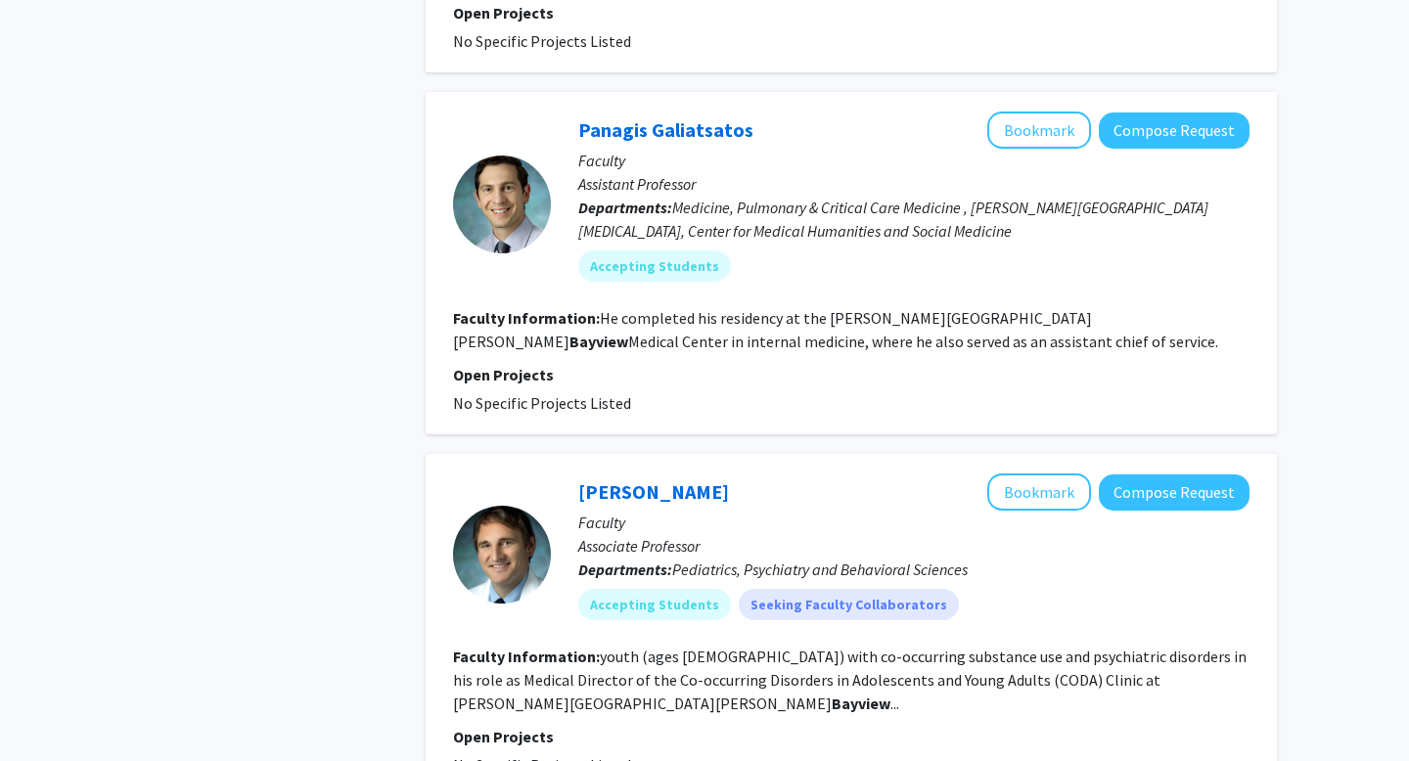
scroll to position [1984, 0]
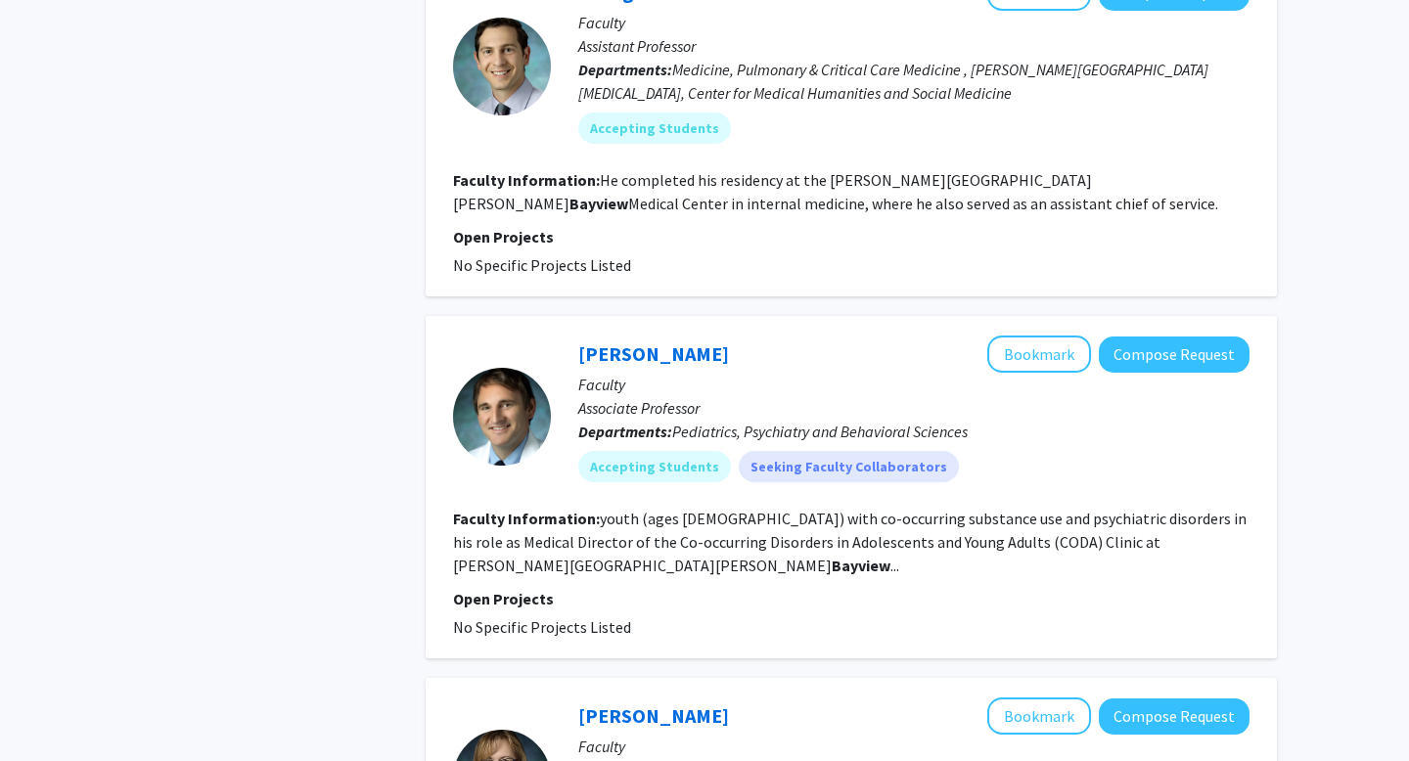
click at [792, 509] on fg-read-more "youth (ages [DEMOGRAPHIC_DATA]) with co-occurring substance use and psychiatric…" at bounding box center [850, 542] width 794 height 67
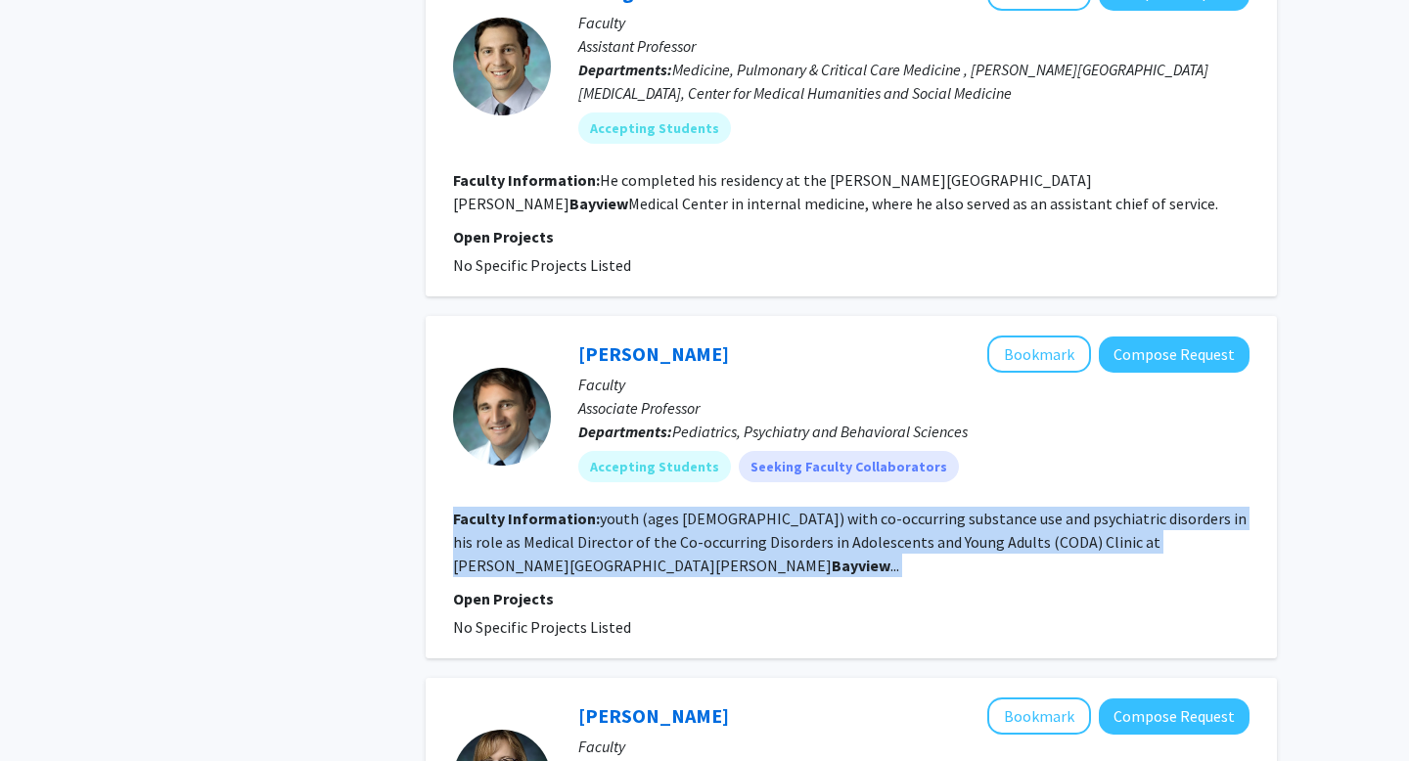
click at [792, 509] on fg-read-more "youth (ages [DEMOGRAPHIC_DATA]) with co-occurring substance use and psychiatric…" at bounding box center [850, 542] width 794 height 67
click at [788, 509] on fg-read-more "youth (ages [DEMOGRAPHIC_DATA]) with co-occurring substance use and psychiatric…" at bounding box center [850, 542] width 794 height 67
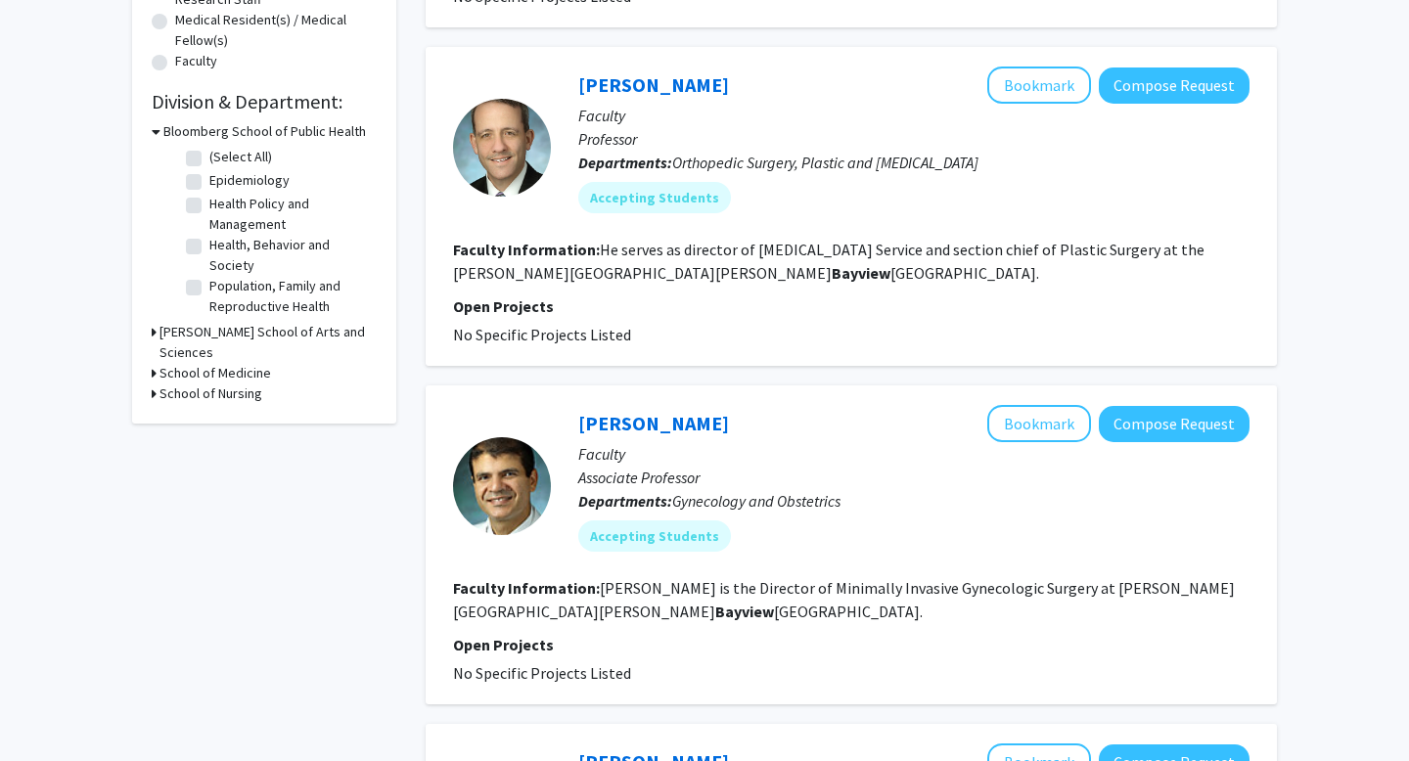
scroll to position [0, 0]
